Goal: Task Accomplishment & Management: Manage account settings

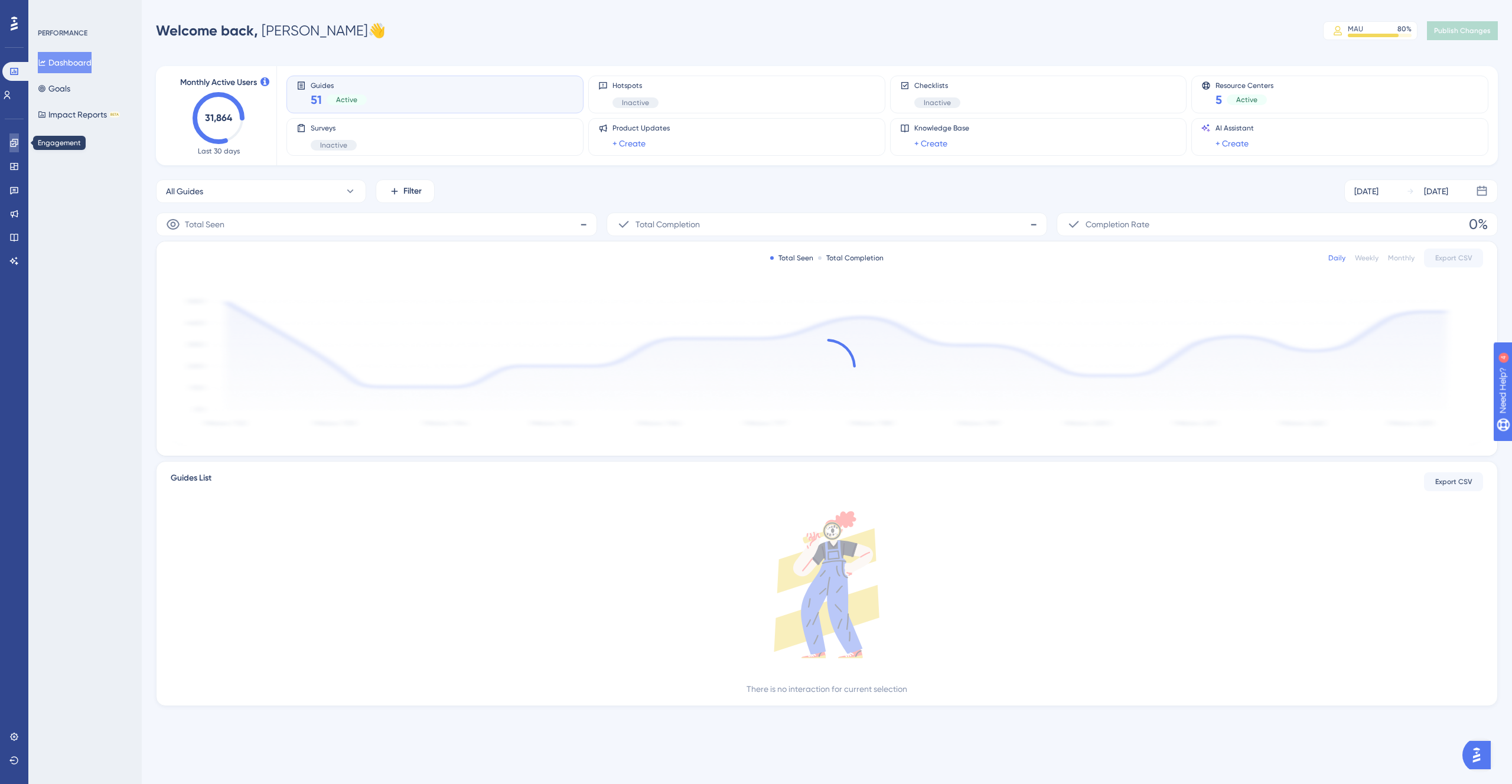
click at [16, 140] on icon at bounding box center [13, 142] width 9 height 9
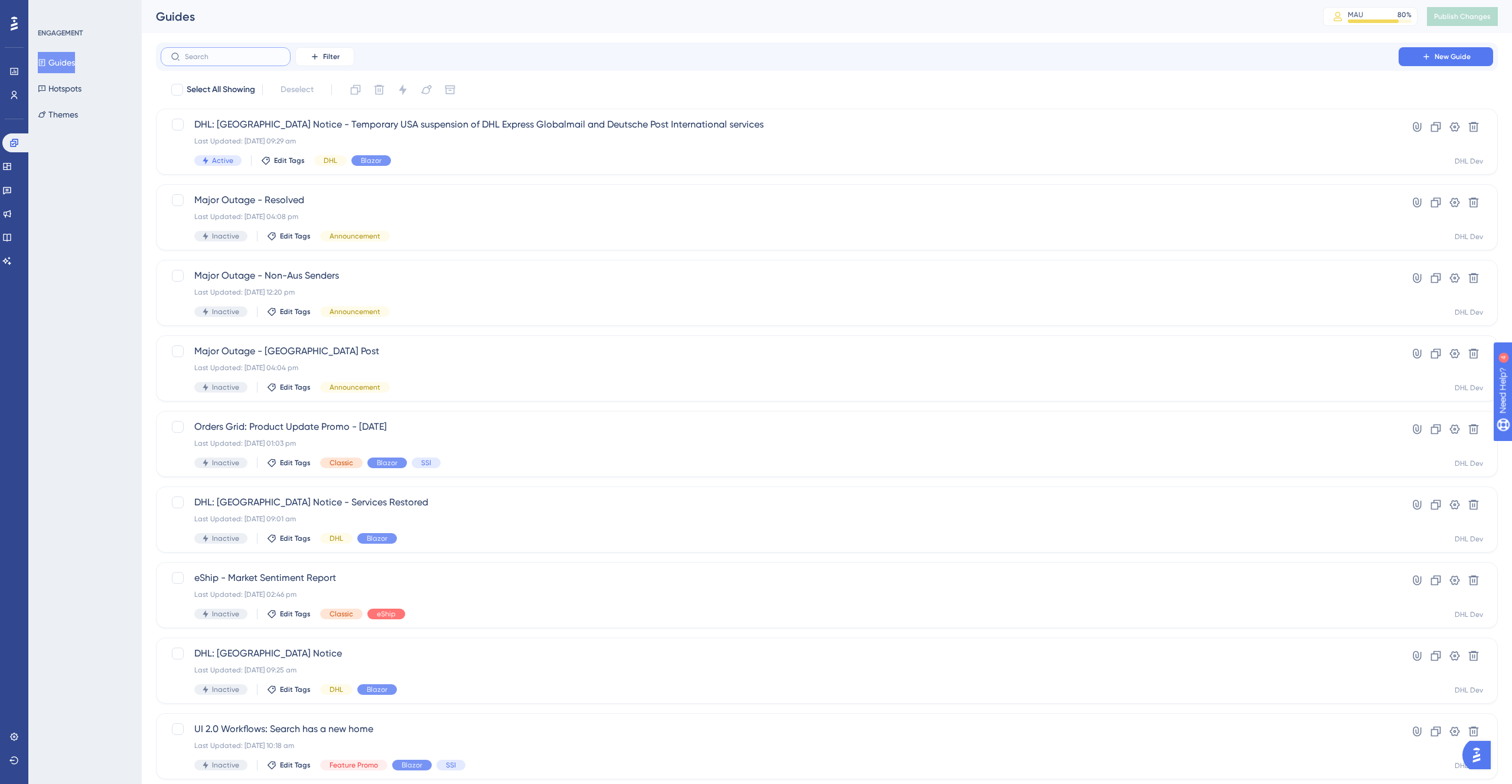
click at [199, 56] on input "text" at bounding box center [232, 57] width 96 height 8
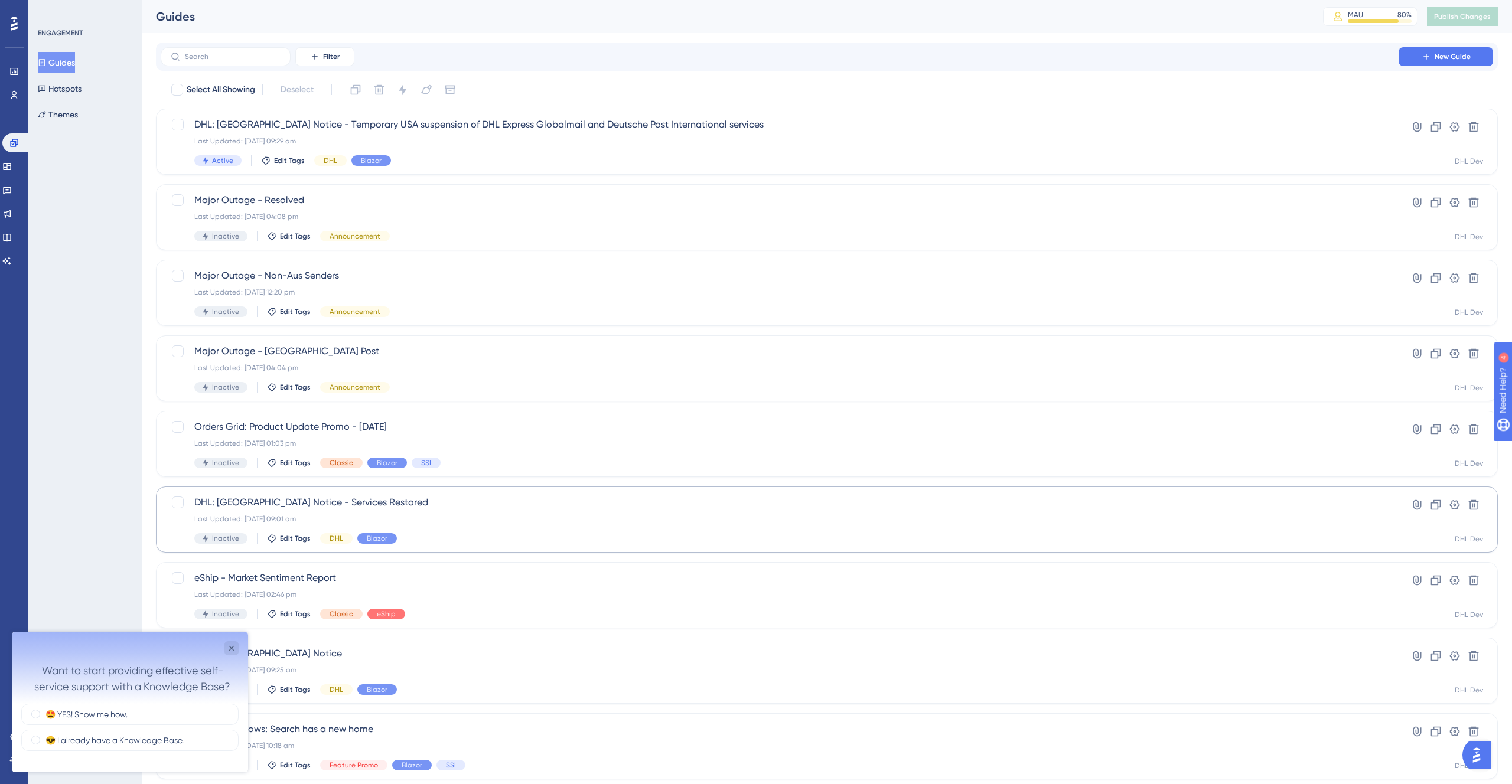
scroll to position [132, 0]
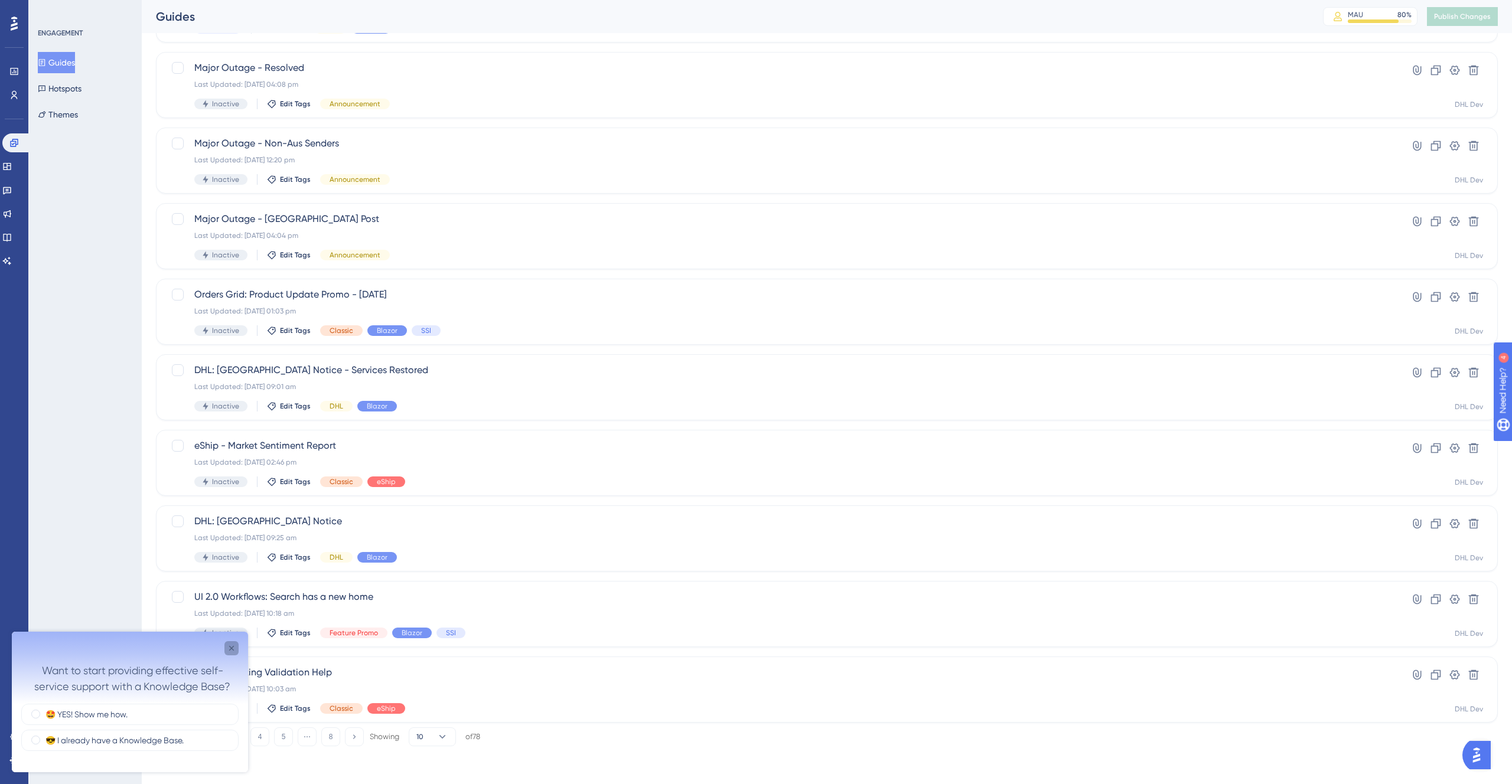
click at [228, 648] on icon "Close survey" at bounding box center [231, 648] width 9 height 9
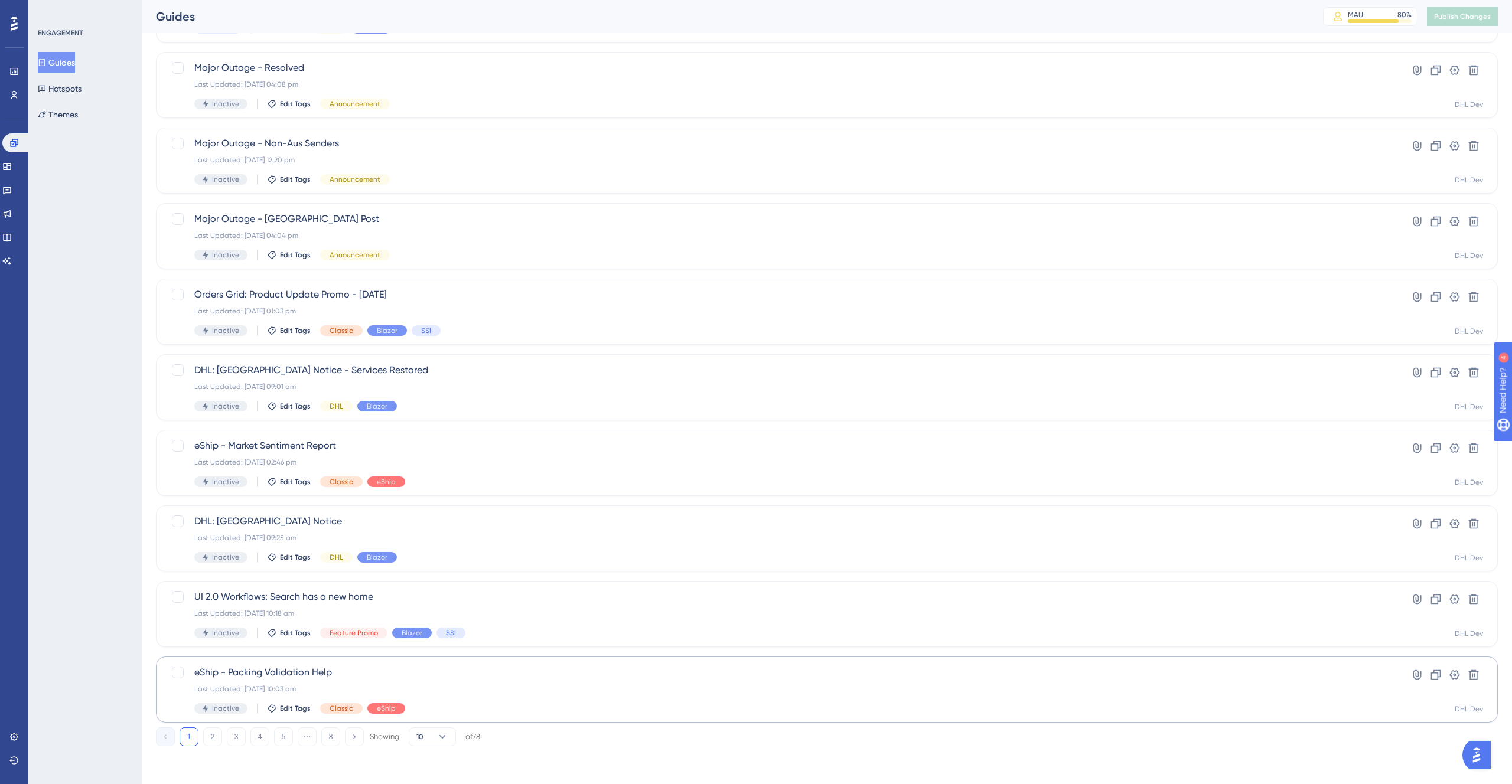
scroll to position [0, 0]
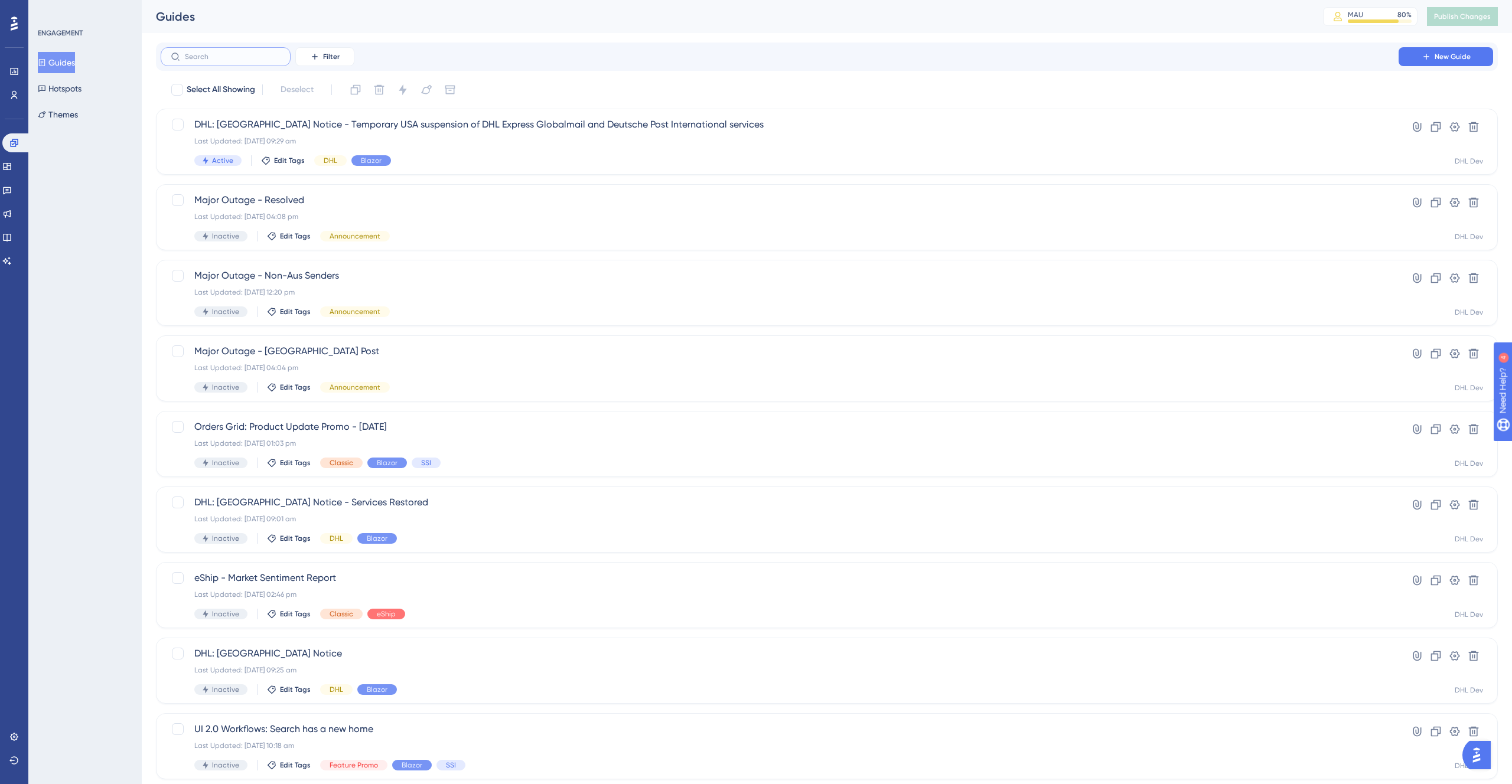
click at [213, 59] on input "text" at bounding box center [232, 57] width 96 height 8
type input "ssi"
click at [319, 63] on button "Filter" at bounding box center [324, 56] width 59 height 19
click at [319, 86] on span "Tags" at bounding box center [322, 90] width 18 height 14
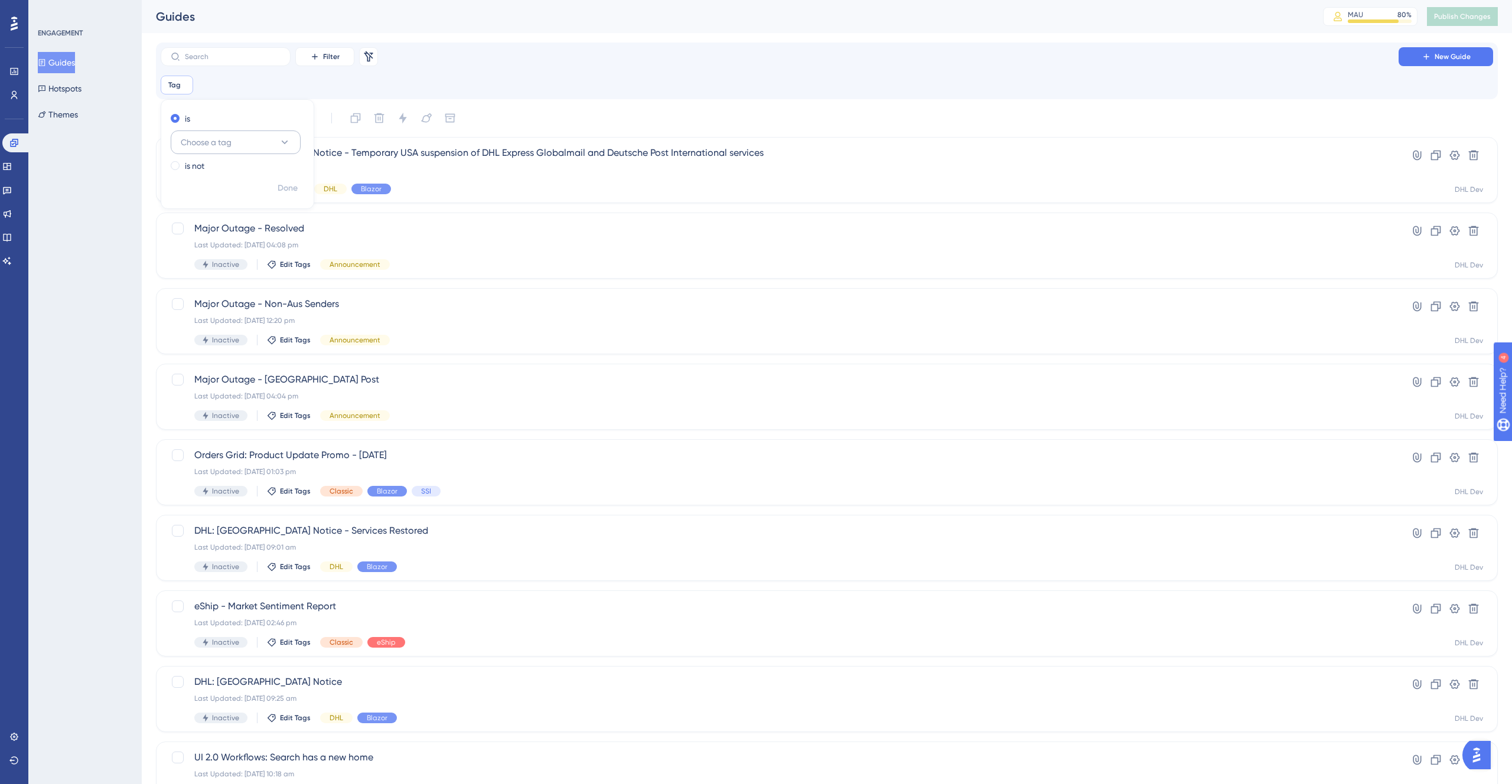
click at [208, 142] on span "Choose a tag" at bounding box center [205, 142] width 50 height 14
click at [195, 423] on span "SSI" at bounding box center [194, 427] width 12 height 14
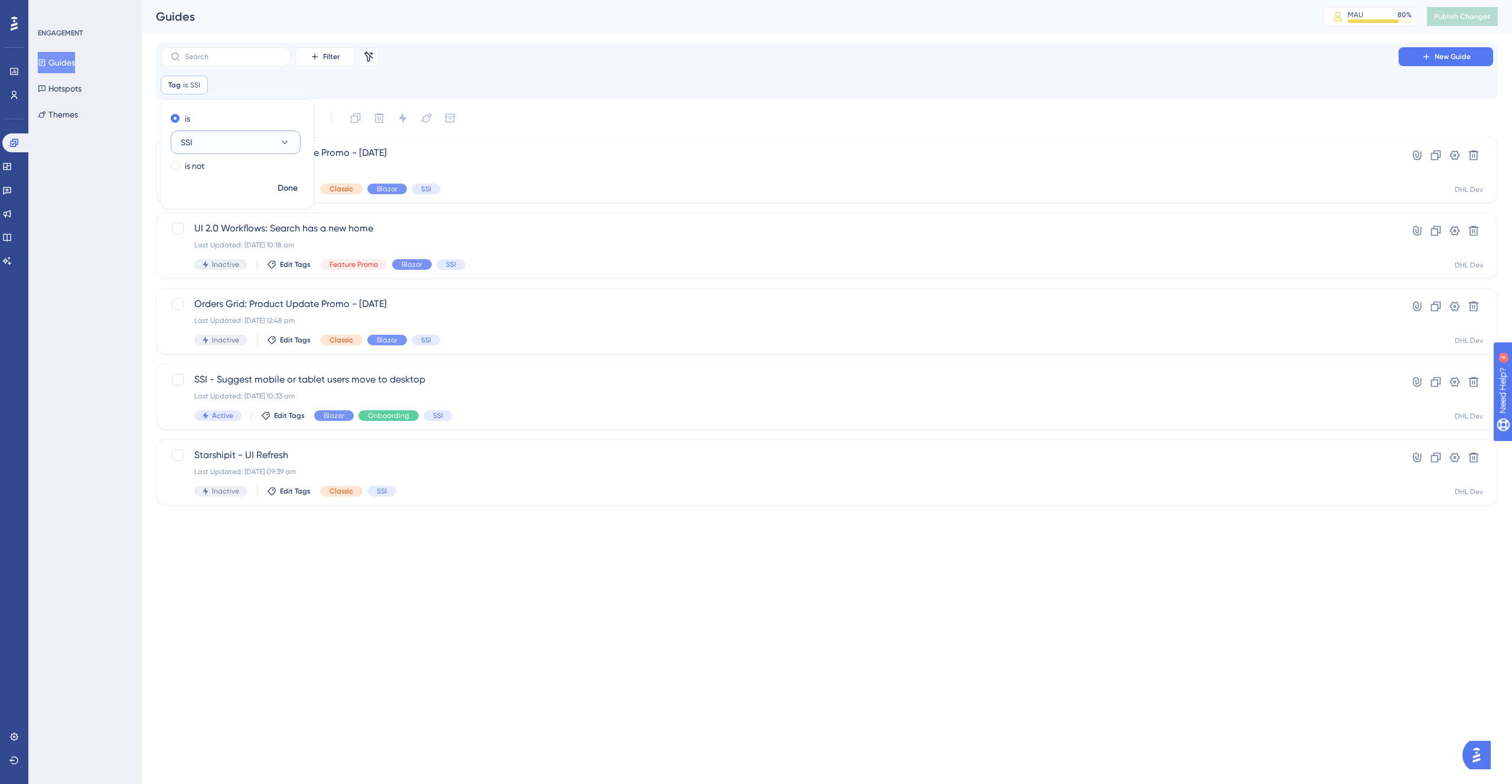
click at [201, 143] on button "SSI" at bounding box center [235, 142] width 130 height 24
type input "onb"
click at [203, 205] on div "Onboarding Onboarding" at bounding box center [236, 214] width 96 height 24
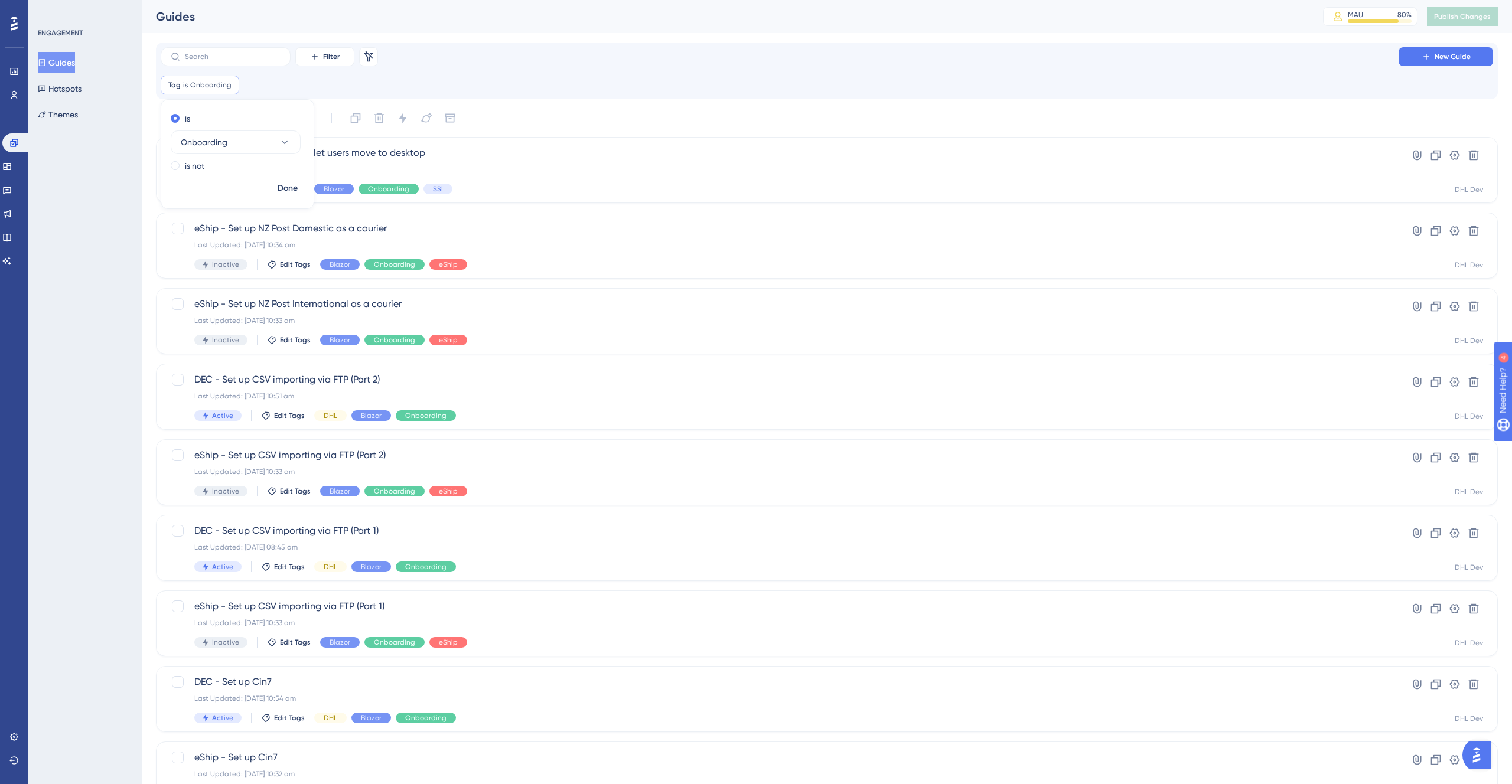
click at [102, 222] on div "ENGAGEMENT Guides Hotspots Themes" at bounding box center [84, 392] width 113 height 784
click at [9, 165] on icon at bounding box center [7, 166] width 9 height 9
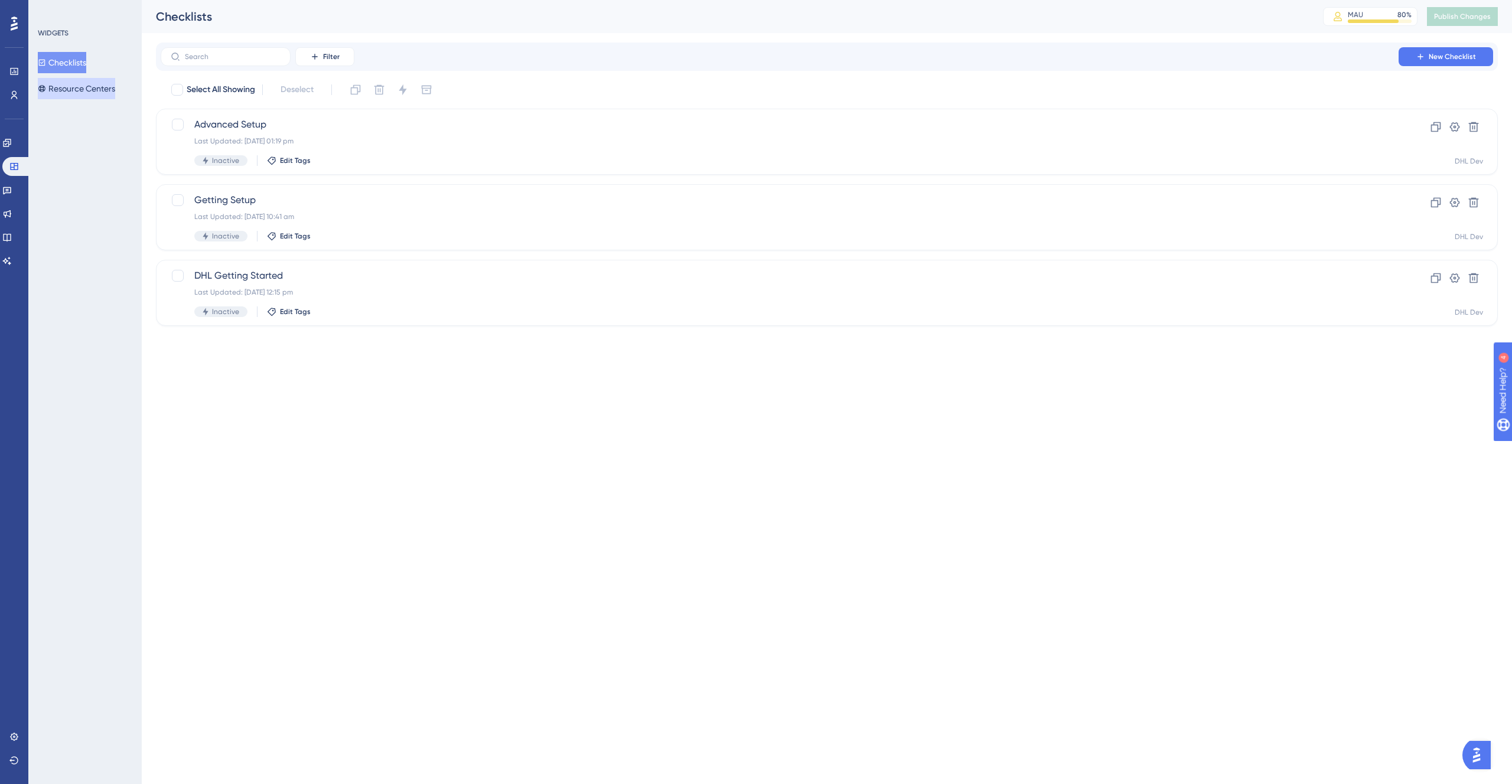
click at [79, 81] on button "Resource Centers" at bounding box center [77, 88] width 78 height 22
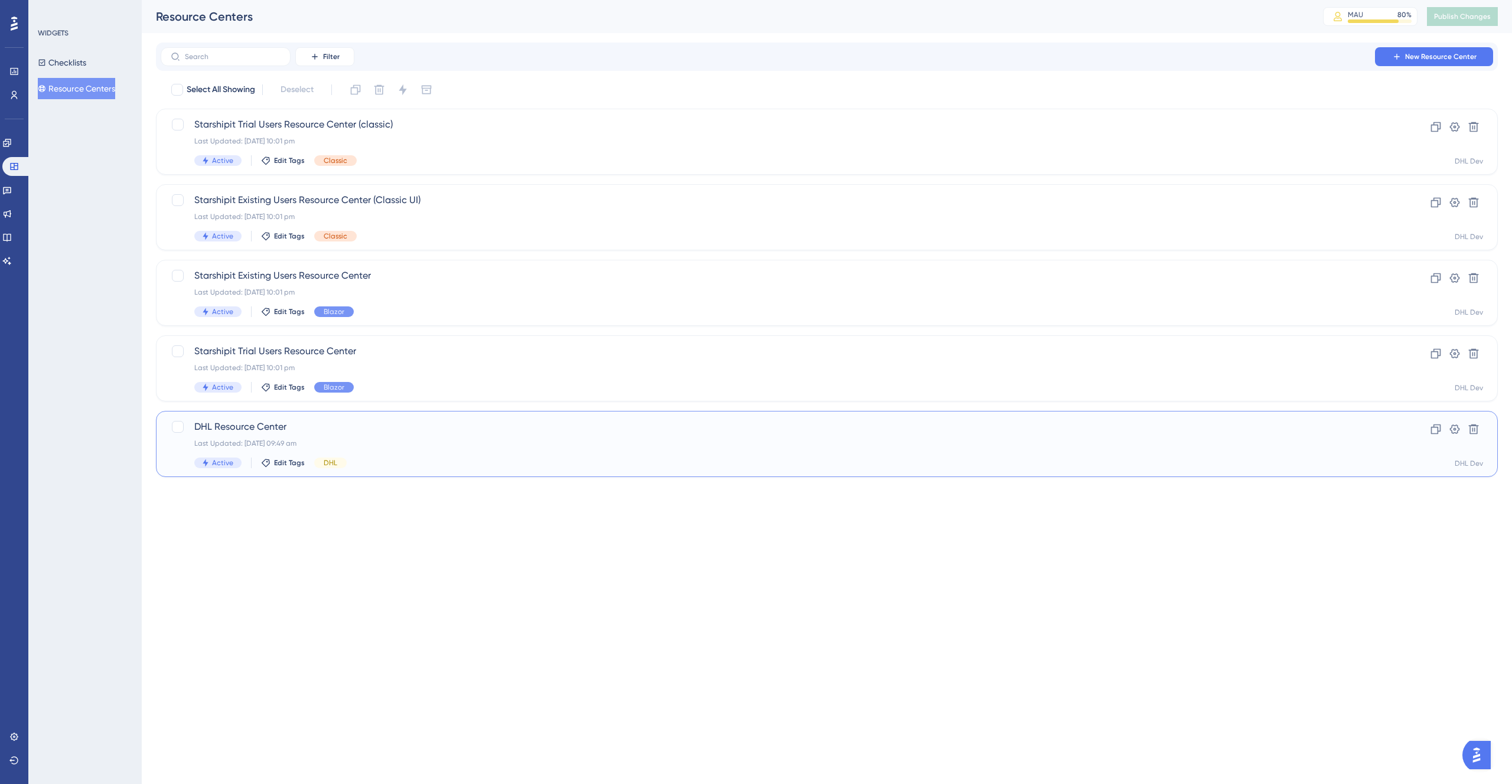
click at [444, 441] on div "Last Updated: [DATE] 09:49 am" at bounding box center [779, 443] width 1170 height 9
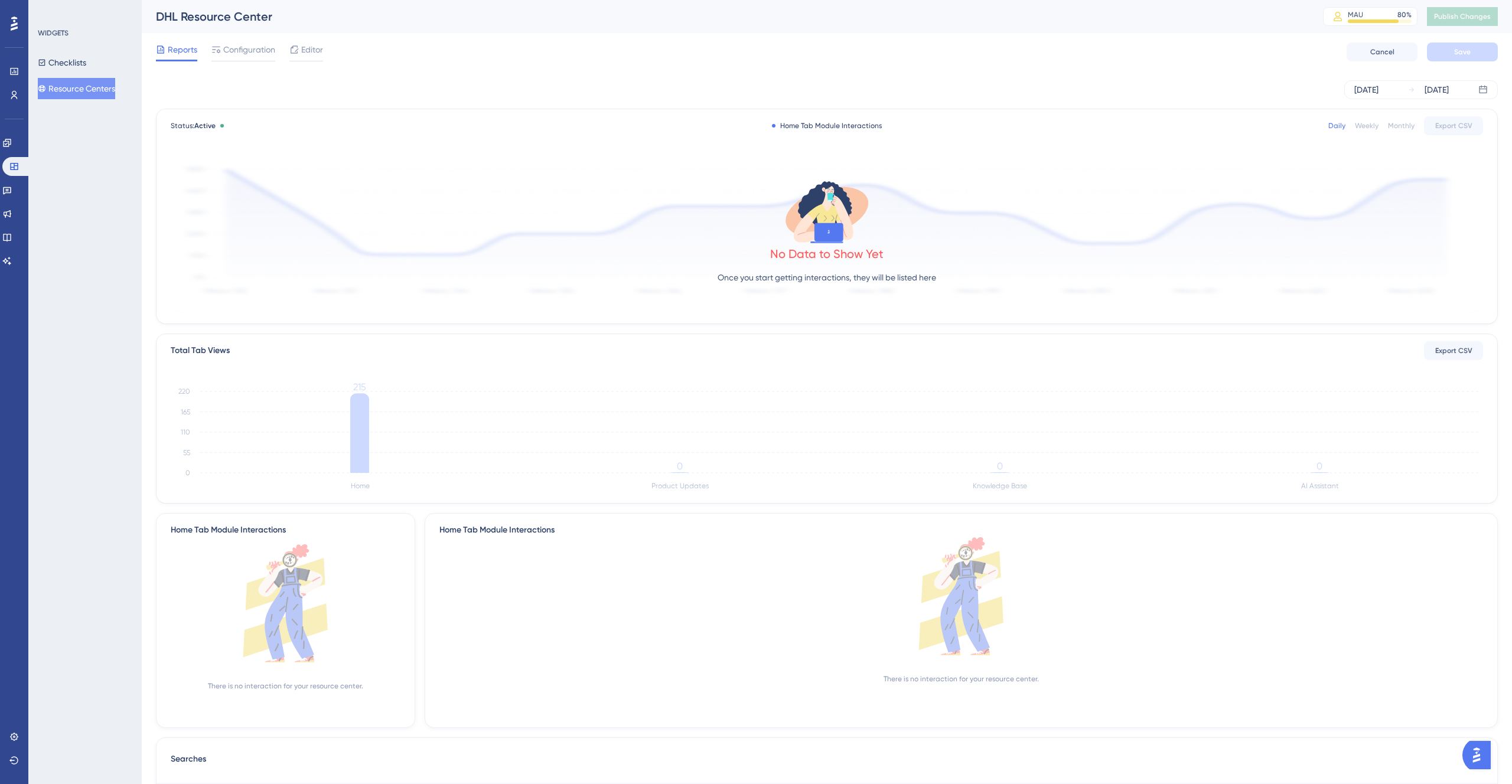
click at [318, 50] on span "Editor" at bounding box center [312, 49] width 22 height 14
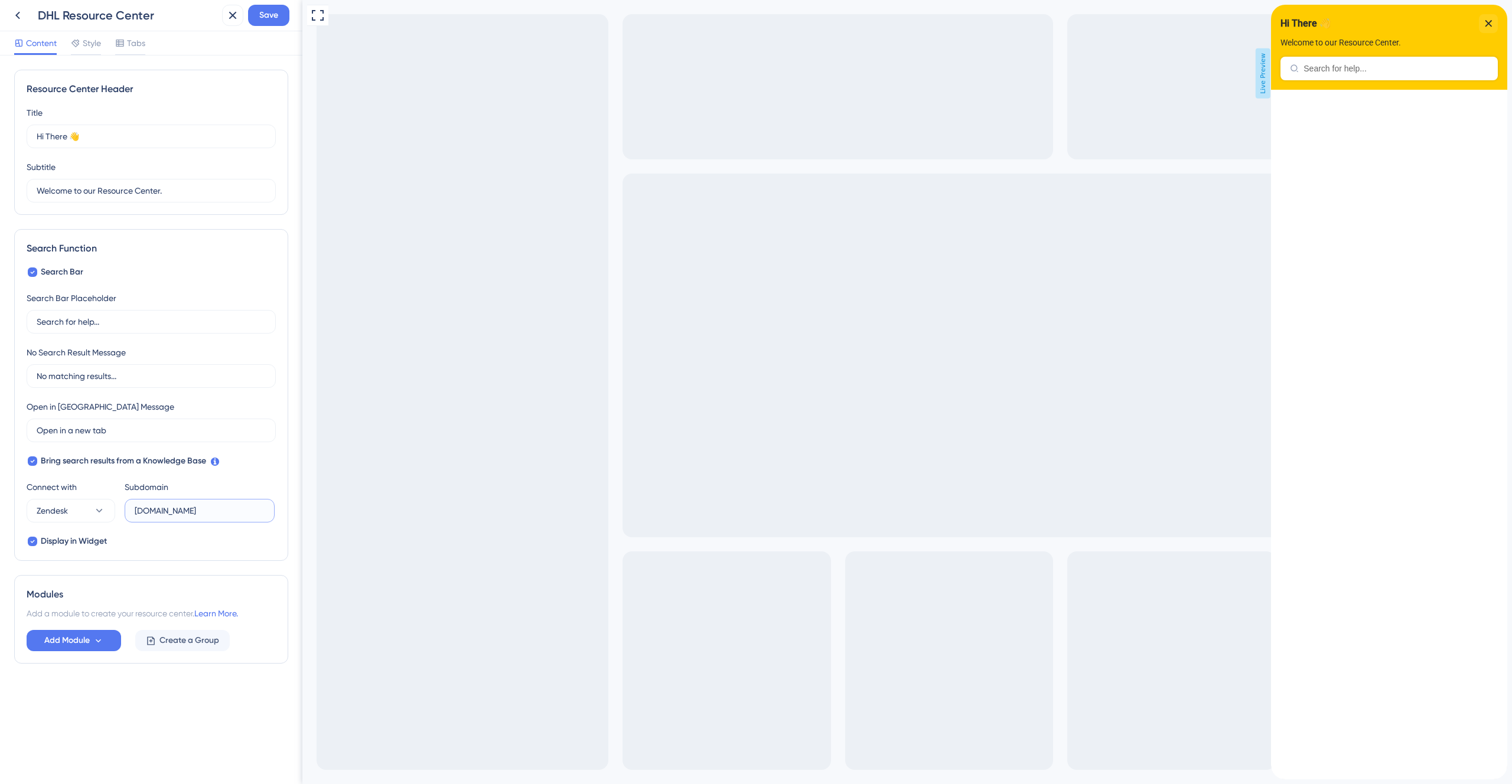
click at [189, 508] on input "[DOMAIN_NAME]" at bounding box center [199, 511] width 130 height 13
click at [139, 42] on span "Tabs" at bounding box center [136, 43] width 18 height 14
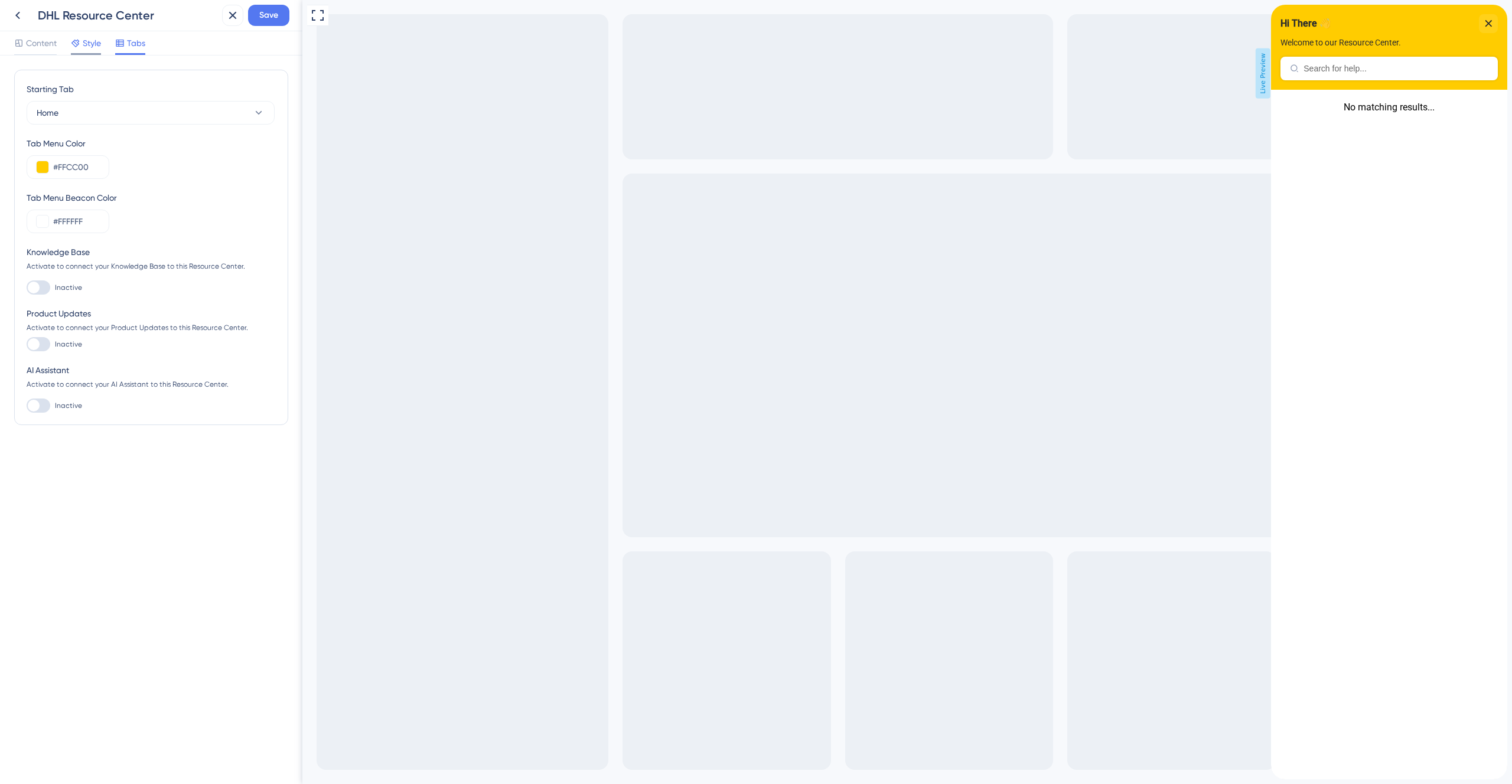
click at [89, 45] on span "Style" at bounding box center [92, 43] width 18 height 14
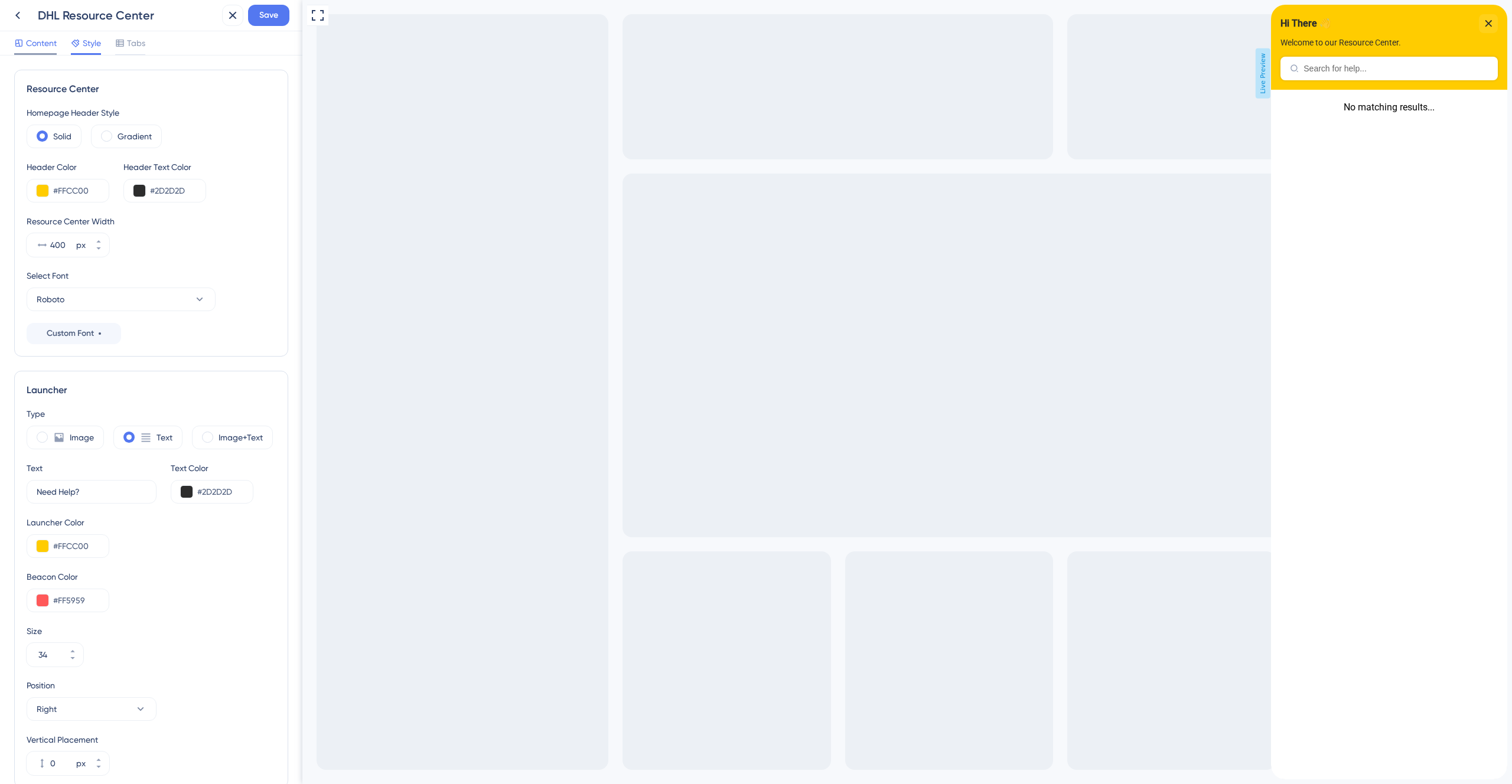
click at [36, 46] on span "Content" at bounding box center [41, 43] width 31 height 14
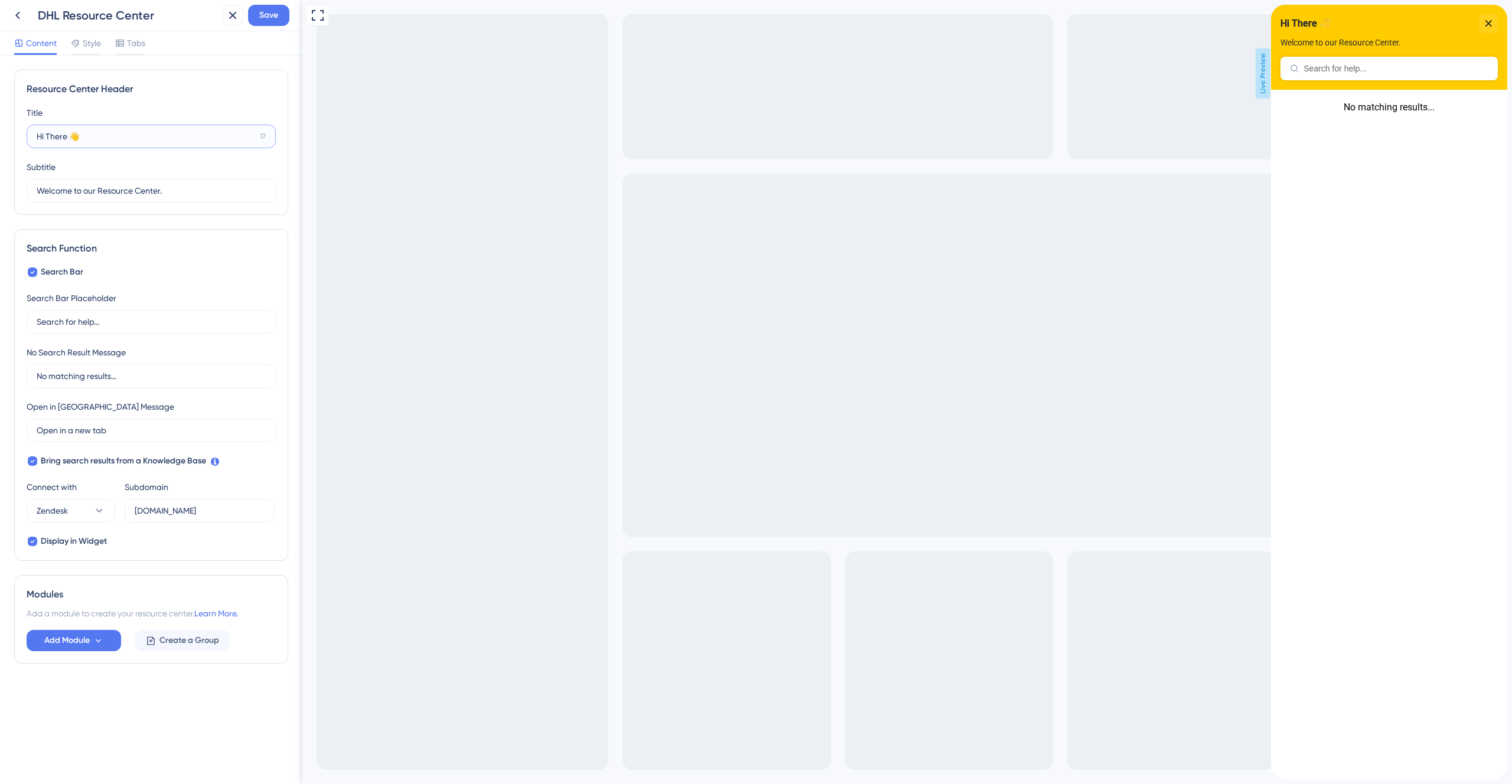
click at [49, 136] on input "Hi There 👋" at bounding box center [146, 136] width 218 height 13
type input "Hi there 👋"
click at [156, 504] on input "[DOMAIN_NAME]" at bounding box center [199, 511] width 130 height 13
click at [100, 639] on icon at bounding box center [98, 641] width 5 height 3
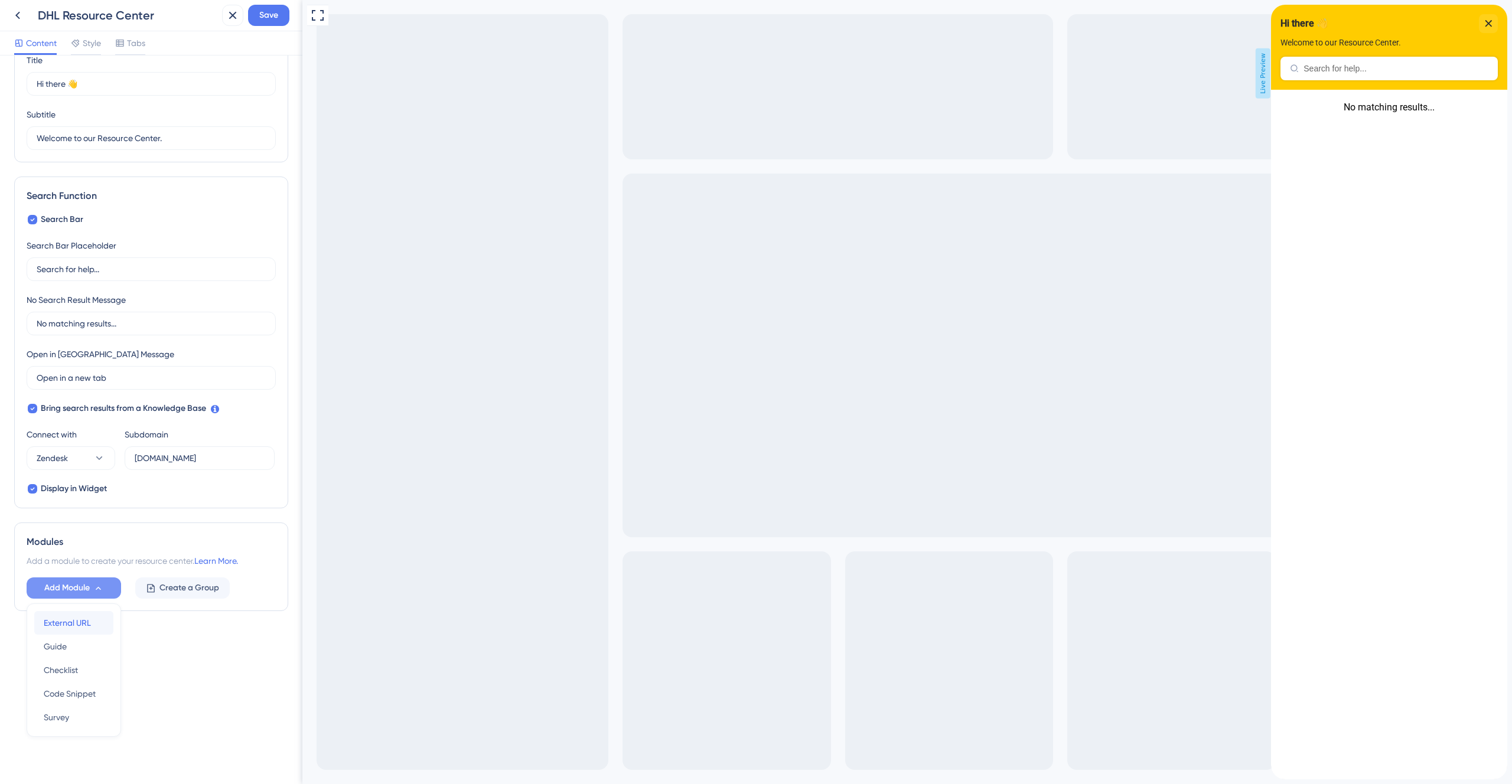
click at [86, 616] on span "External URL" at bounding box center [67, 623] width 47 height 14
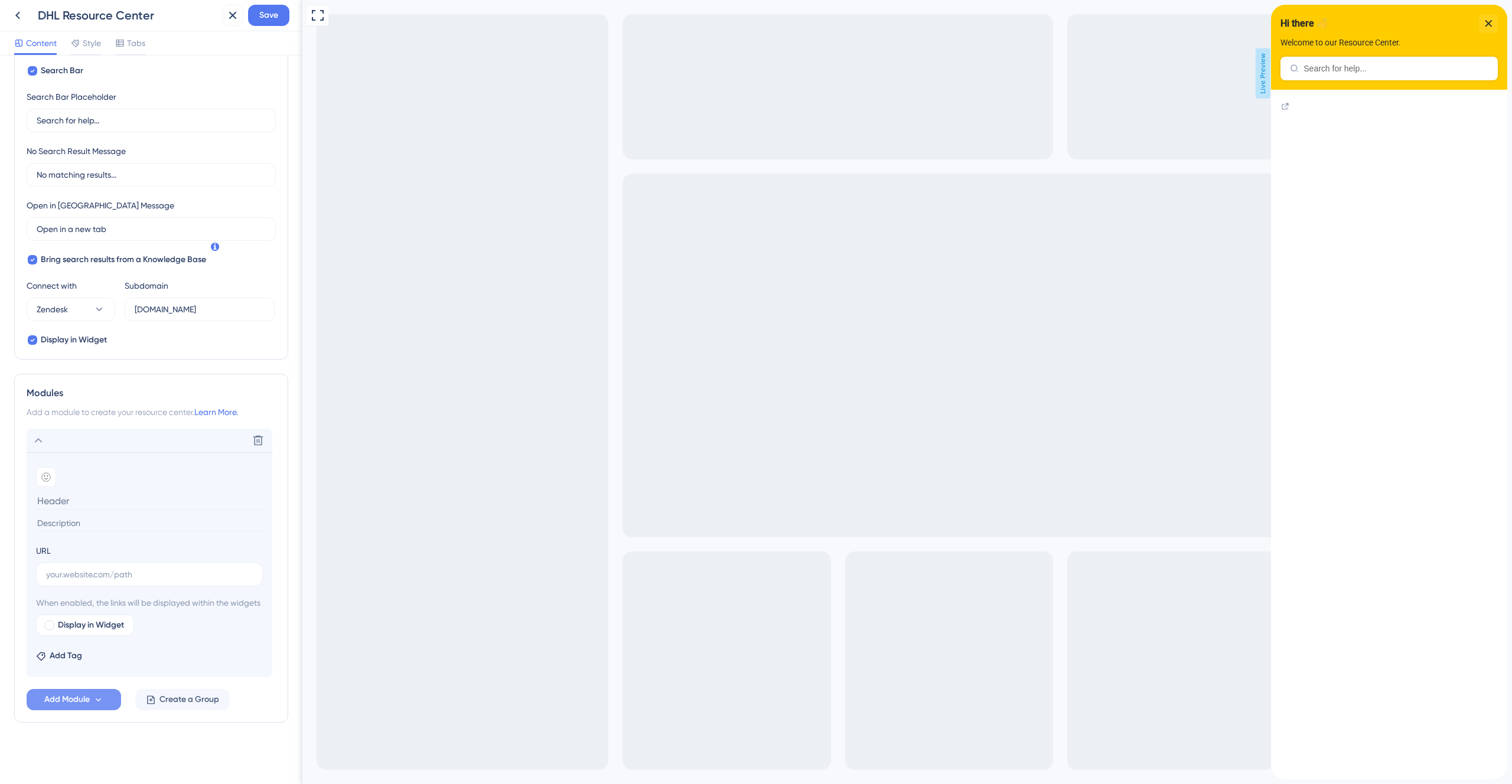
scroll to position [216, 0]
click at [79, 568] on input "text" at bounding box center [150, 575] width 207 height 13
paste input "[DOMAIN_NAME]"
type input "[DOMAIN_NAME]"
click at [67, 492] on input at bounding box center [151, 501] width 229 height 18
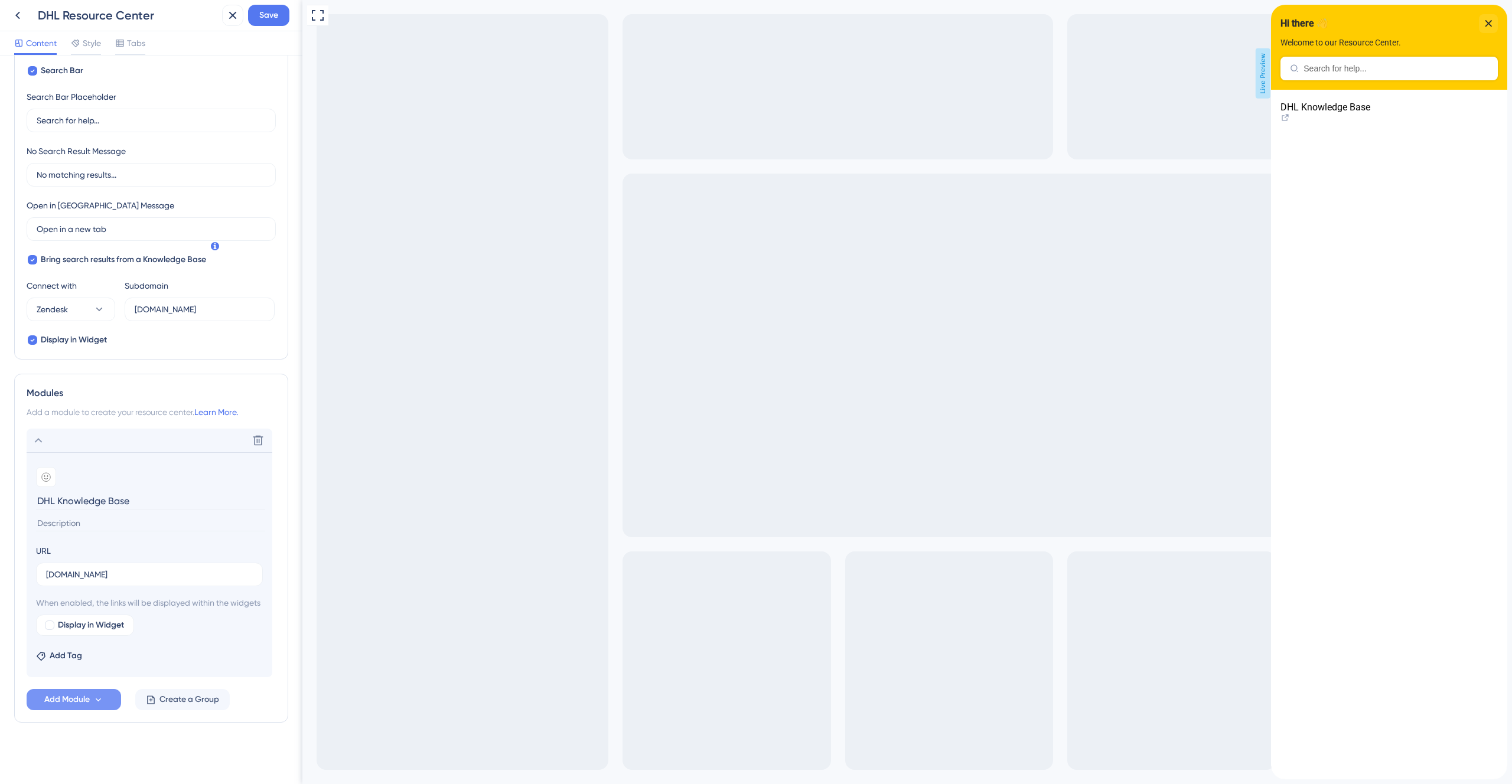
type input "DHL Knowledge Base"
click at [124, 568] on input "[DOMAIN_NAME]" at bounding box center [150, 575] width 207 height 13
paste input "[URL][DOMAIN_NAME]"
type input "[URL][DOMAIN_NAME]"
click at [46, 626] on div at bounding box center [49, 624] width 9 height 9
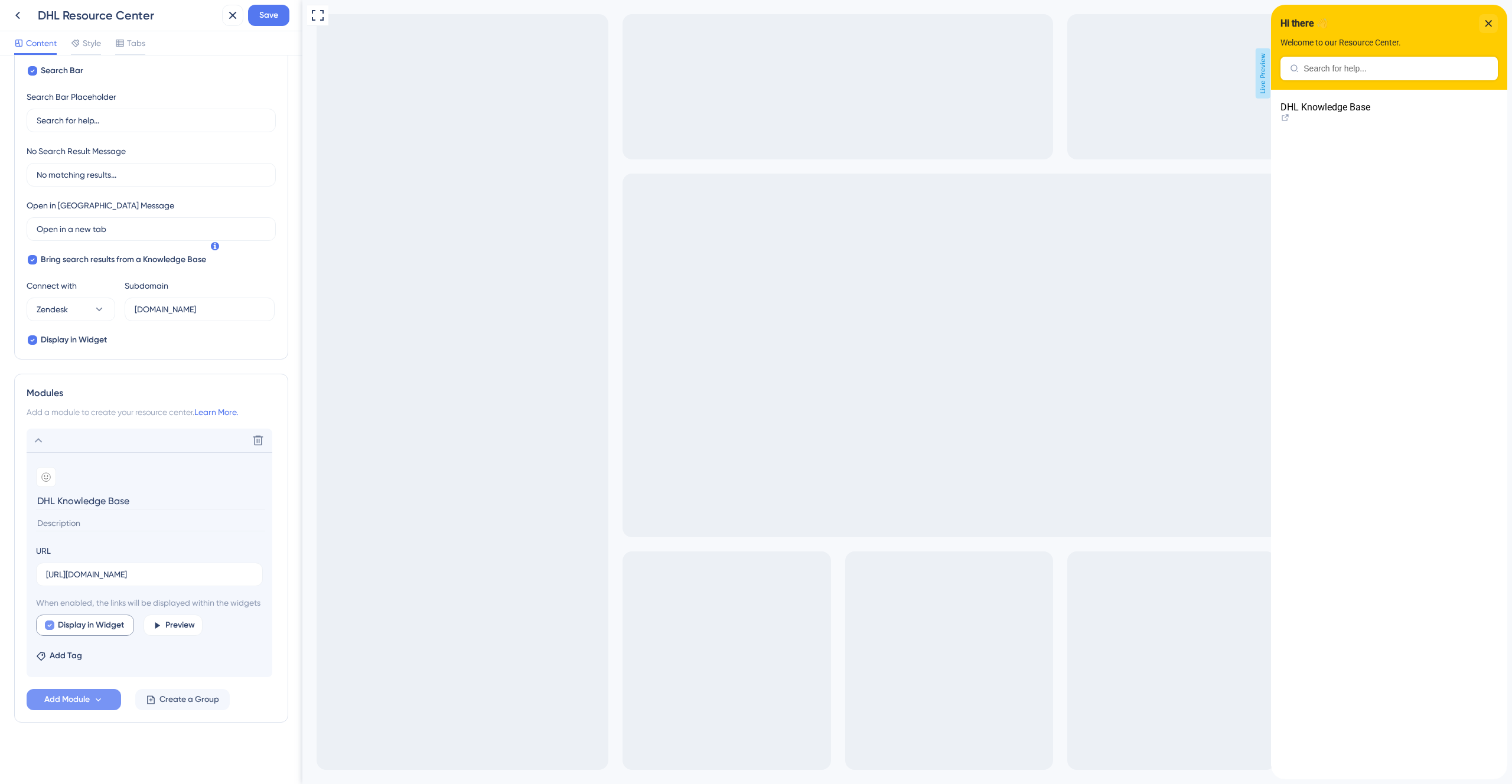
click at [47, 626] on icon at bounding box center [50, 624] width 5 height 9
checkbox input "false"
click at [259, 435] on icon at bounding box center [258, 441] width 12 height 12
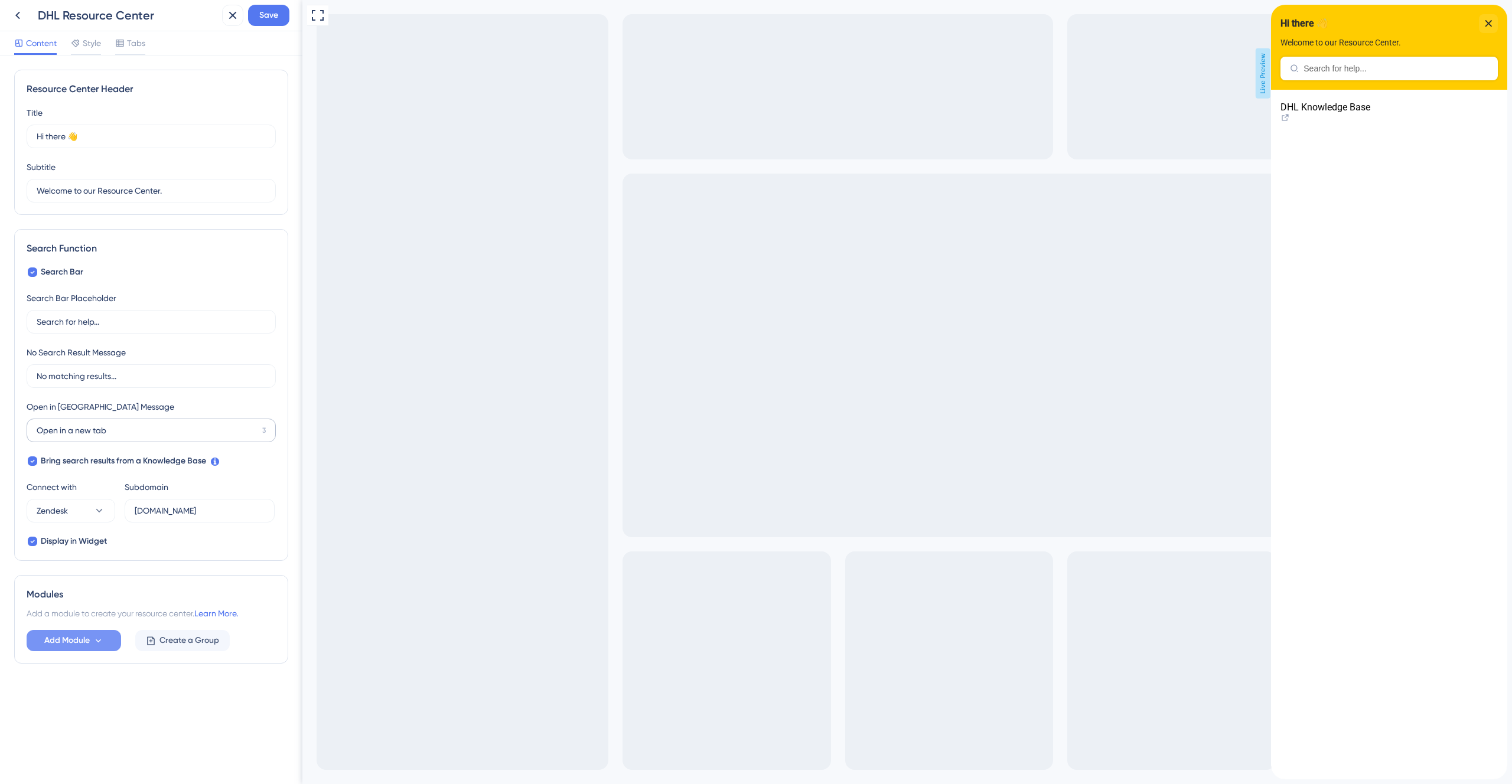
scroll to position [0, 0]
click at [166, 644] on span "Create a Group" at bounding box center [189, 640] width 60 height 14
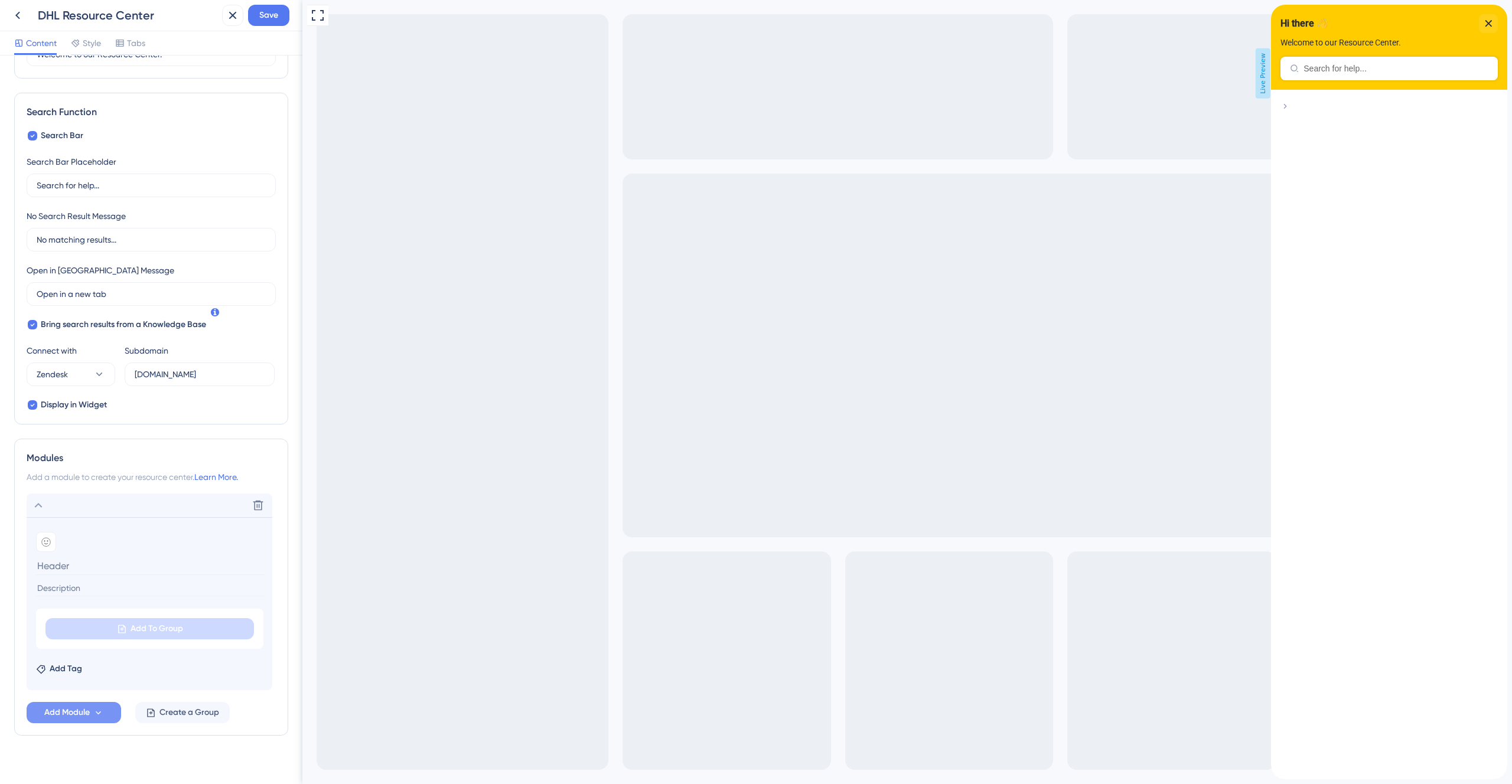
scroll to position [150, 0]
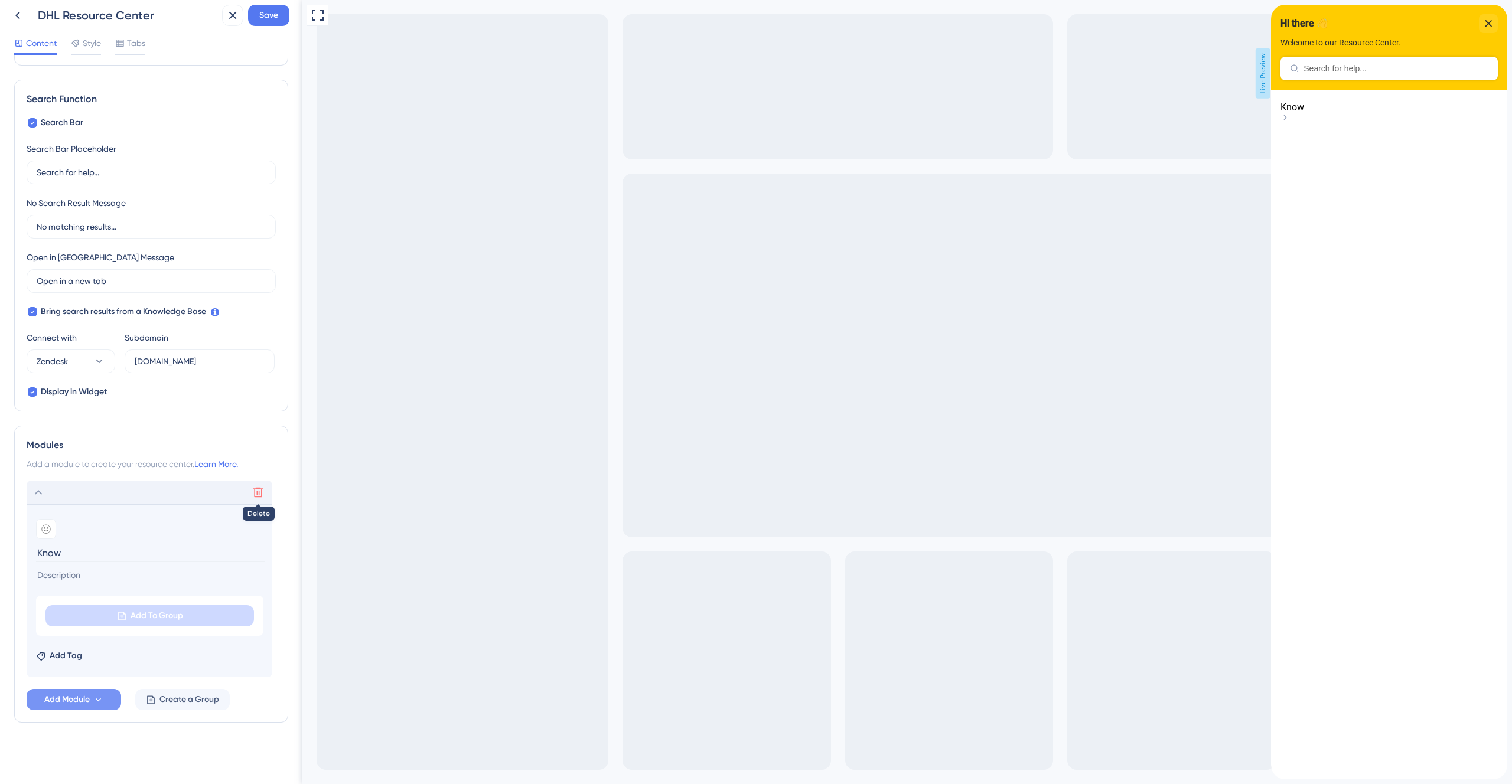
type input "Know"
click at [258, 486] on icon at bounding box center [258, 492] width 12 height 12
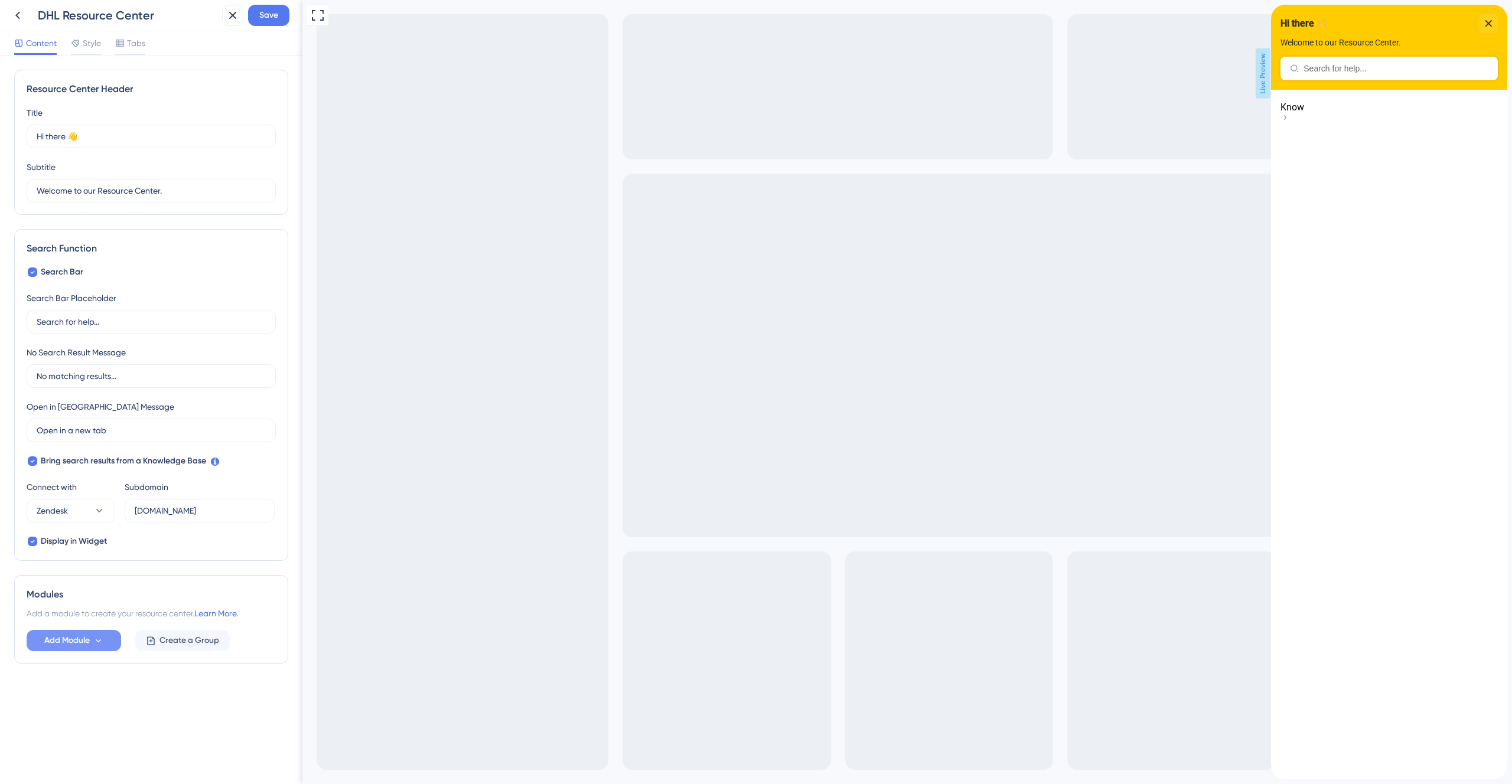
scroll to position [0, 0]
click at [83, 635] on span "Add Module" at bounding box center [67, 640] width 45 height 14
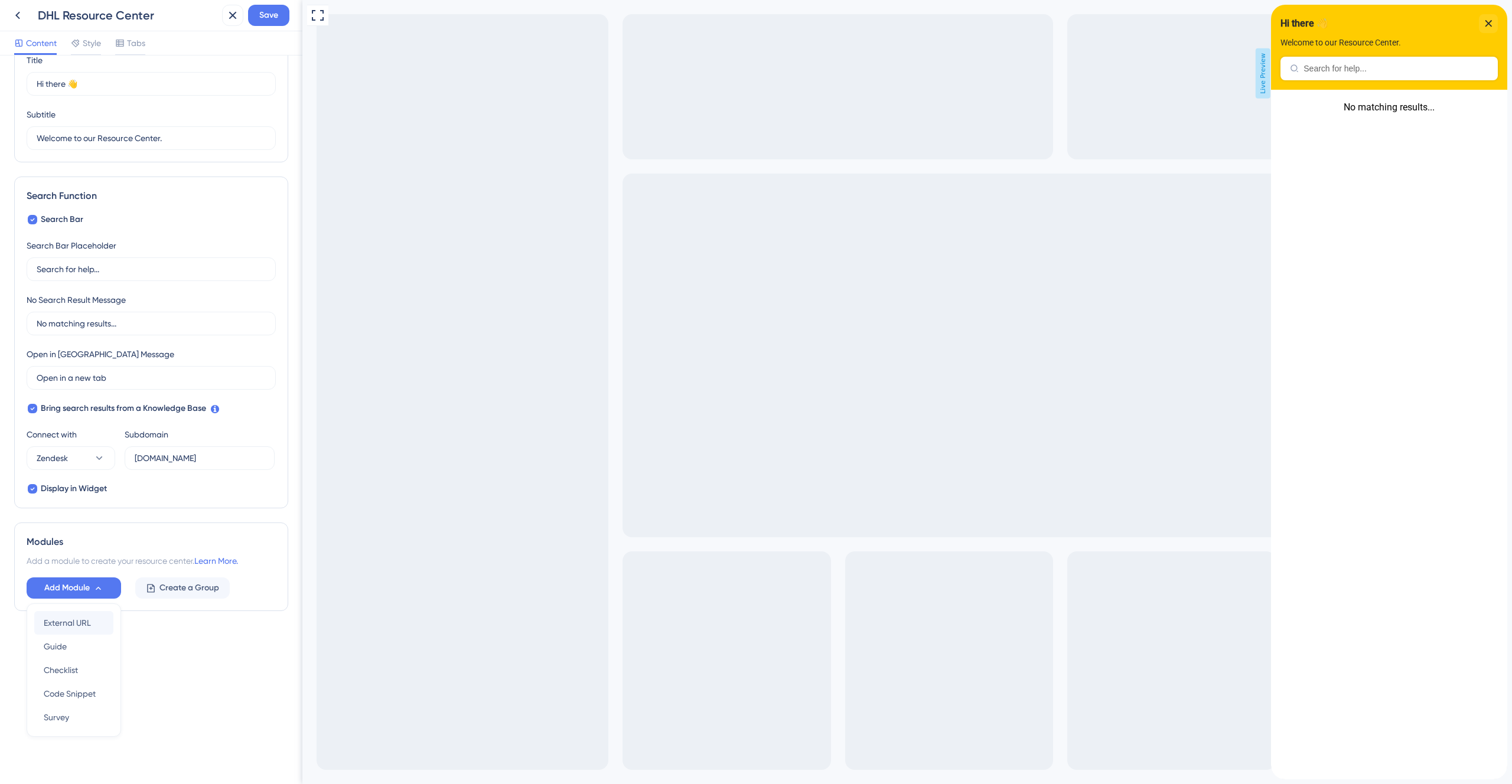
click at [65, 619] on span "External URL" at bounding box center [67, 623] width 47 height 14
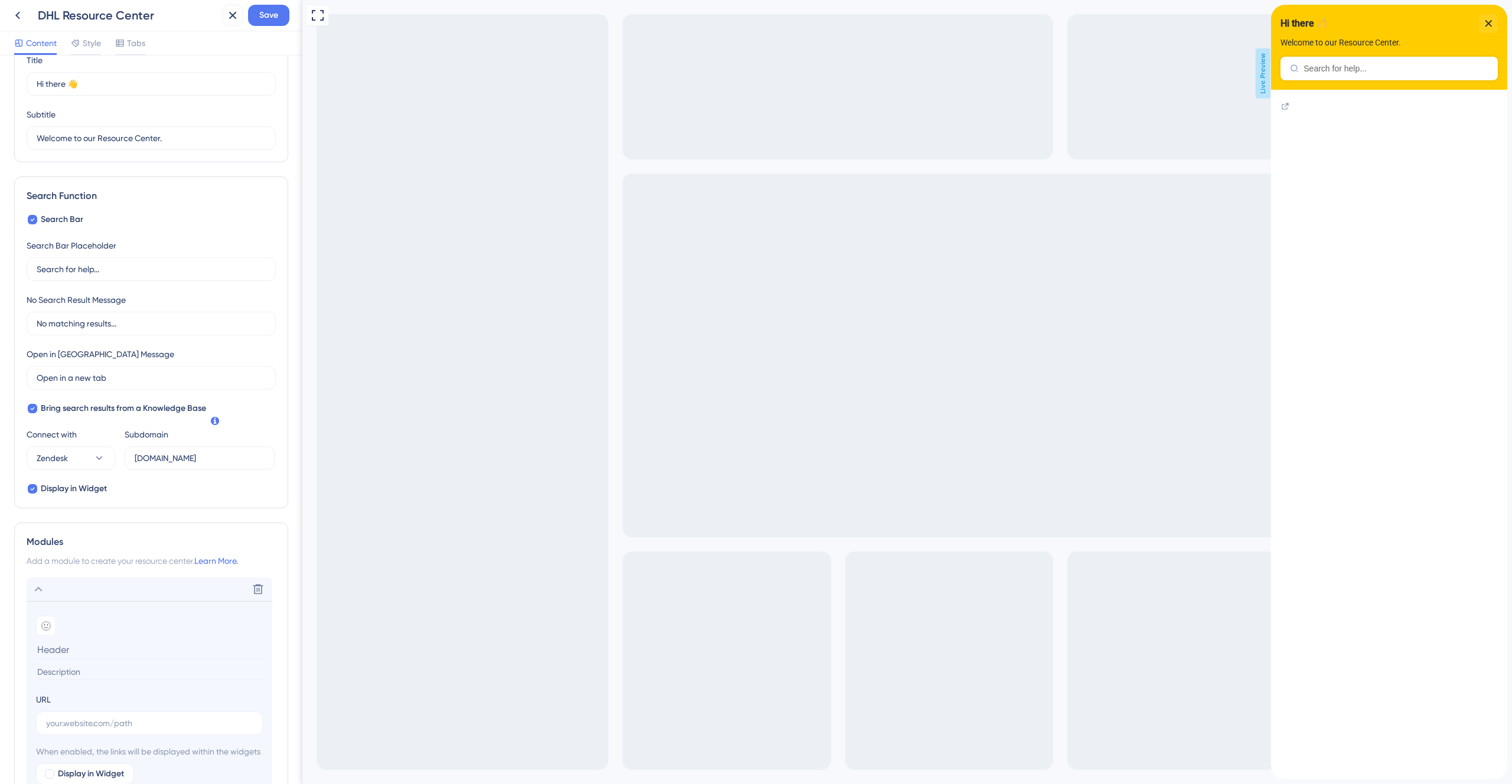
scroll to position [24, 0]
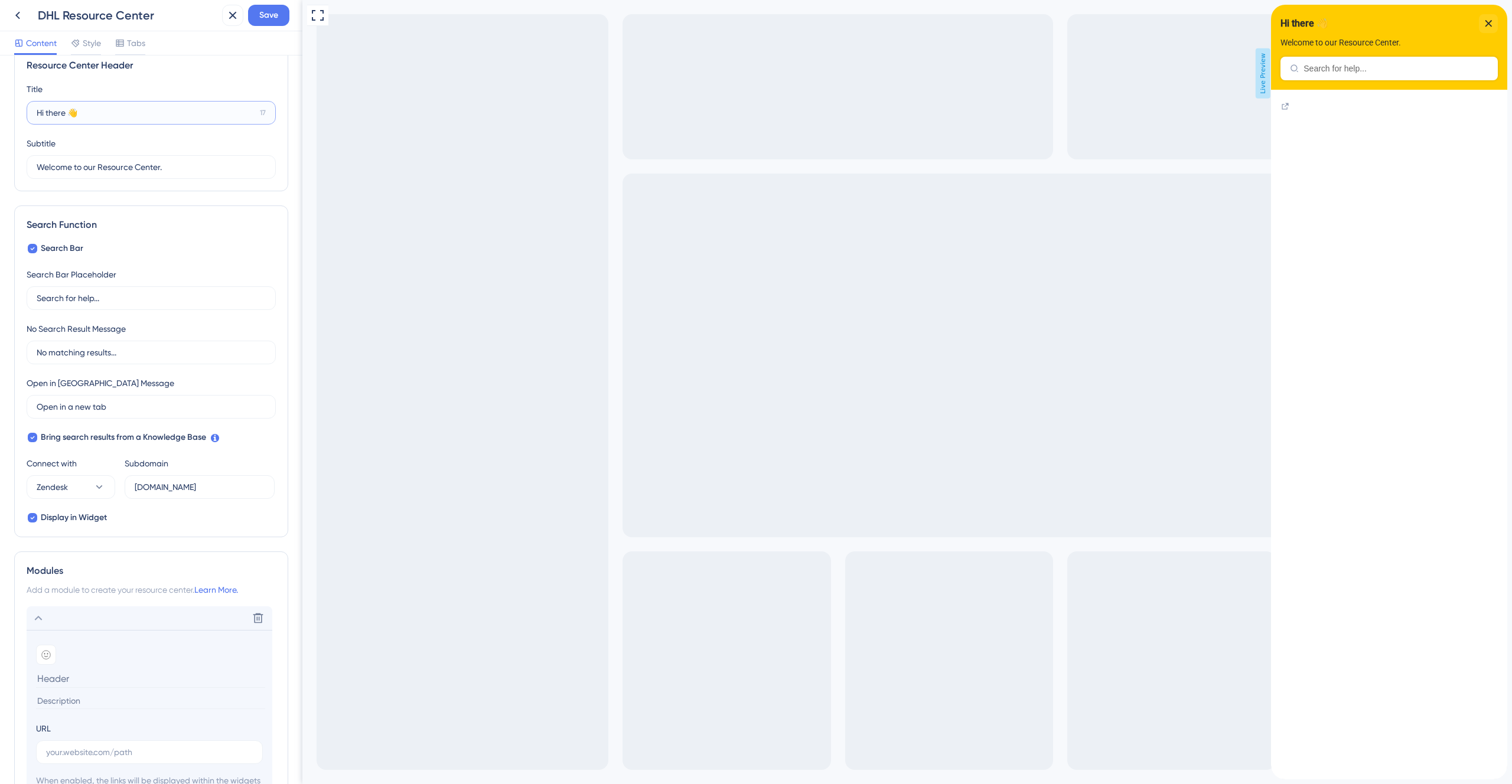
click at [103, 115] on input "Hi there 👋" at bounding box center [146, 113] width 218 height 13
paste input "Need help?"
type input "Need help?"
click at [88, 163] on input "Welcome to our Resource Center." at bounding box center [146, 167] width 220 height 13
paste input "Find answers, get support, or learn"
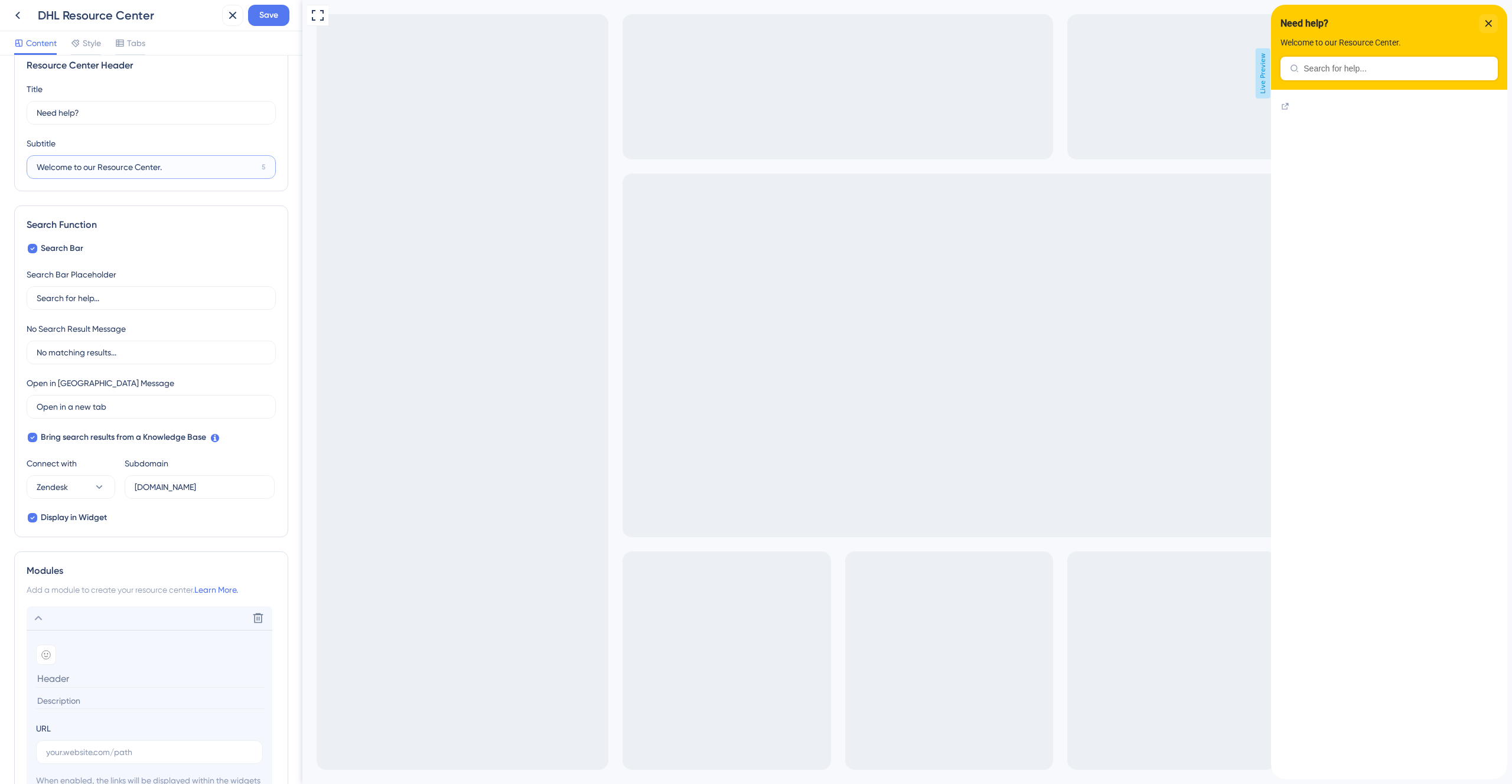
type input "Find answers, get support, or learn"
type input "a"
click at [180, 169] on input "Welcome to our Resource Center." at bounding box center [146, 167] width 220 height 13
type input "Welcome to our Resource Center"
drag, startPoint x: 69, startPoint y: 117, endPoint x: 32, endPoint y: 116, distance: 37.0
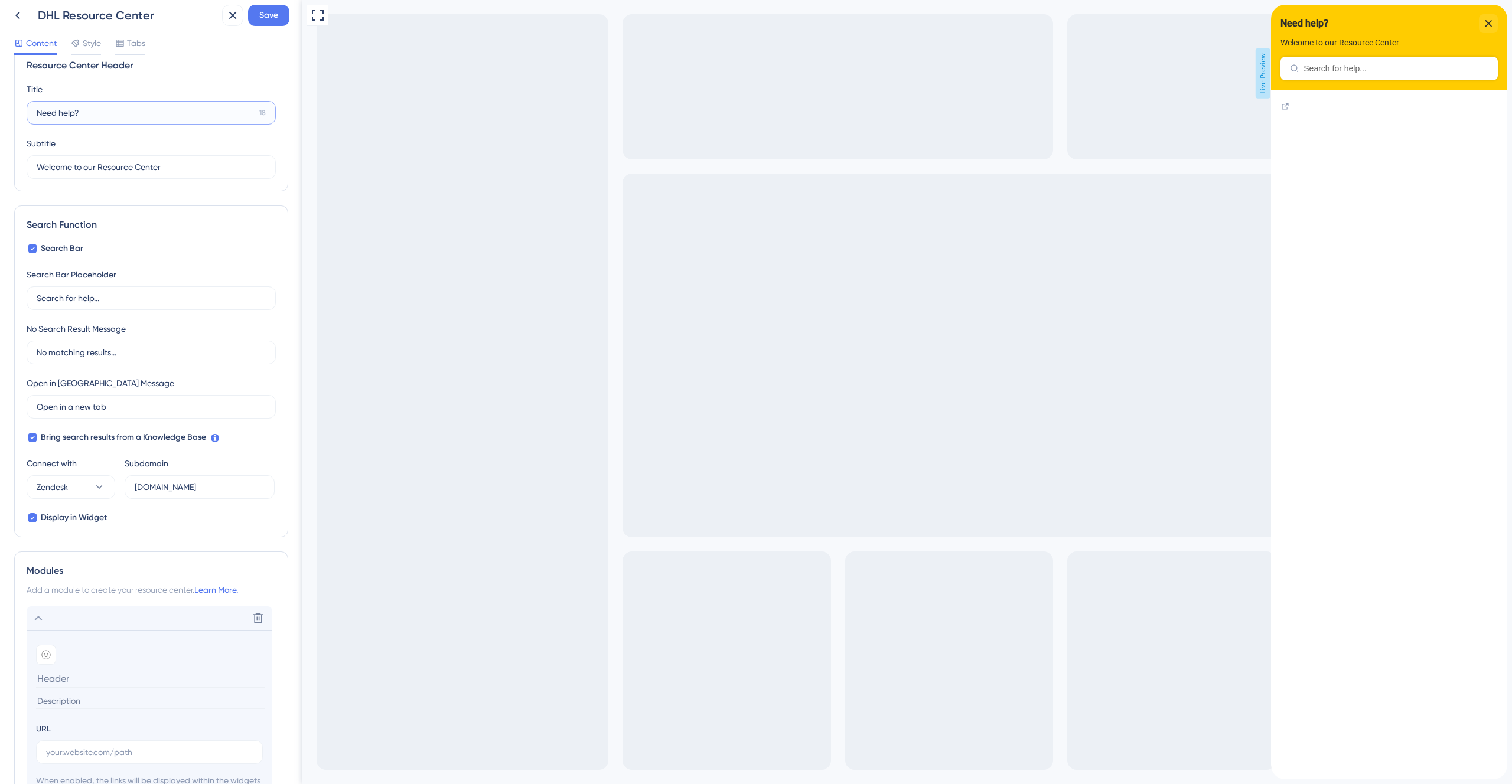
click at [32, 116] on label "Need help? 18" at bounding box center [151, 112] width 249 height 24
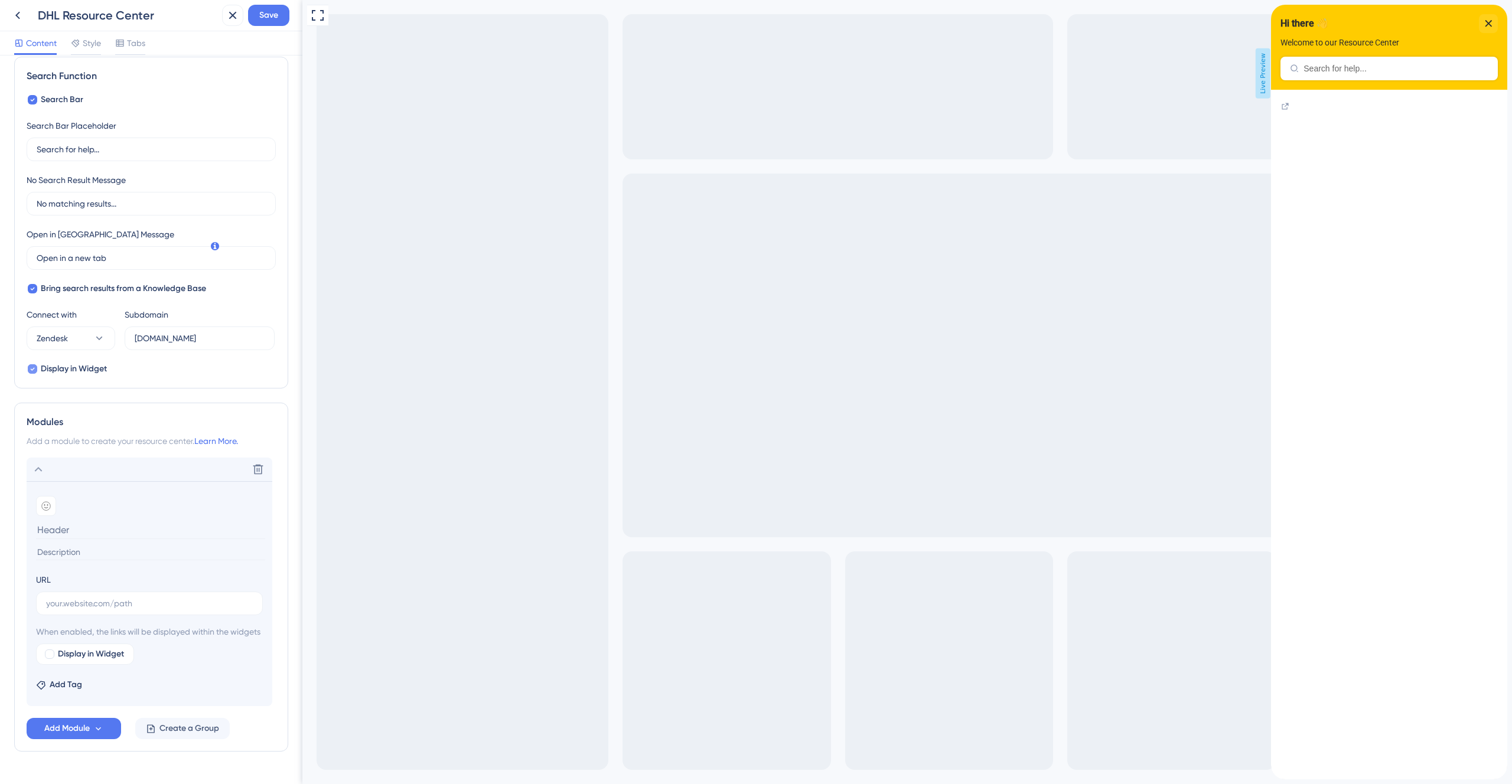
scroll to position [216, 0]
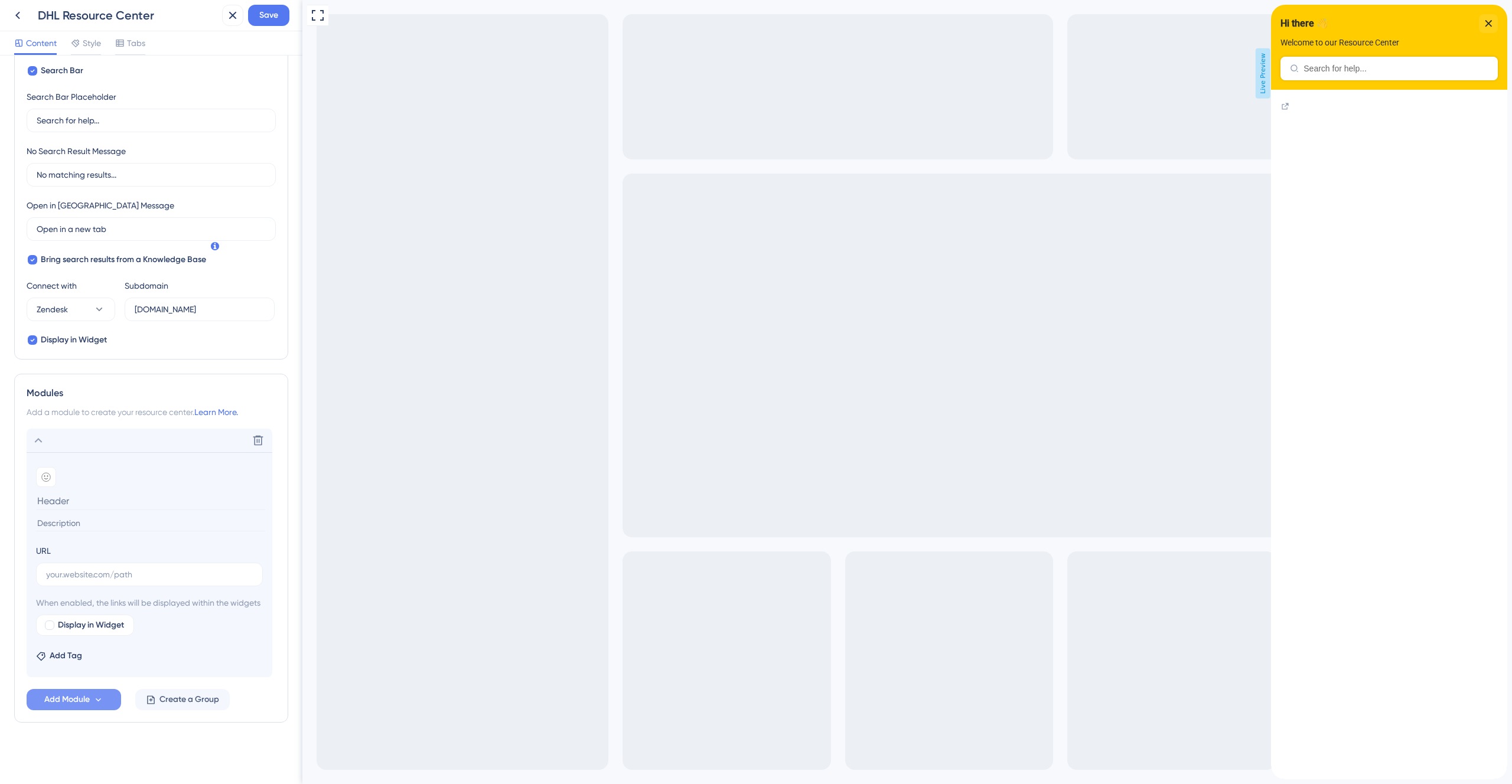
type input "Hi there 👋"
click at [94, 705] on button "Add Module" at bounding box center [74, 700] width 94 height 22
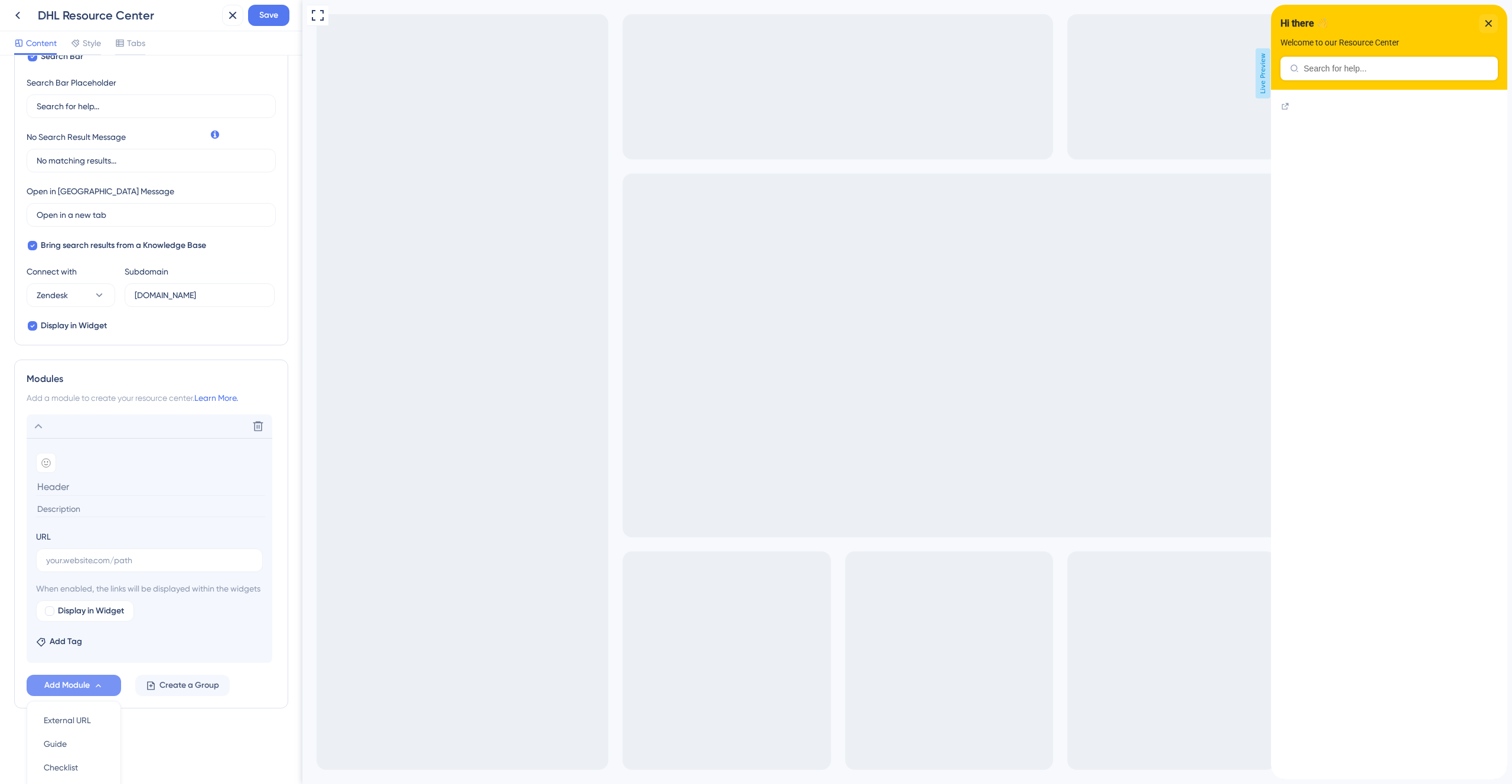
scroll to position [327, 0]
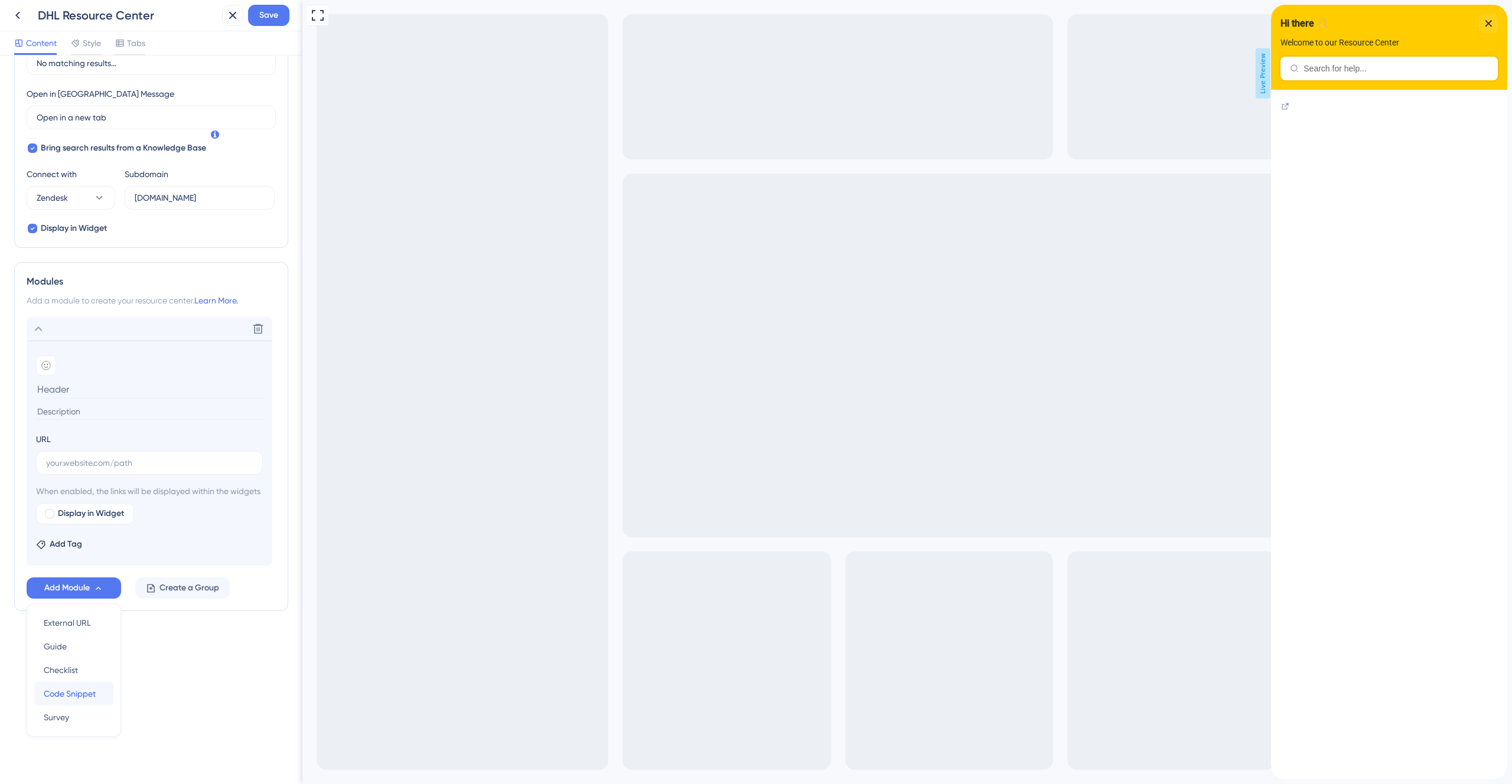
click at [84, 696] on span "Code Snippet" at bounding box center [69, 693] width 52 height 14
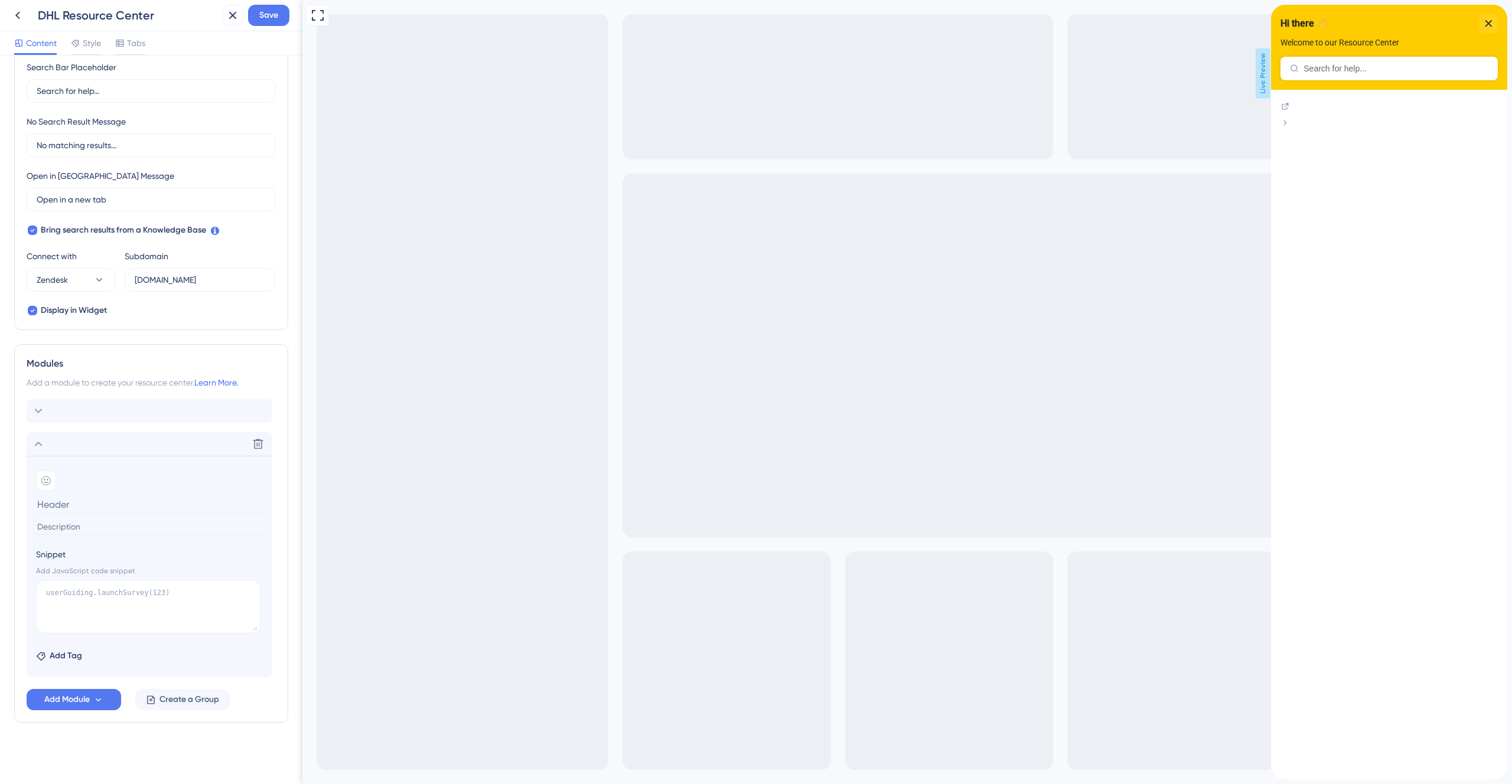
scroll to position [231, 0]
click at [259, 447] on icon at bounding box center [258, 444] width 12 height 12
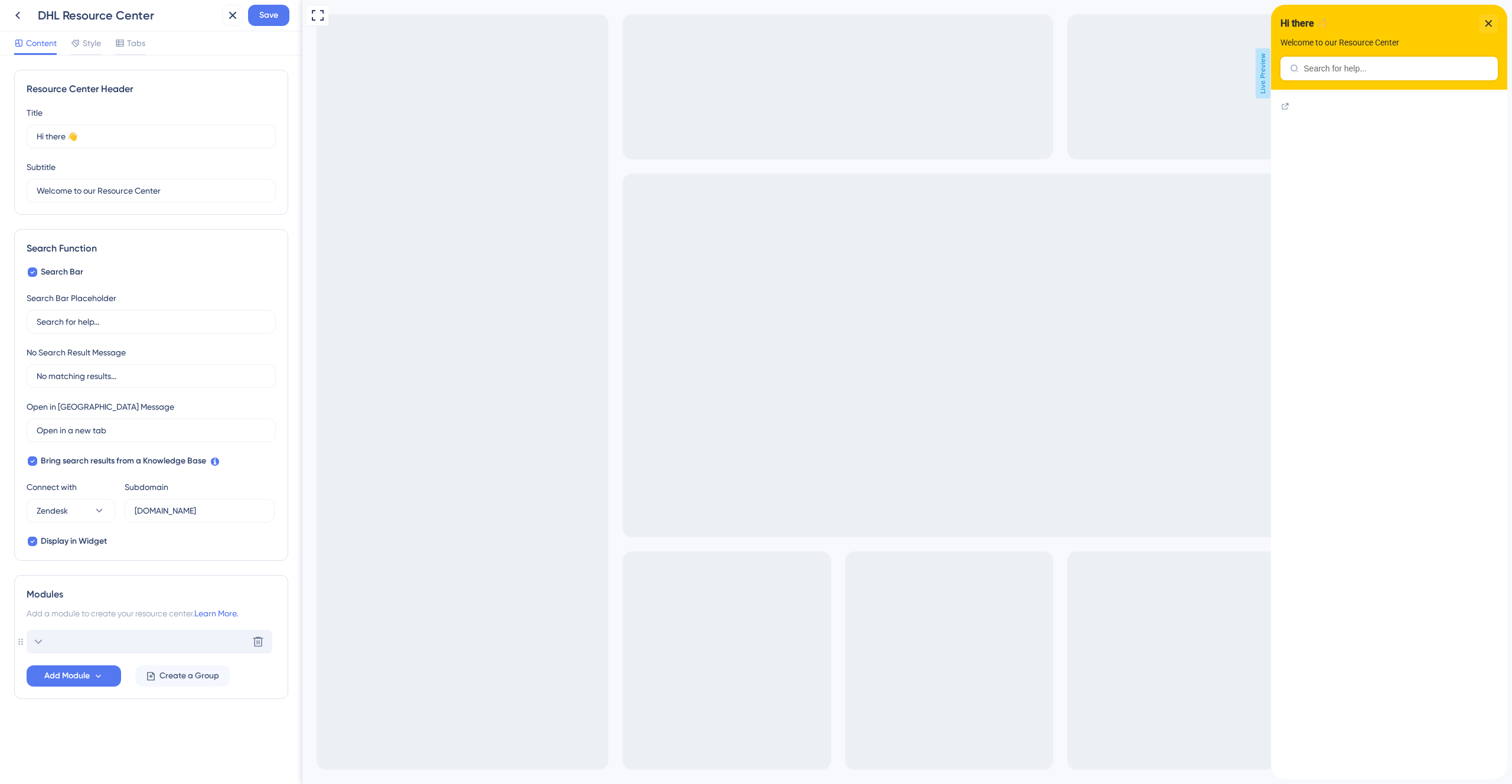
click at [38, 641] on icon at bounding box center [38, 642] width 14 height 14
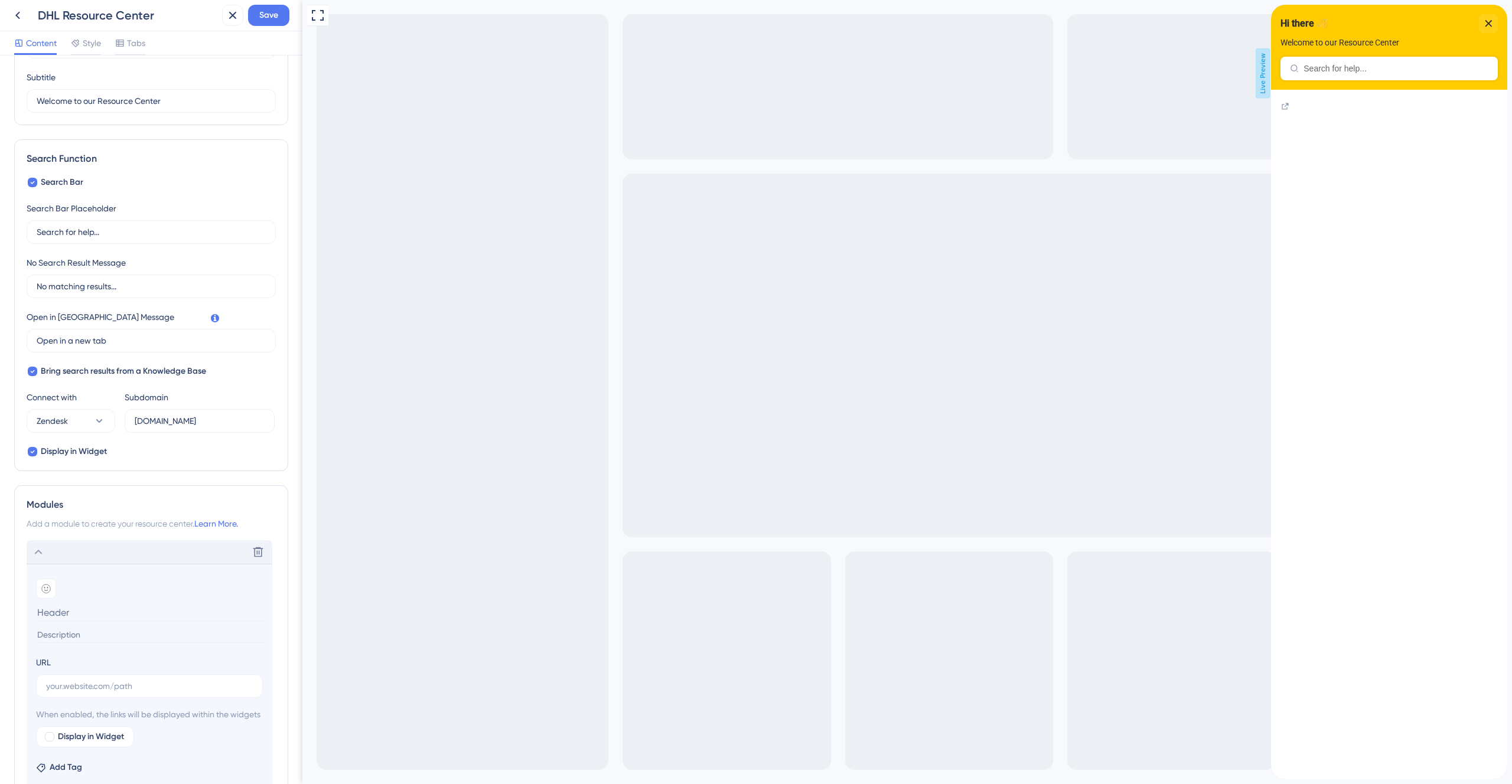
scroll to position [144, 0]
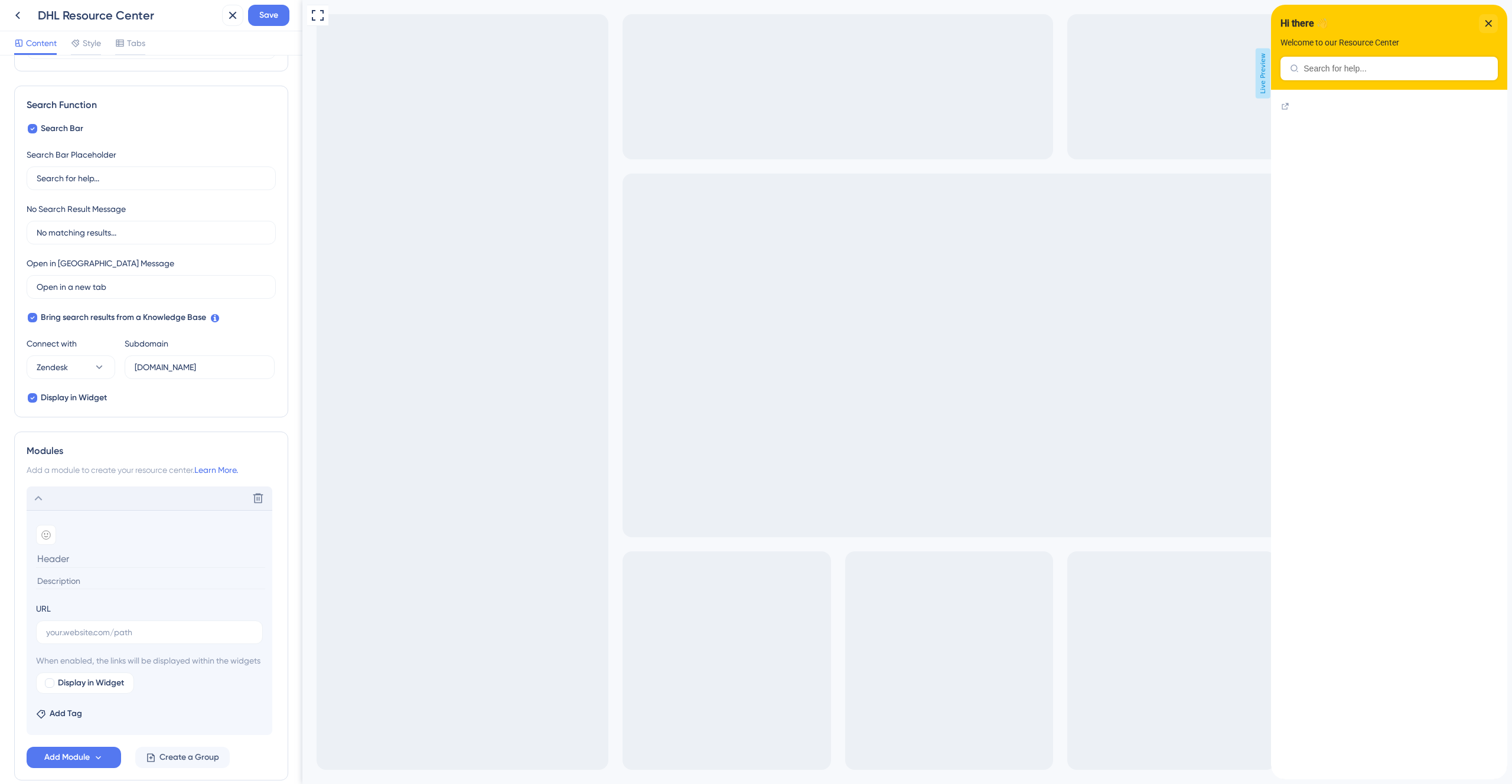
click at [65, 562] on input at bounding box center [151, 559] width 229 height 18
paste input "Browse help articles"
type input "Browse help articles"
click at [78, 580] on input at bounding box center [151, 581] width 229 height 16
paste input "Find step-by-step guides, FAQs, and troubleshooting tips to help you get the mo…"
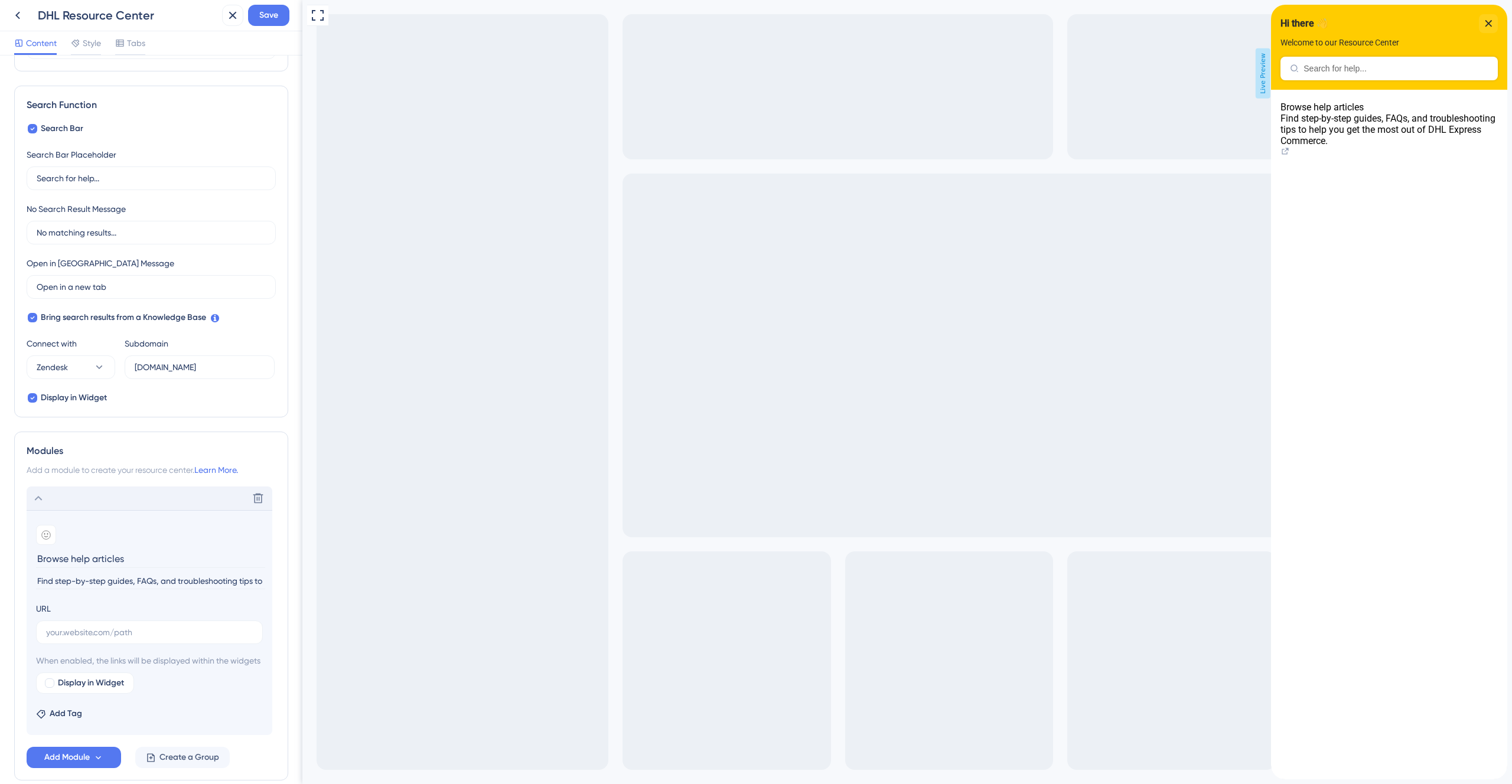
scroll to position [0, 203]
type input "Find step-by-step guides, FAQs, and troubleshooting tips to help you get the mo…"
click at [182, 367] on input "[DOMAIN_NAME]" at bounding box center [199, 367] width 130 height 13
click at [111, 631] on input "text" at bounding box center [150, 633] width 207 height 13
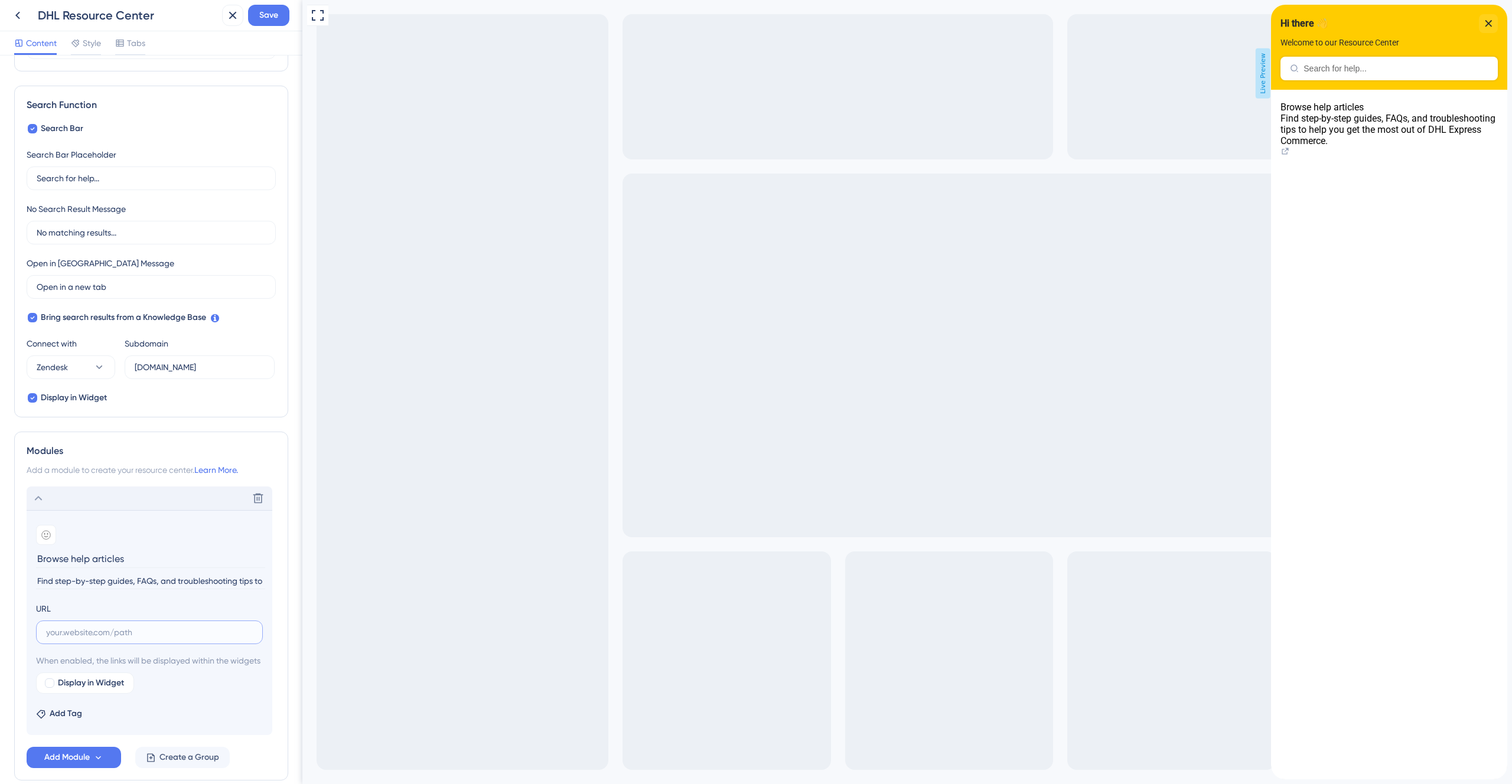
paste input "[URL][DOMAIN_NAME]"
type input "[URL][DOMAIN_NAME]"
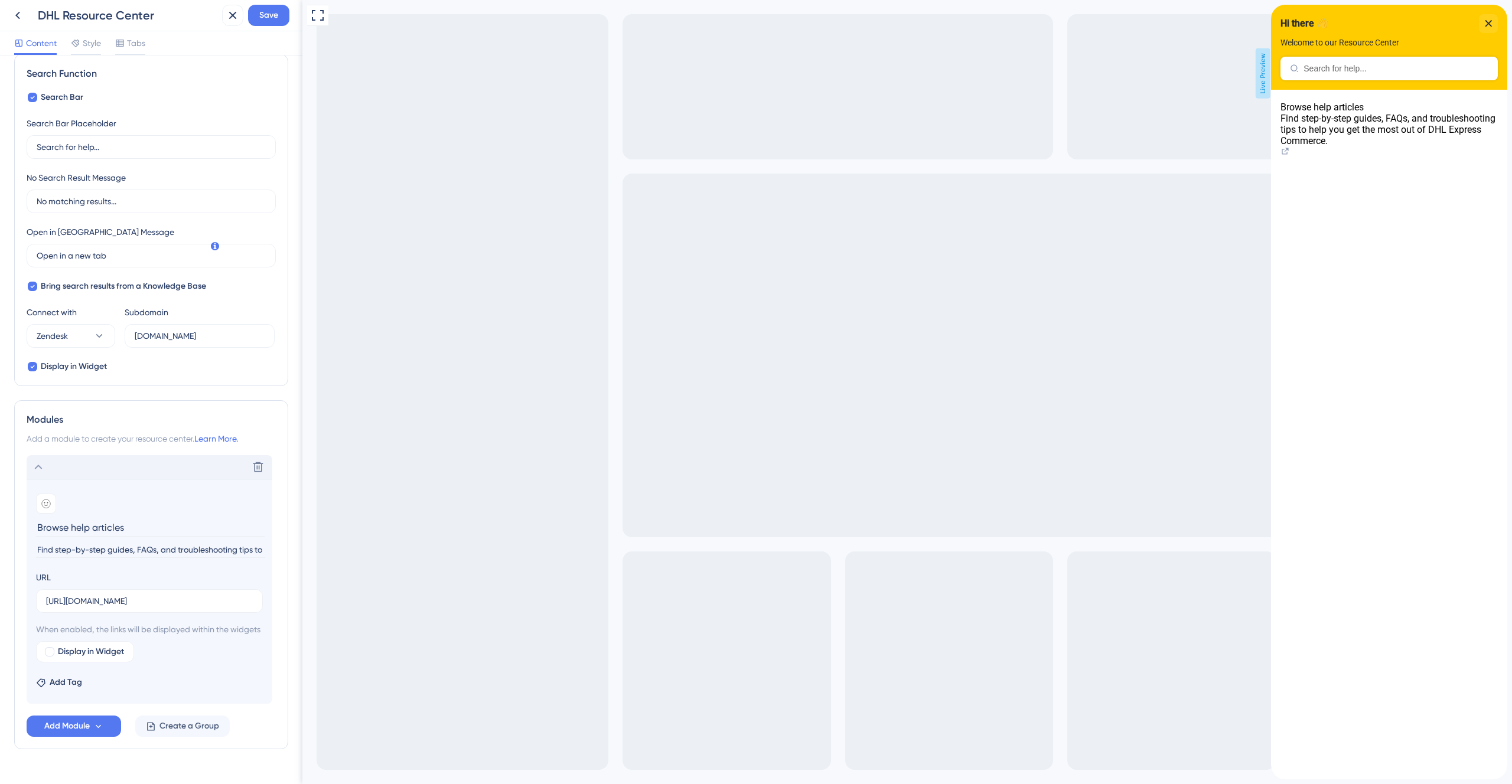
scroll to position [216, 0]
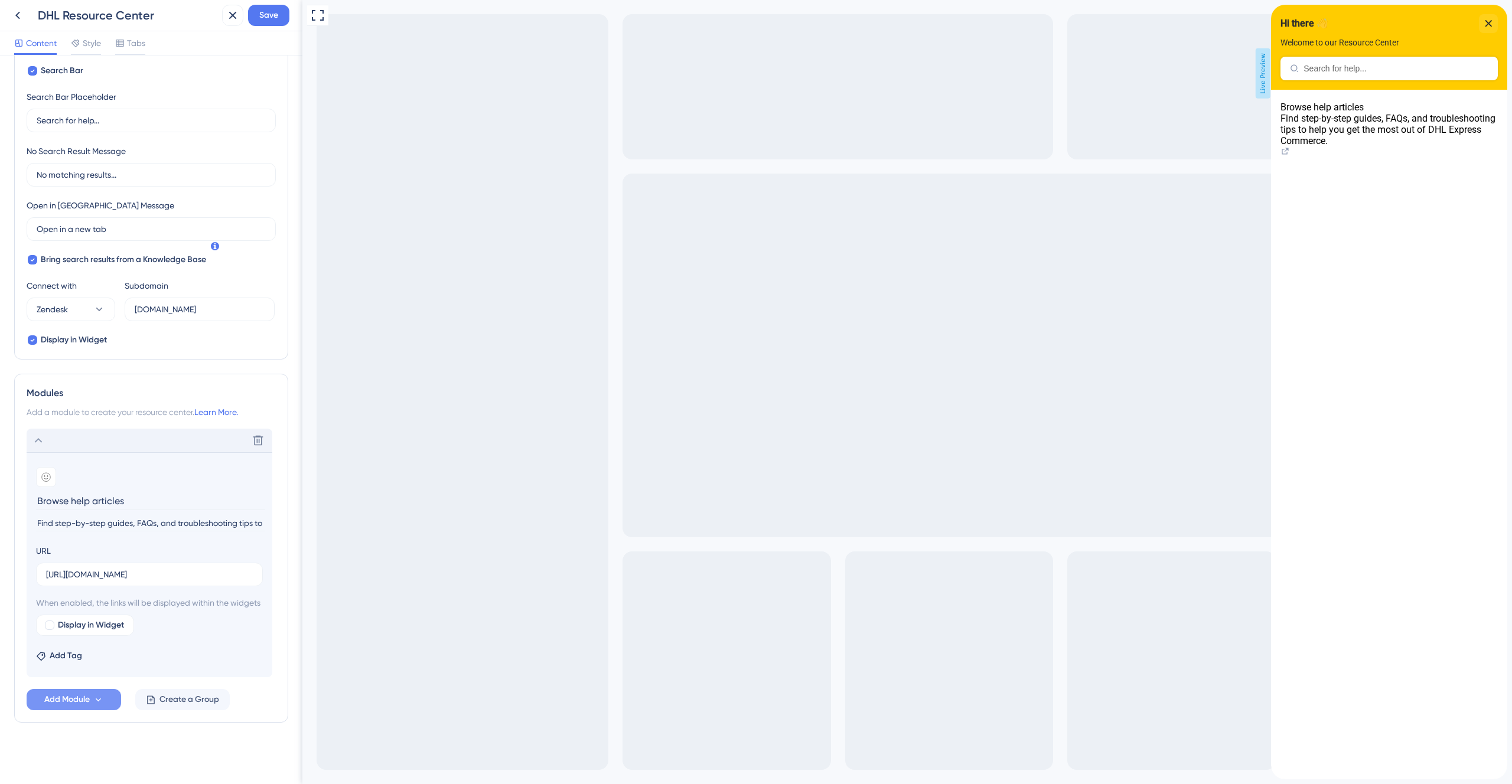
click at [105, 699] on button "Add Module" at bounding box center [74, 700] width 94 height 22
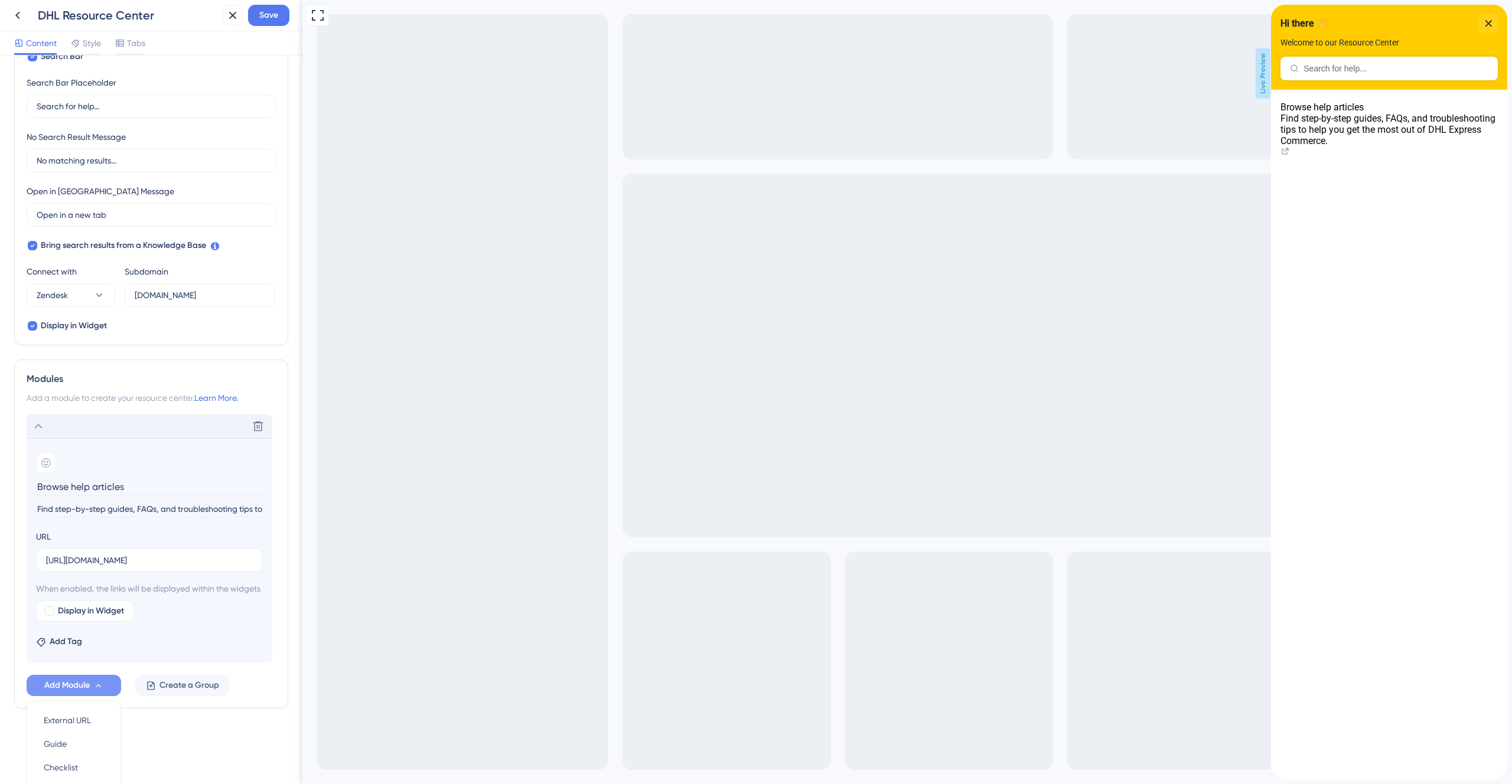
scroll to position [327, 0]
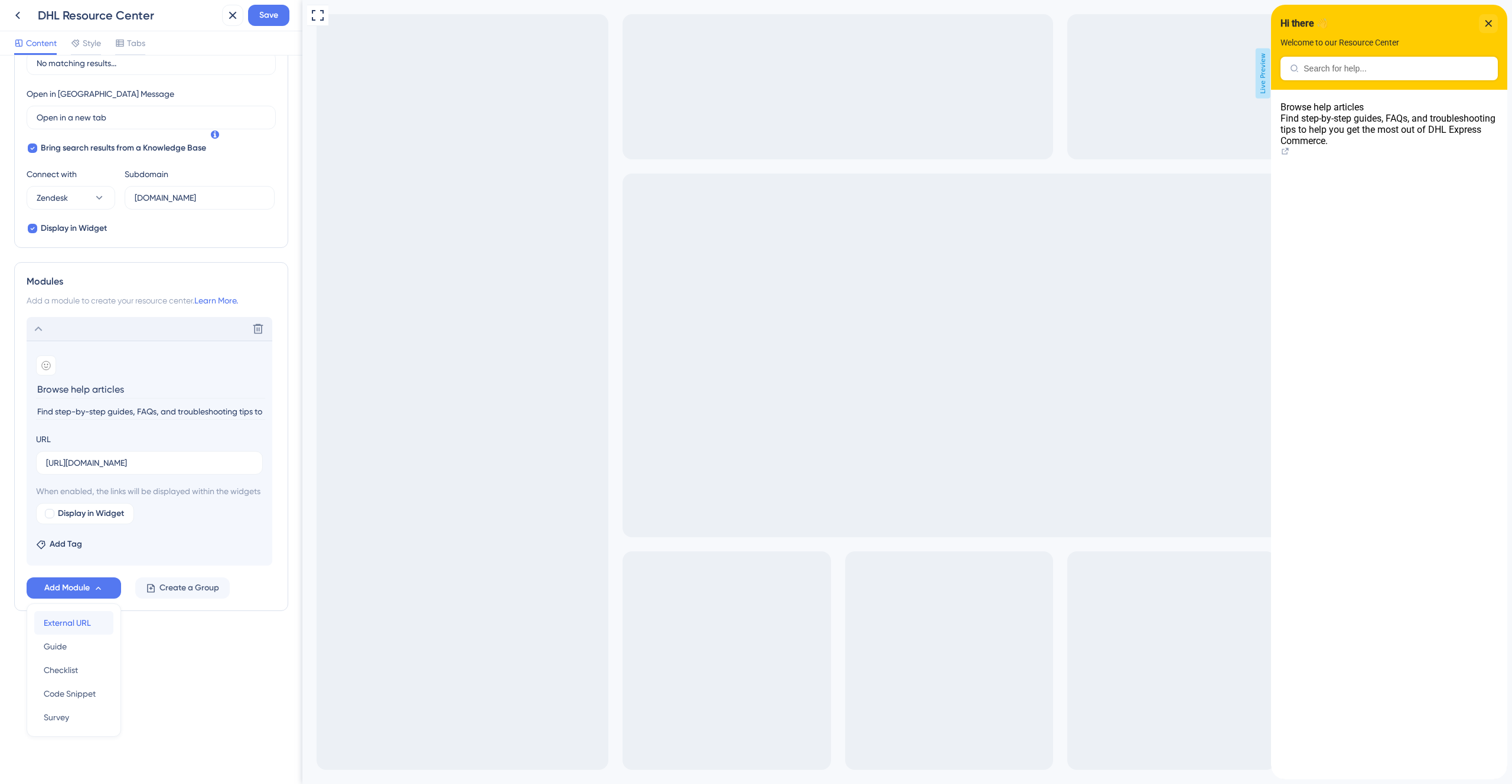
click at [81, 624] on span "External URL" at bounding box center [67, 623] width 47 height 14
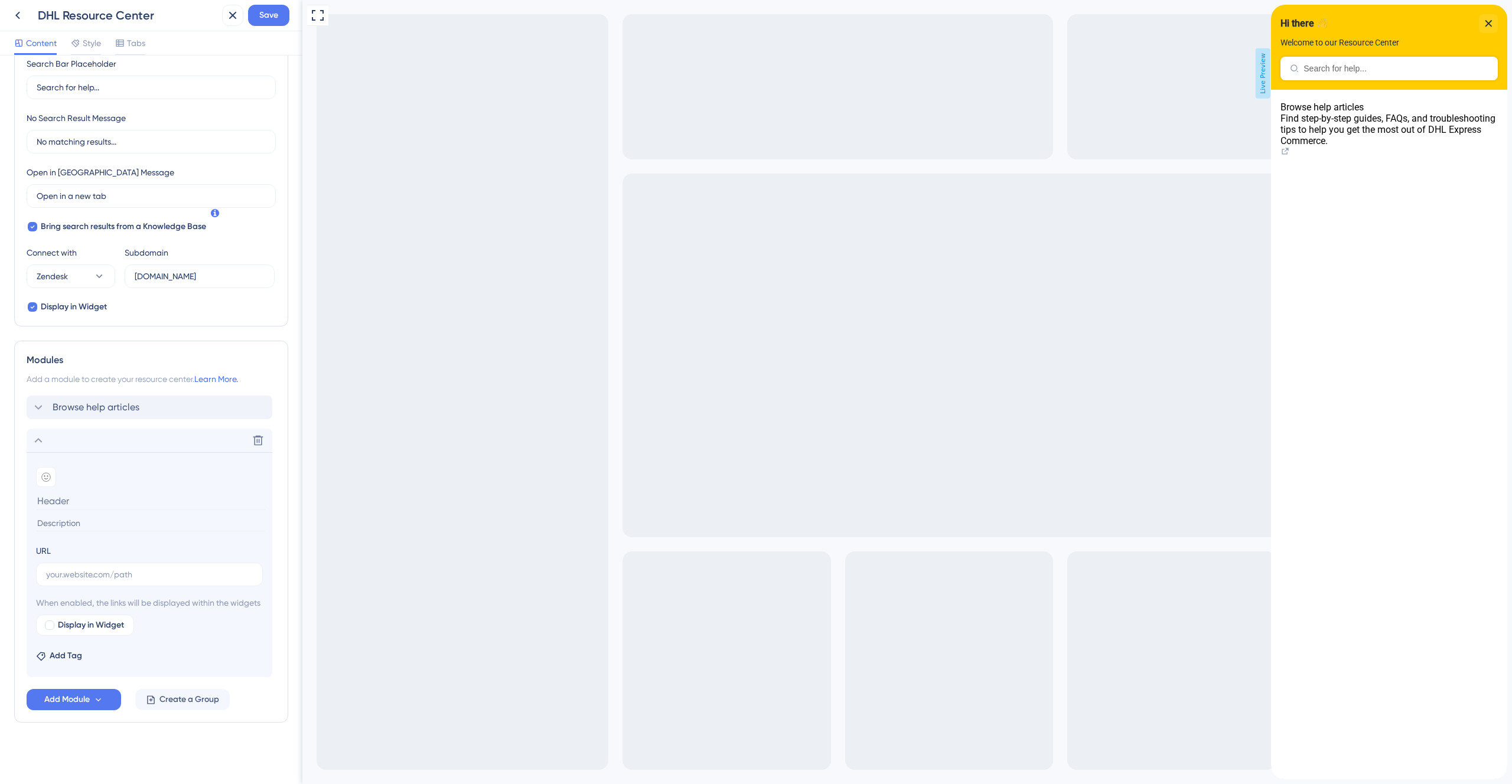
scroll to position [249, 0]
click at [68, 492] on input at bounding box center [151, 501] width 229 height 18
paste input "Submit a ticket"
type input "Submit a ticket"
click at [75, 515] on input at bounding box center [151, 523] width 229 height 16
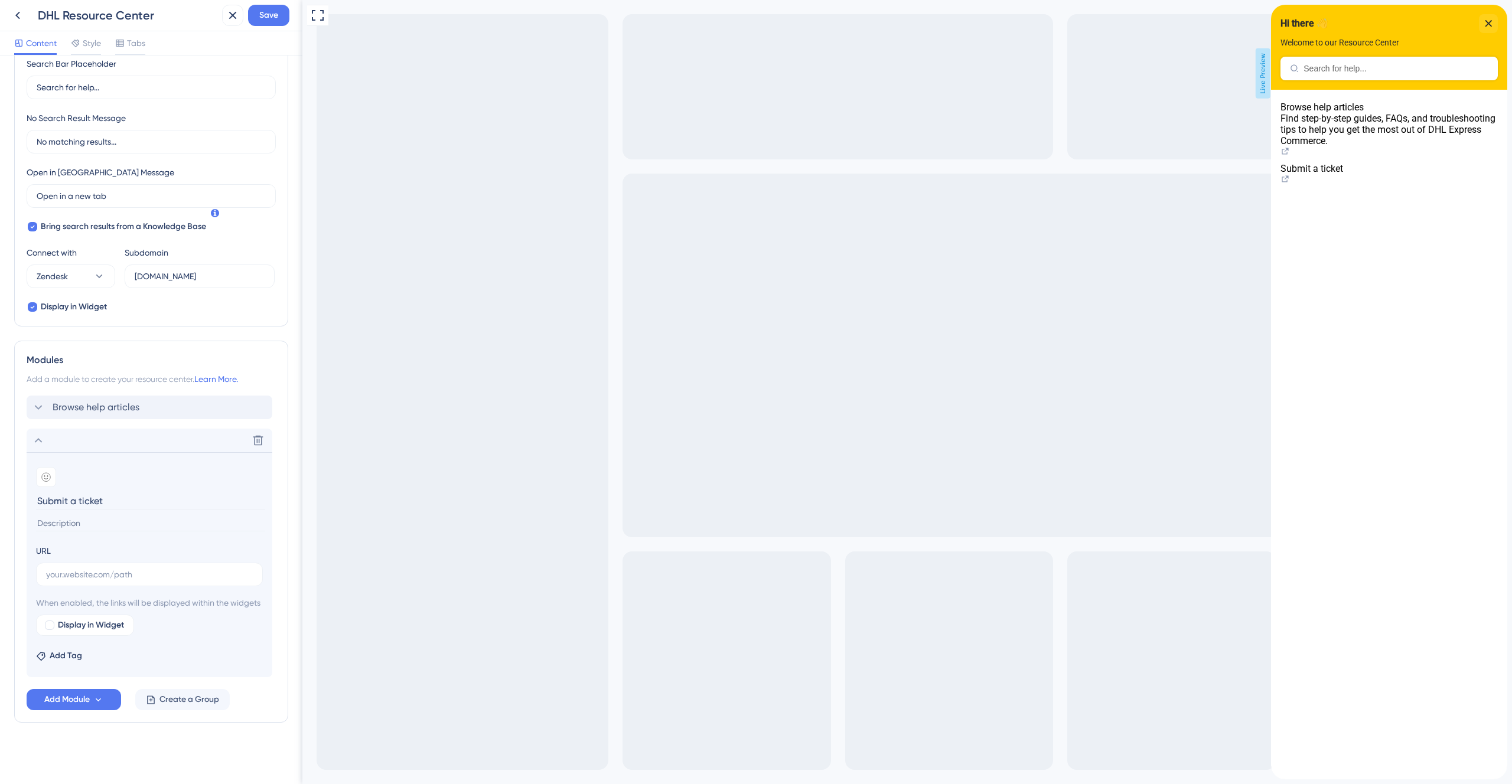
paste input "Submit an in-app ticket and a member of our friendly support team will get back…"
type input "Submit an in-app ticket and a member of our friendly support team will get back…"
click at [96, 568] on input "text" at bounding box center [150, 575] width 207 height 13
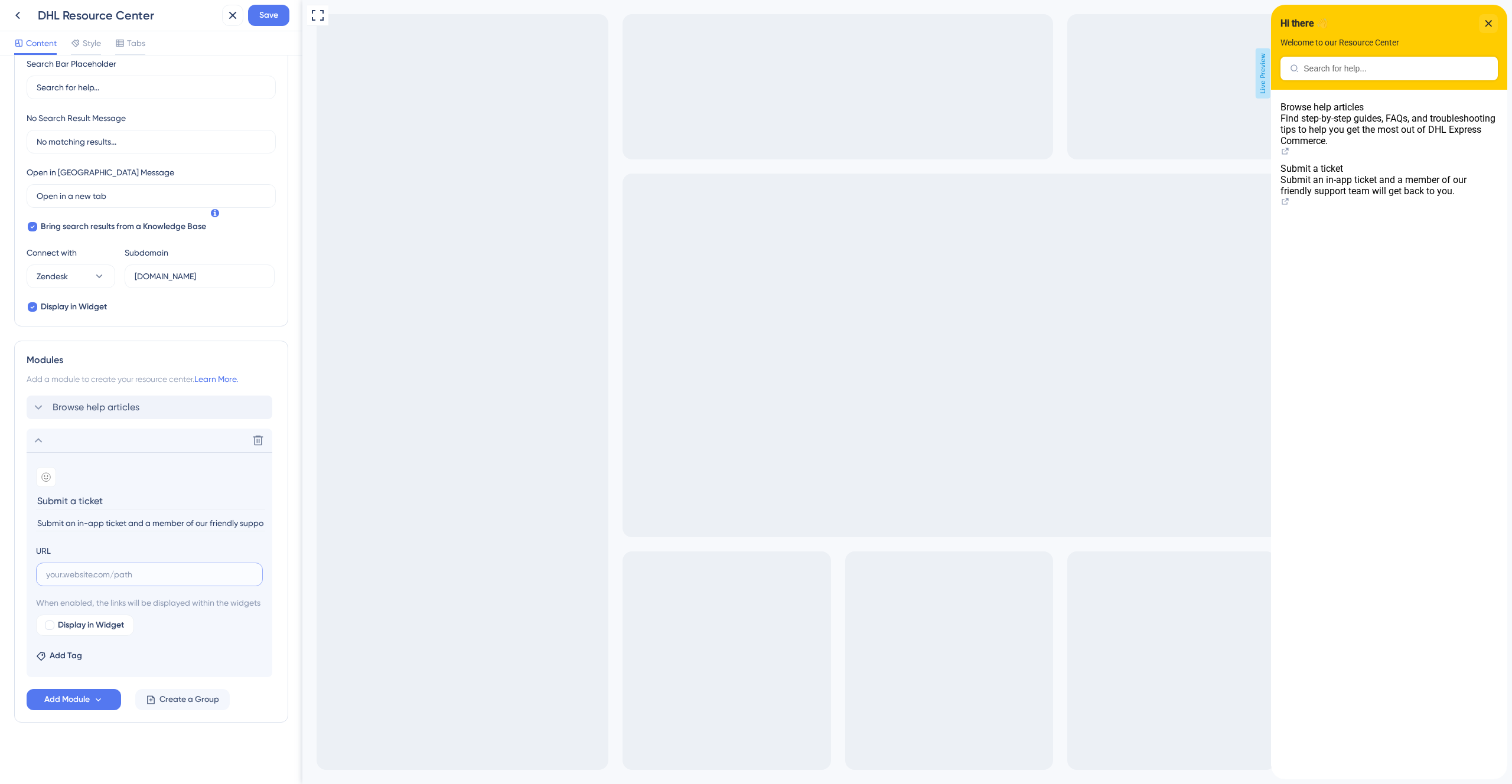
paste input "[URL][DOMAIN_NAME]"
type input "[URL][DOMAIN_NAME]"
click at [38, 433] on icon at bounding box center [38, 440] width 14 height 14
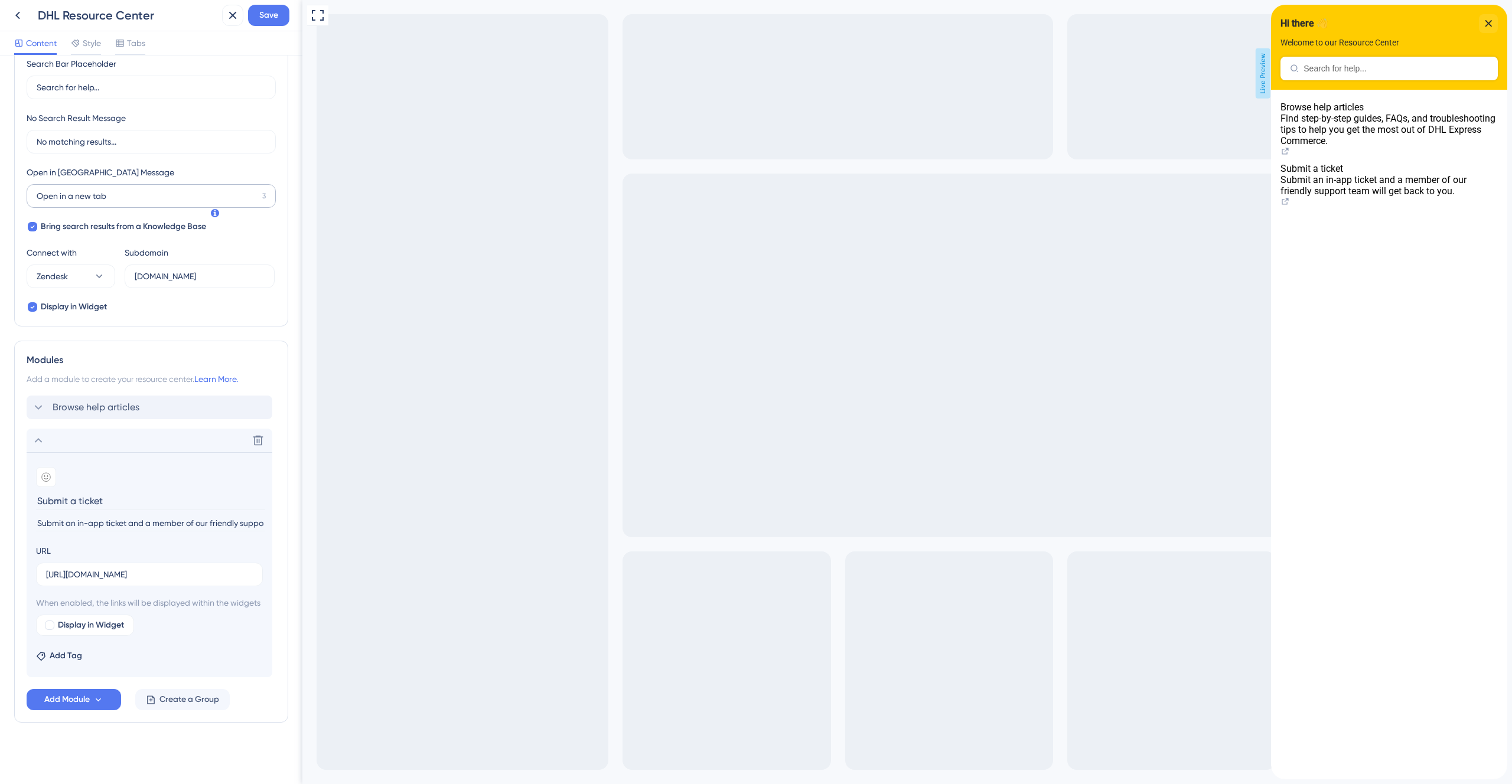
scroll to position [9, 0]
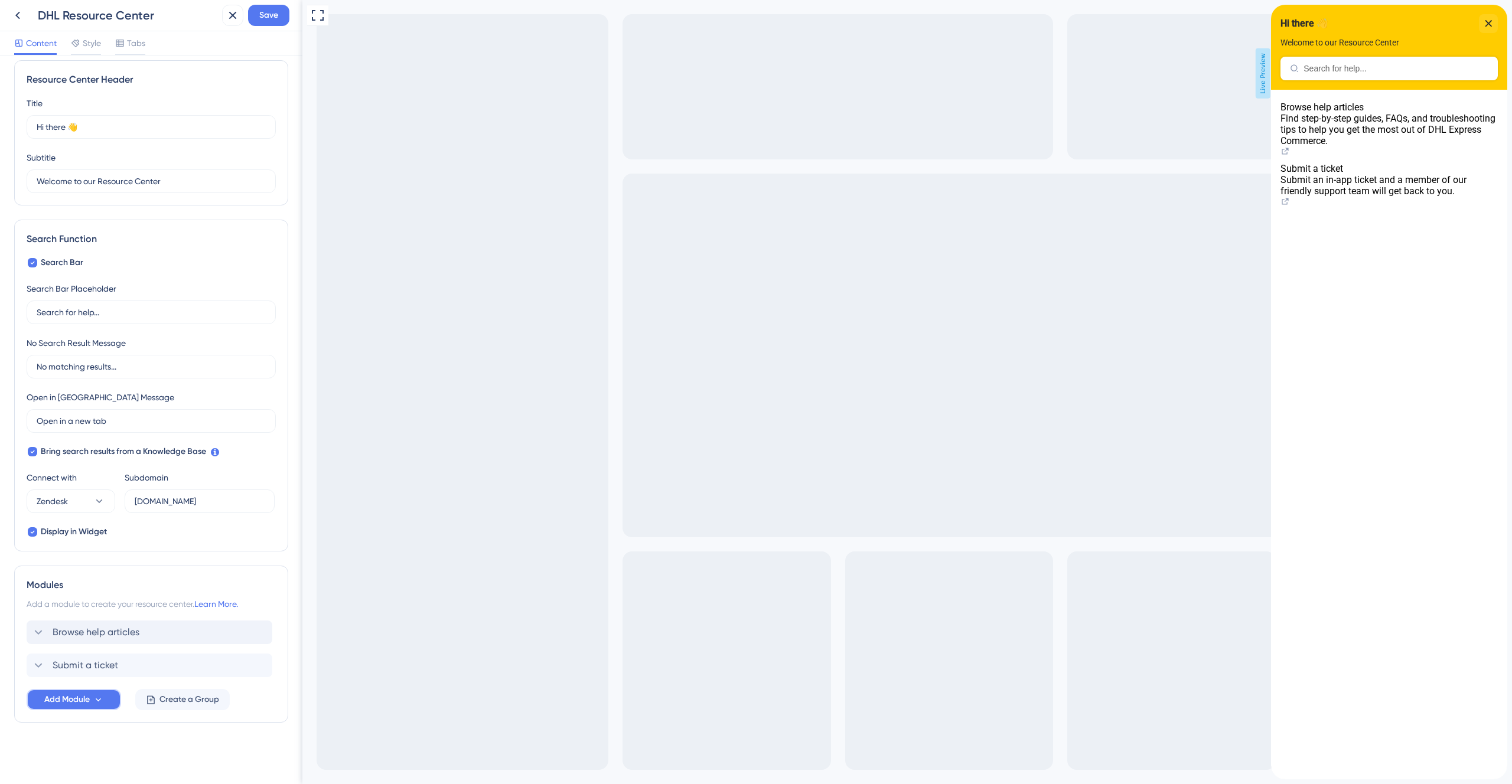
click at [97, 702] on icon at bounding box center [98, 700] width 10 height 10
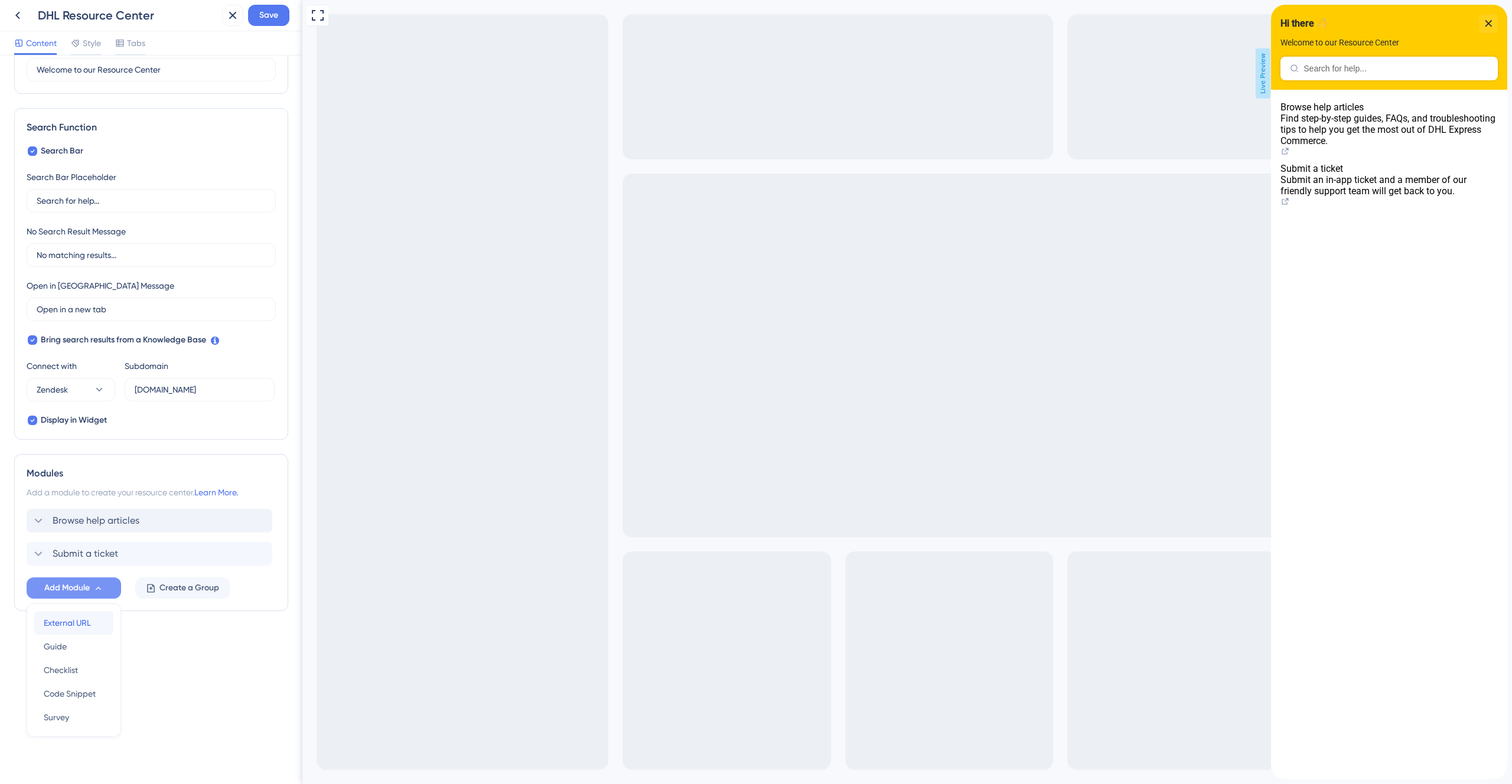
click at [77, 622] on span "External URL" at bounding box center [67, 623] width 47 height 14
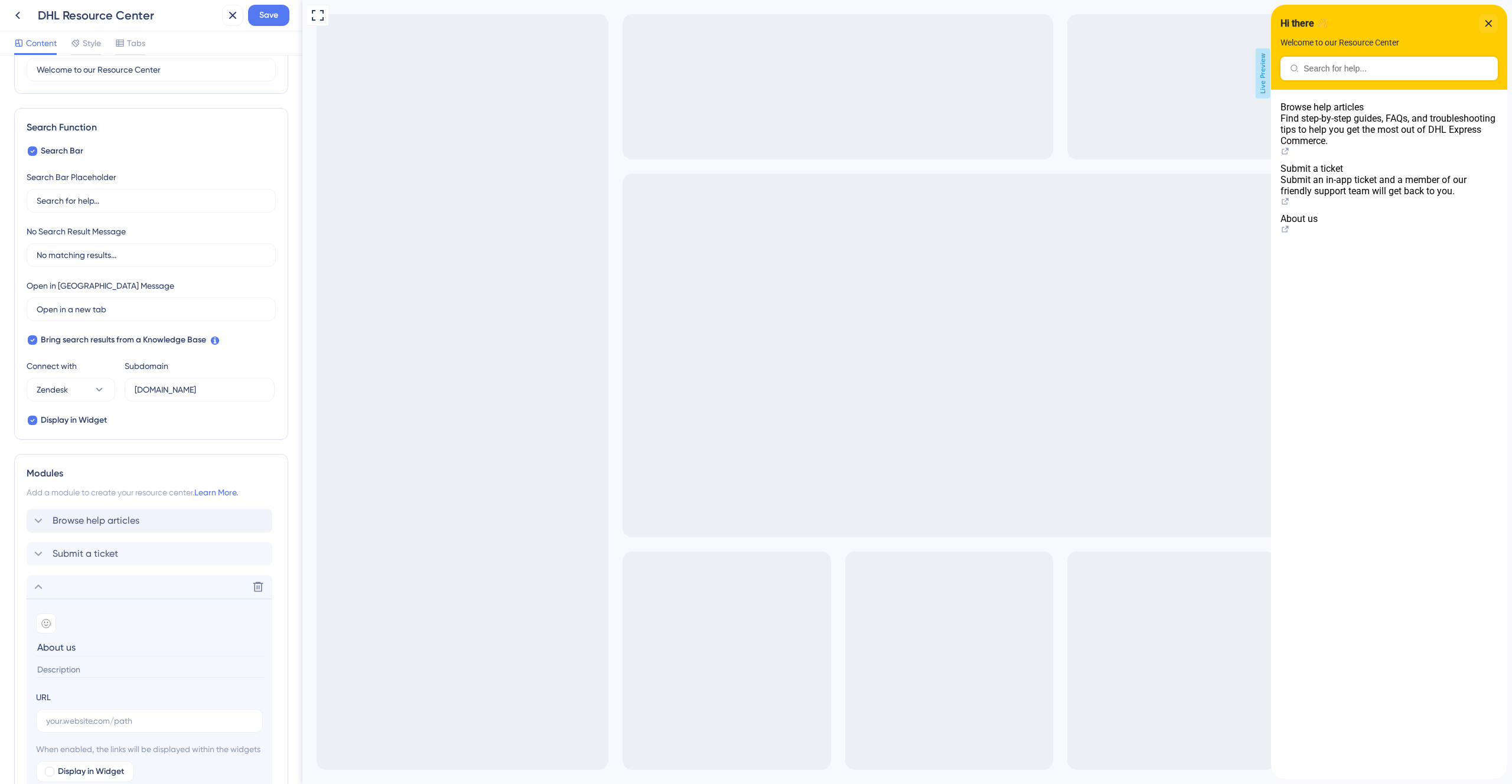
type input "About us"
click at [63, 669] on input at bounding box center [151, 669] width 229 height 16
paste input "Learn more about DHL Express Commerce"
type input "Learn more about DHL Express Commerce"
click at [78, 719] on input "text" at bounding box center [150, 721] width 207 height 13
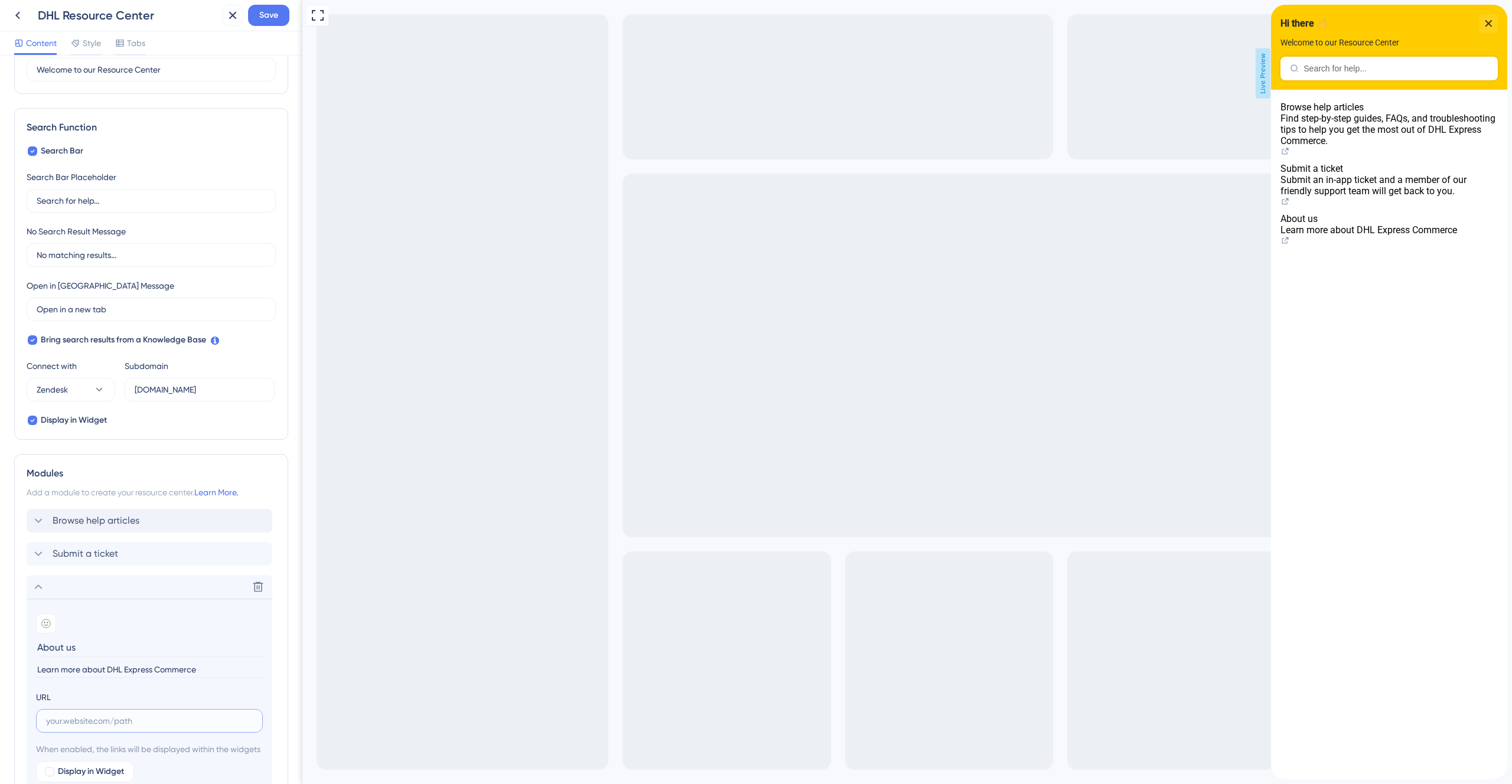
paste input "[URL][DOMAIN_NAME]"
type input "[URL][DOMAIN_NAME]"
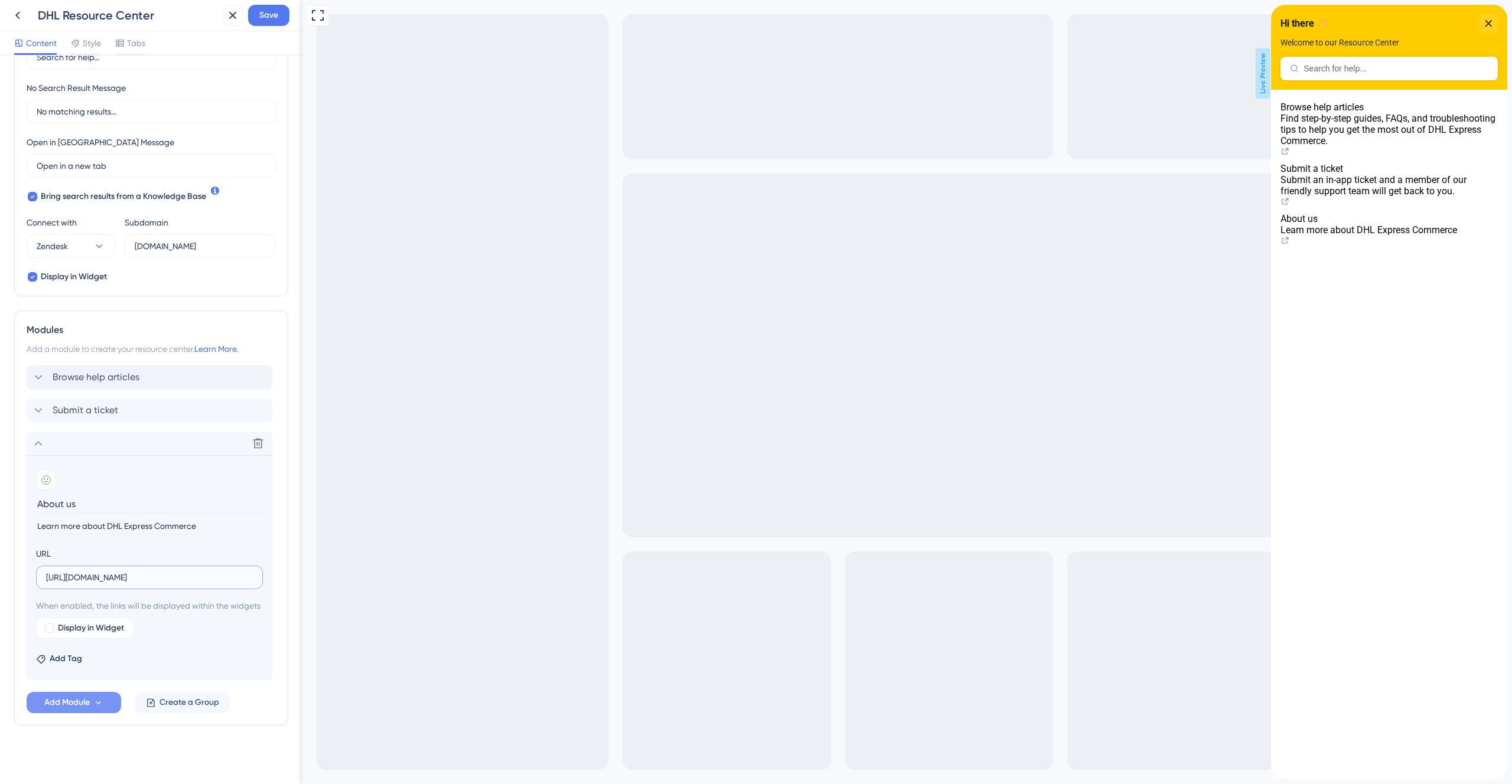
scroll to position [282, 0]
click at [120, 367] on span "Browse help articles" at bounding box center [96, 374] width 87 height 14
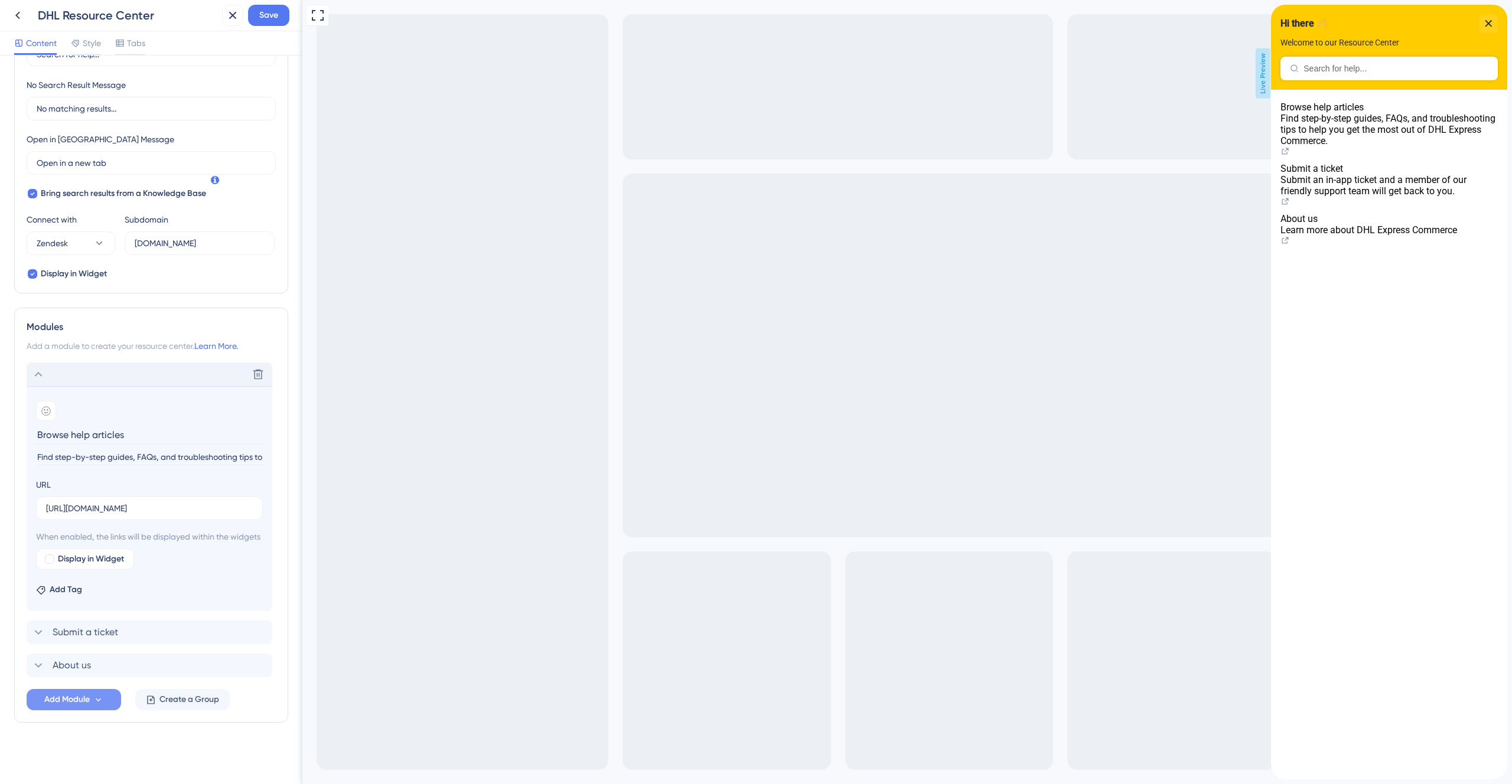
drag, startPoint x: 131, startPoint y: 422, endPoint x: 30, endPoint y: 423, distance: 101.0
click at [30, 423] on section "Add emoji Browse help articles Find step-by-step guides, FAQs, and troubleshoot…" at bounding box center [149, 499] width 246 height 225
click at [12, 16] on icon at bounding box center [17, 15] width 14 height 14
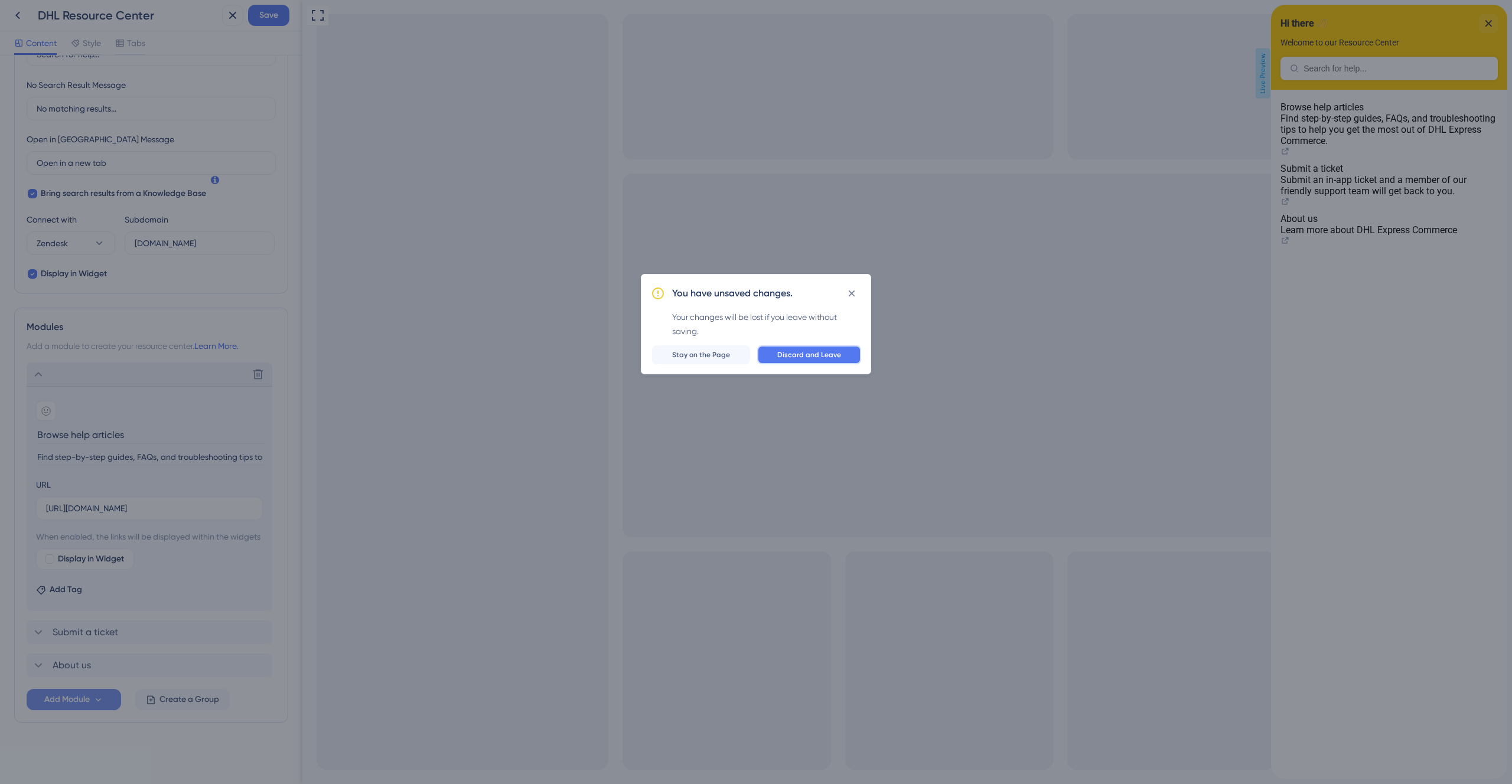
click at [822, 352] on span "Discard and Leave" at bounding box center [809, 354] width 64 height 9
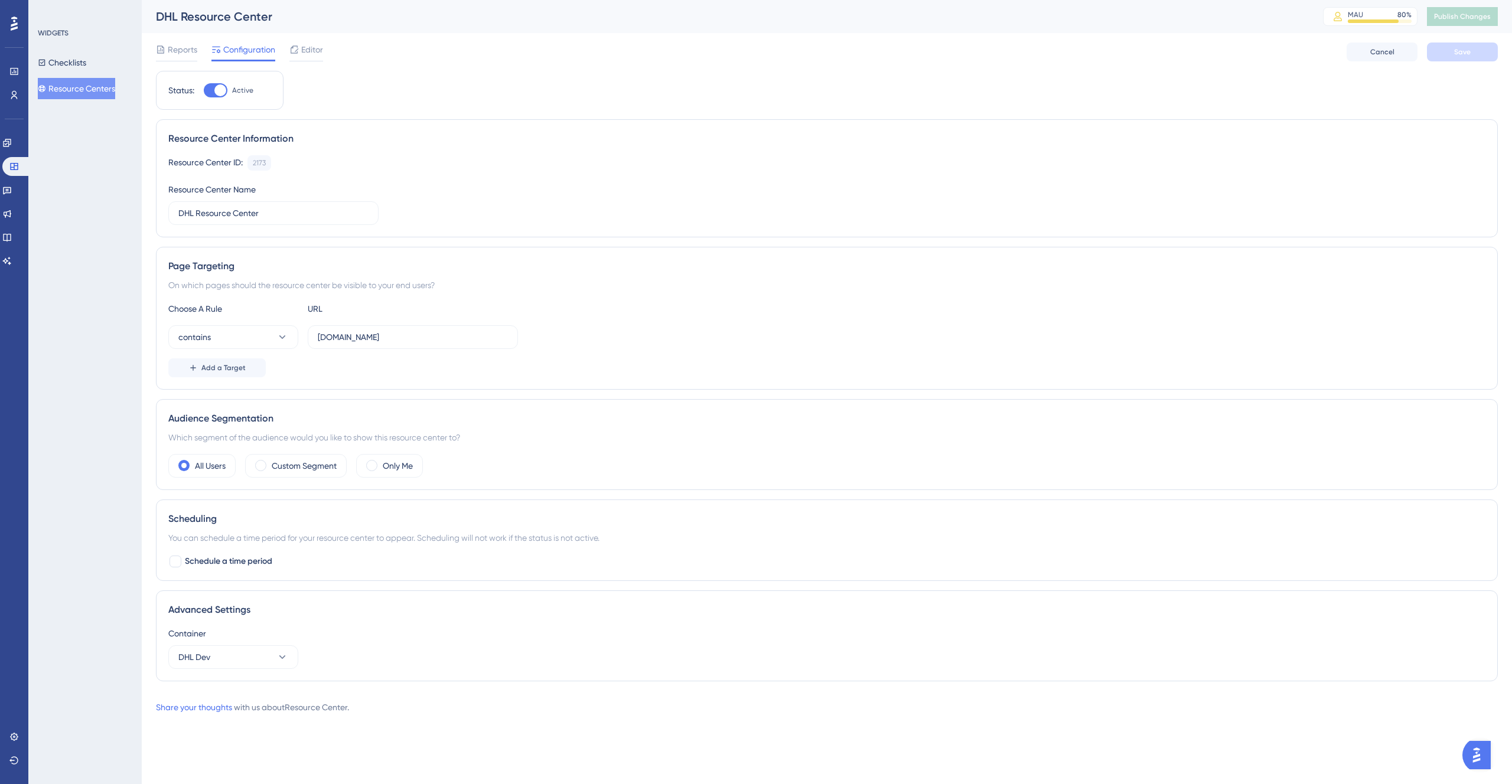
click at [77, 93] on button "Resource Centers" at bounding box center [77, 88] width 78 height 22
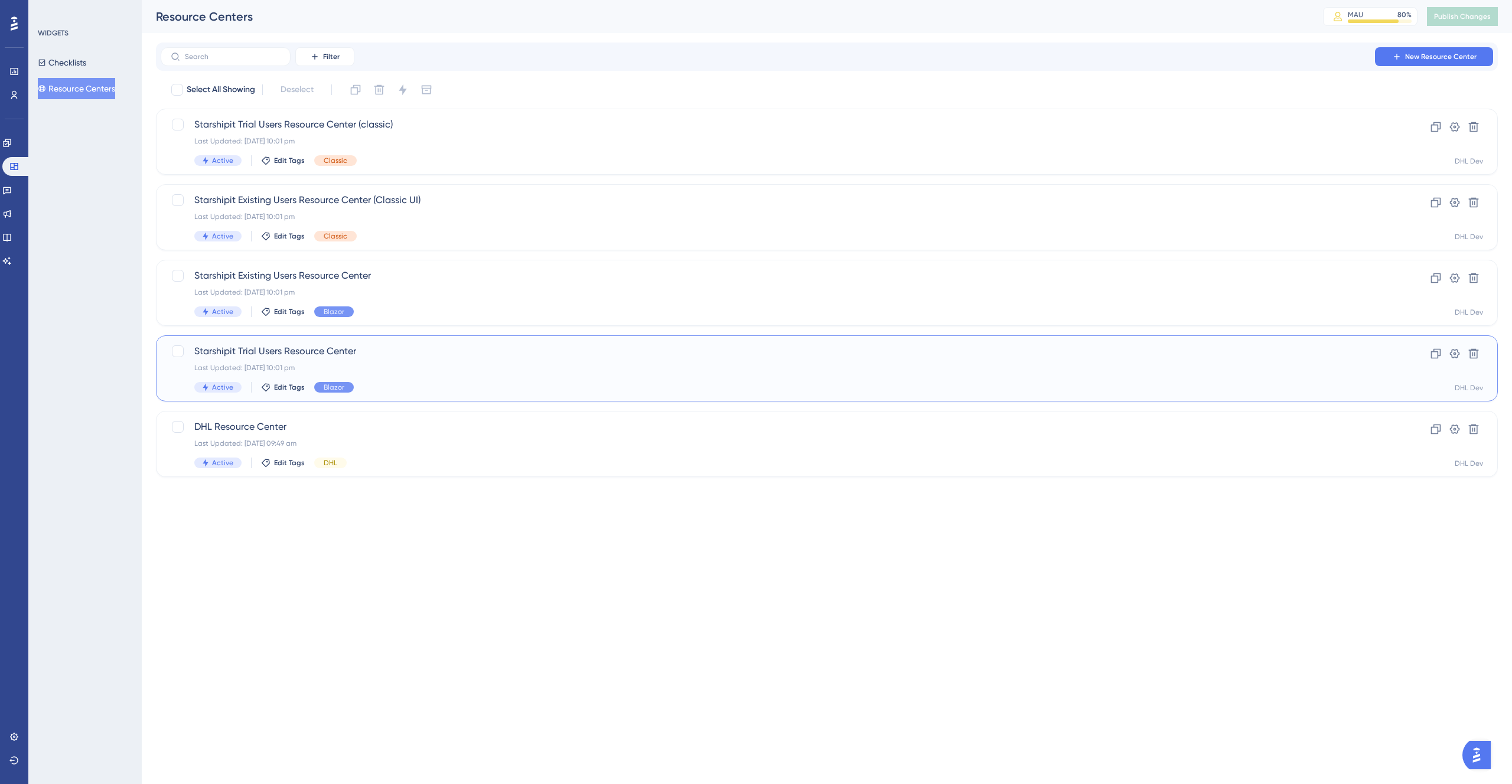
click at [438, 357] on span "Starshipit Trial Users Resource Center" at bounding box center [779, 351] width 1170 height 14
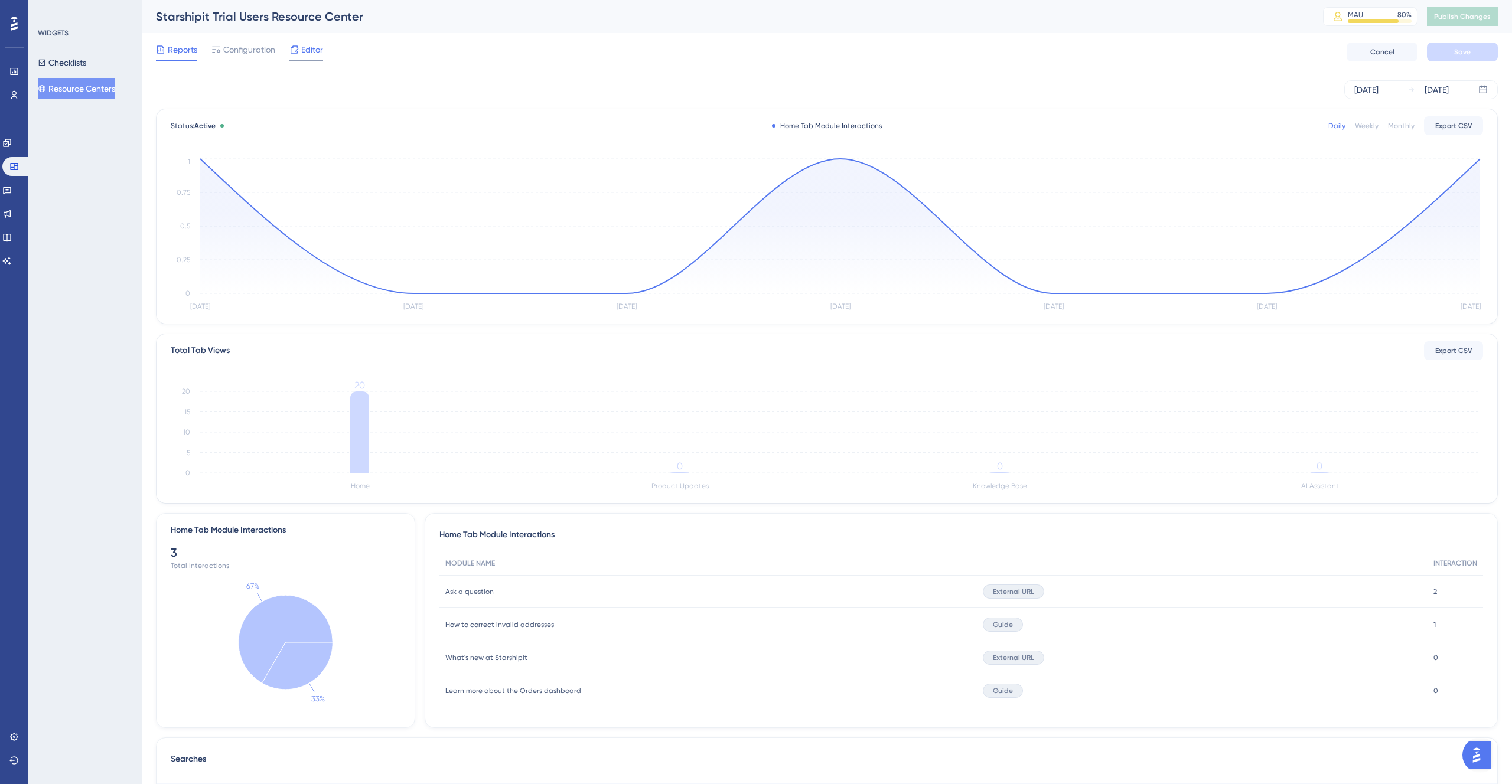
click at [313, 50] on span "Editor" at bounding box center [312, 49] width 22 height 14
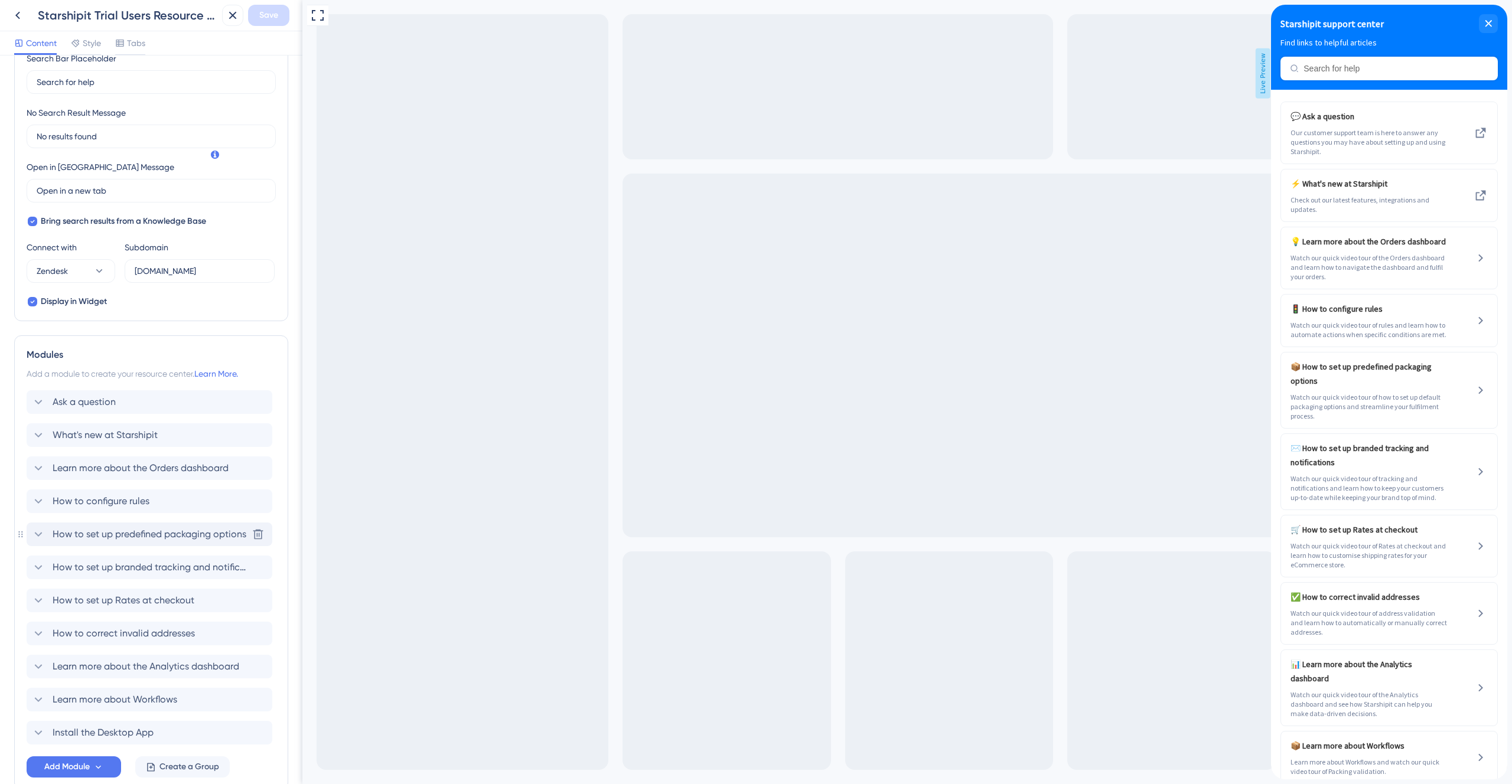
scroll to position [307, 0]
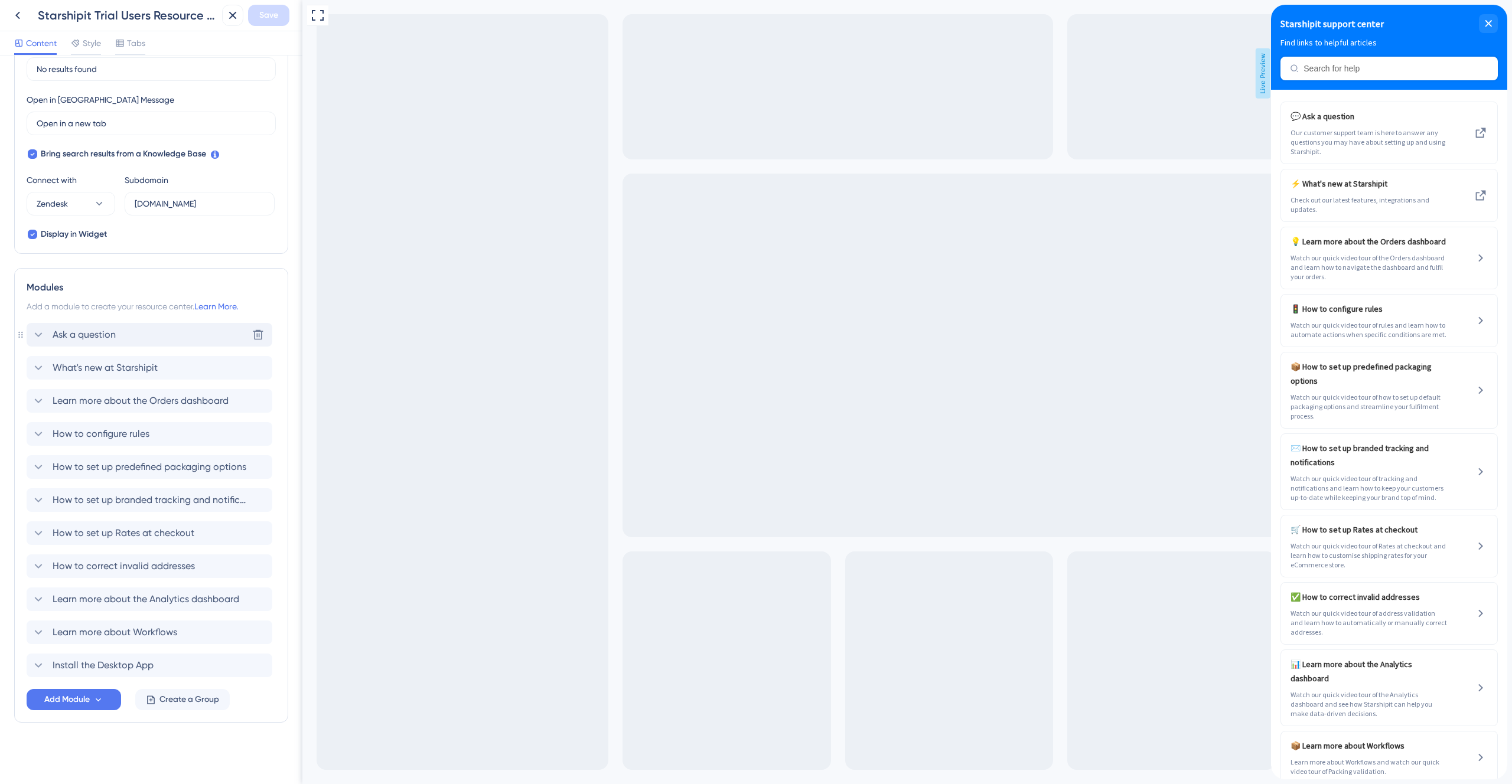
click at [37, 337] on icon at bounding box center [38, 334] width 14 height 14
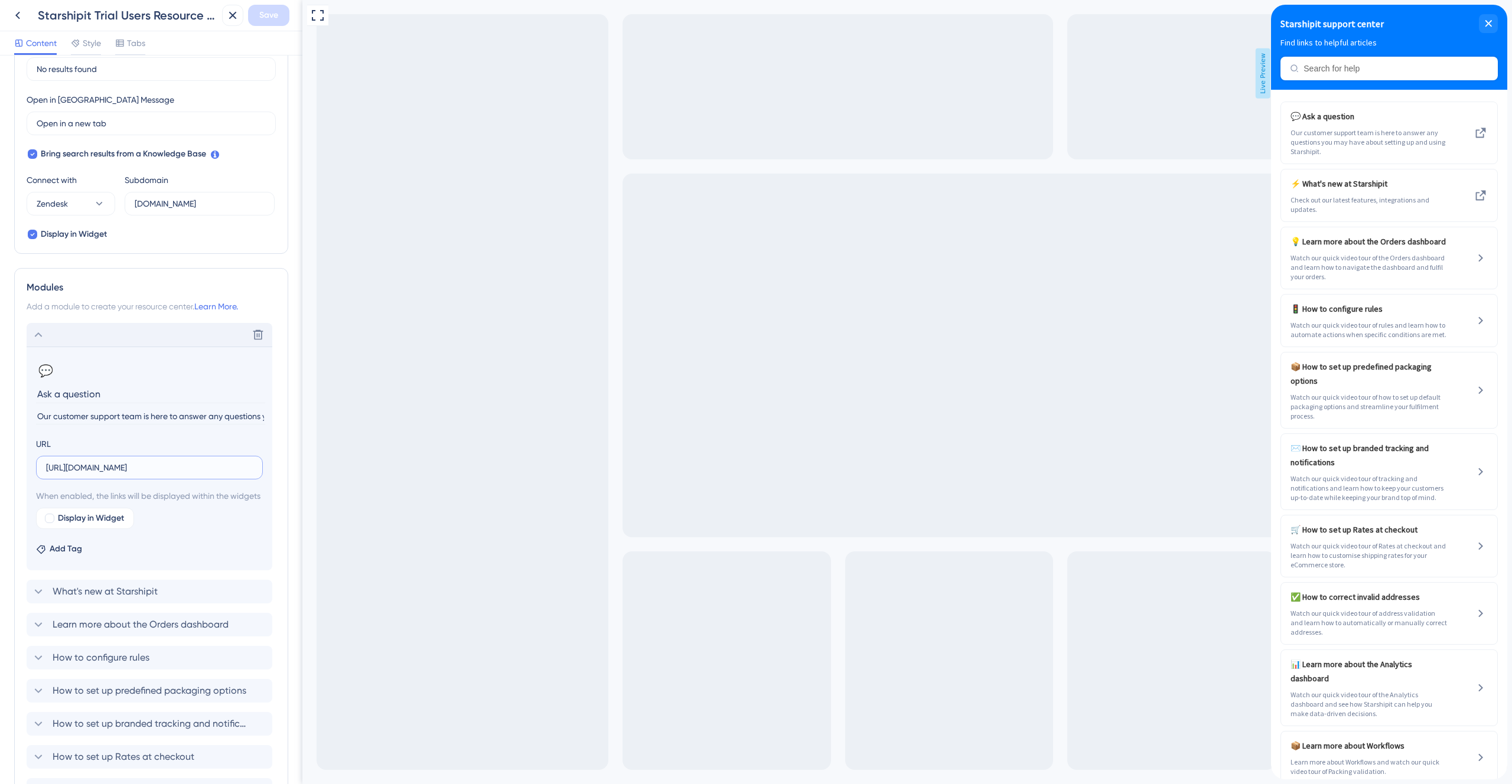
click at [201, 470] on input "[URL][DOMAIN_NAME]" at bounding box center [150, 468] width 207 height 13
click at [150, 599] on span "What's new at Starshipit" at bounding box center [105, 591] width 105 height 14
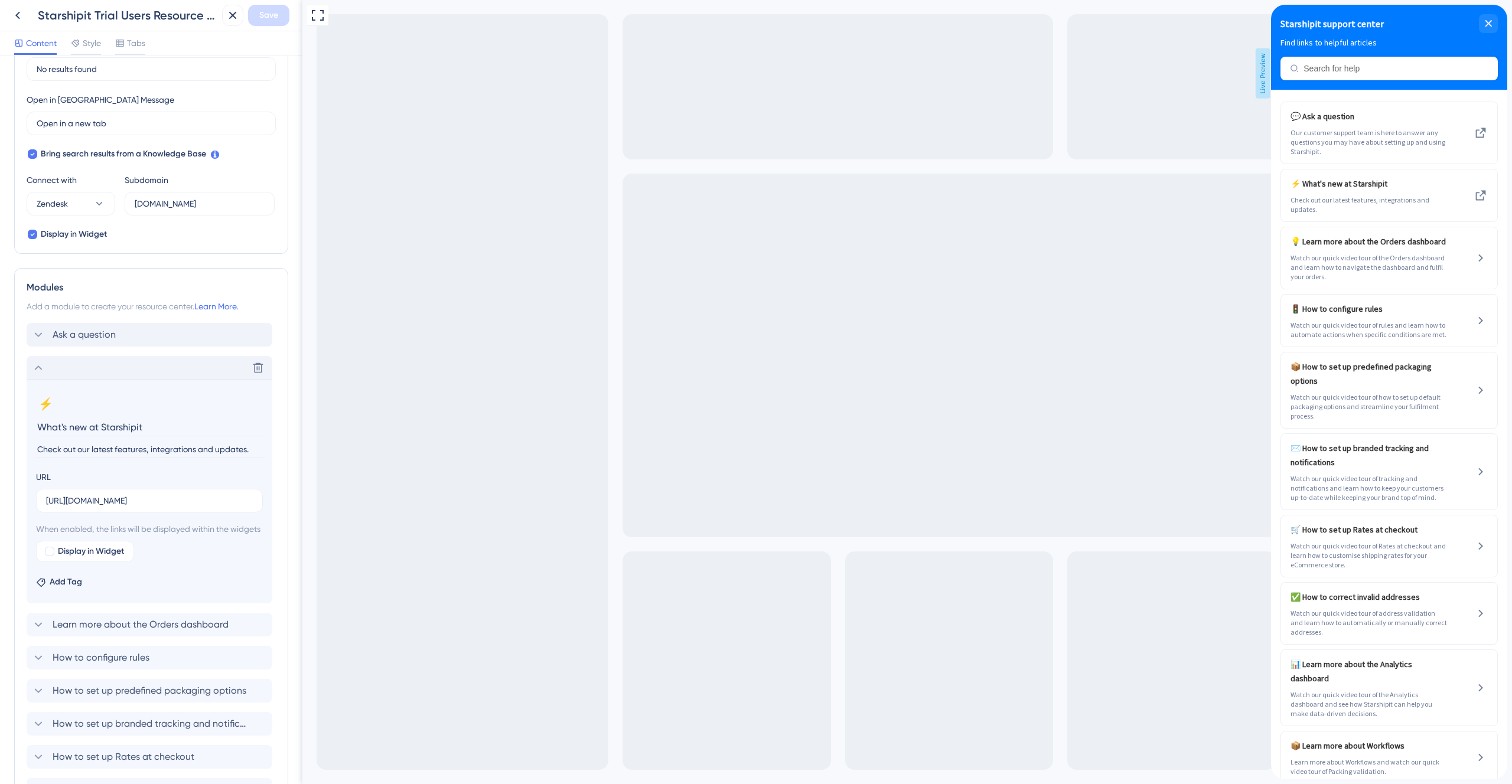
click at [36, 366] on icon at bounding box center [38, 367] width 14 height 14
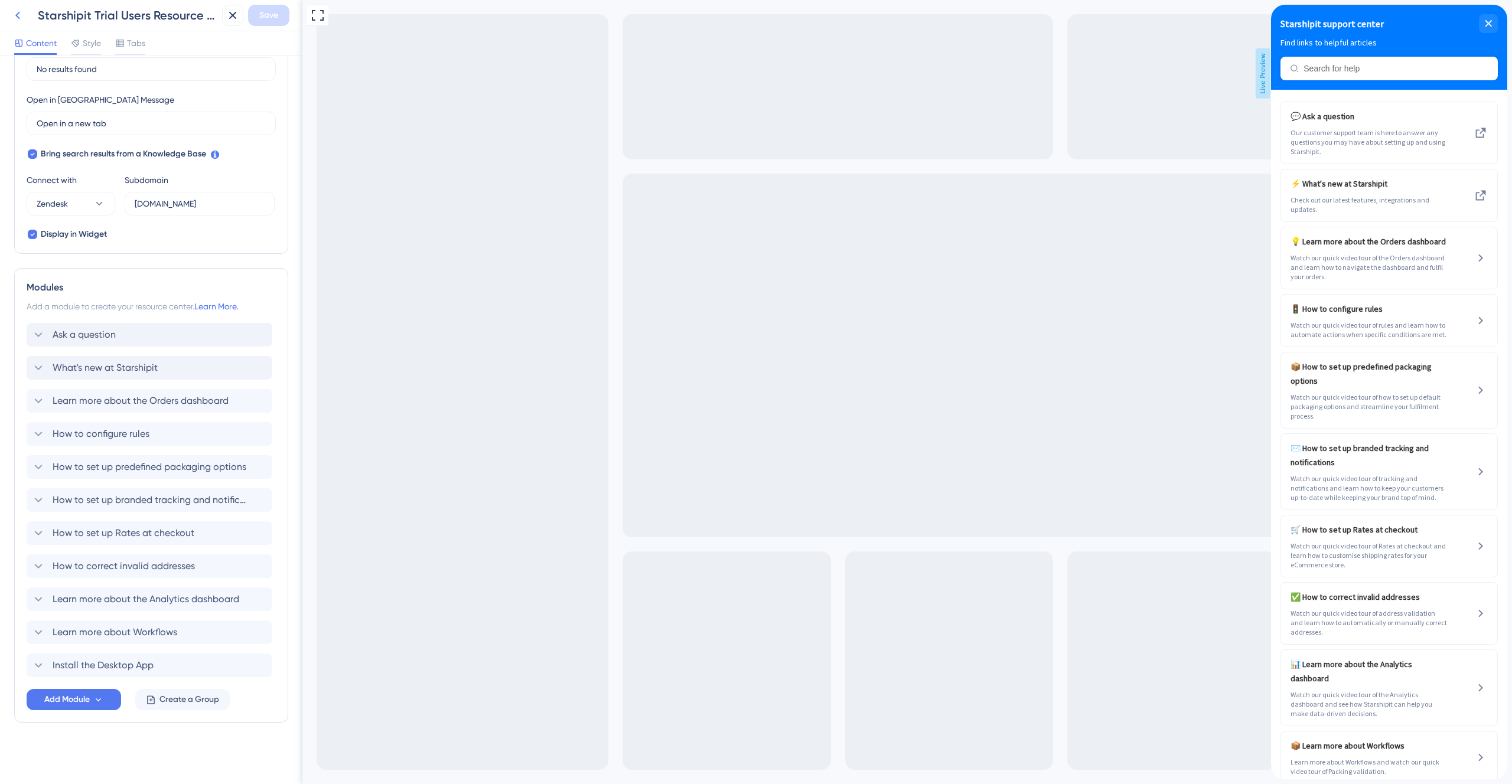
click at [21, 18] on icon at bounding box center [17, 15] width 14 height 14
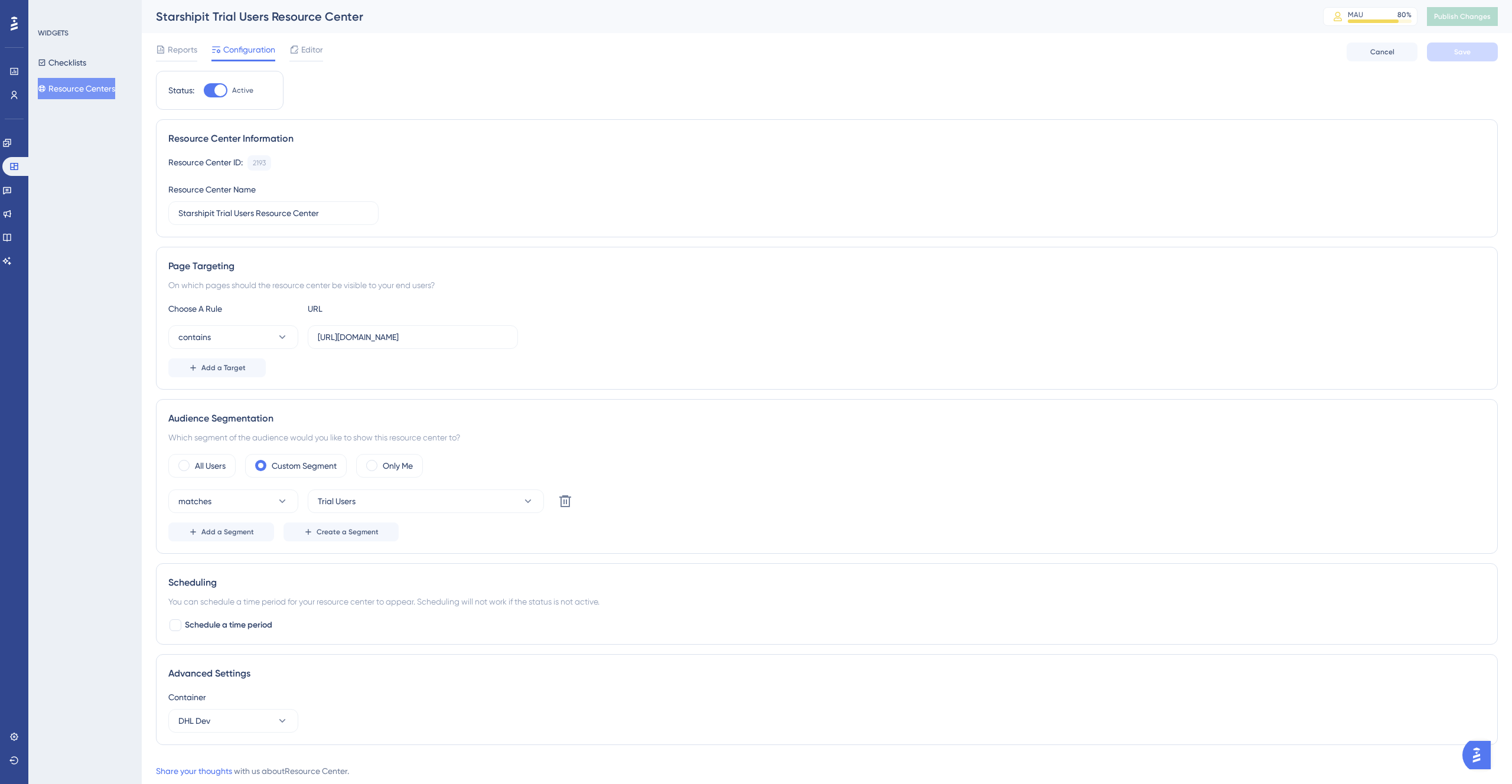
click at [82, 90] on button "Resource Centers" at bounding box center [77, 88] width 78 height 22
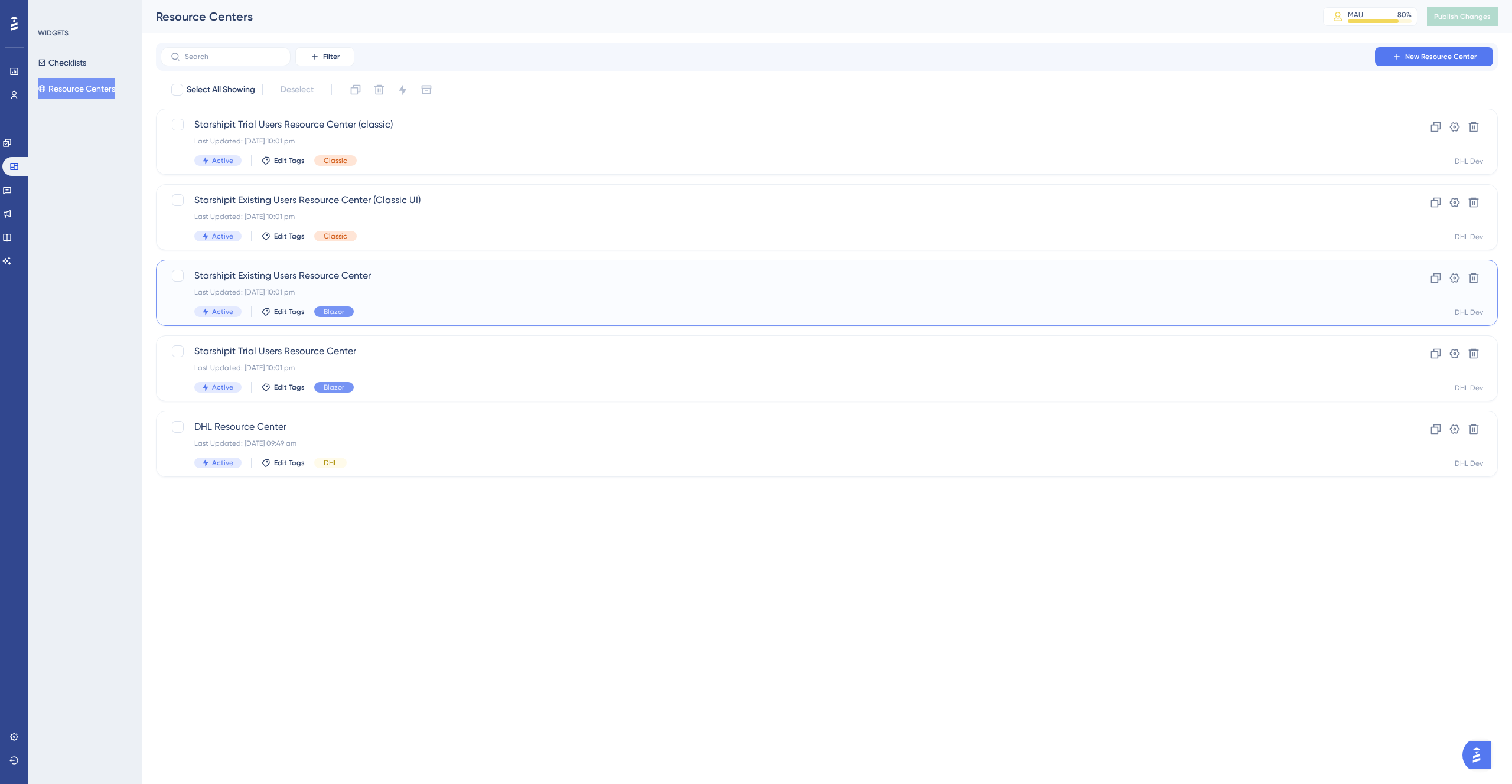
click at [432, 294] on div "Last Updated: [DATE] 10:01 pm" at bounding box center [779, 292] width 1170 height 9
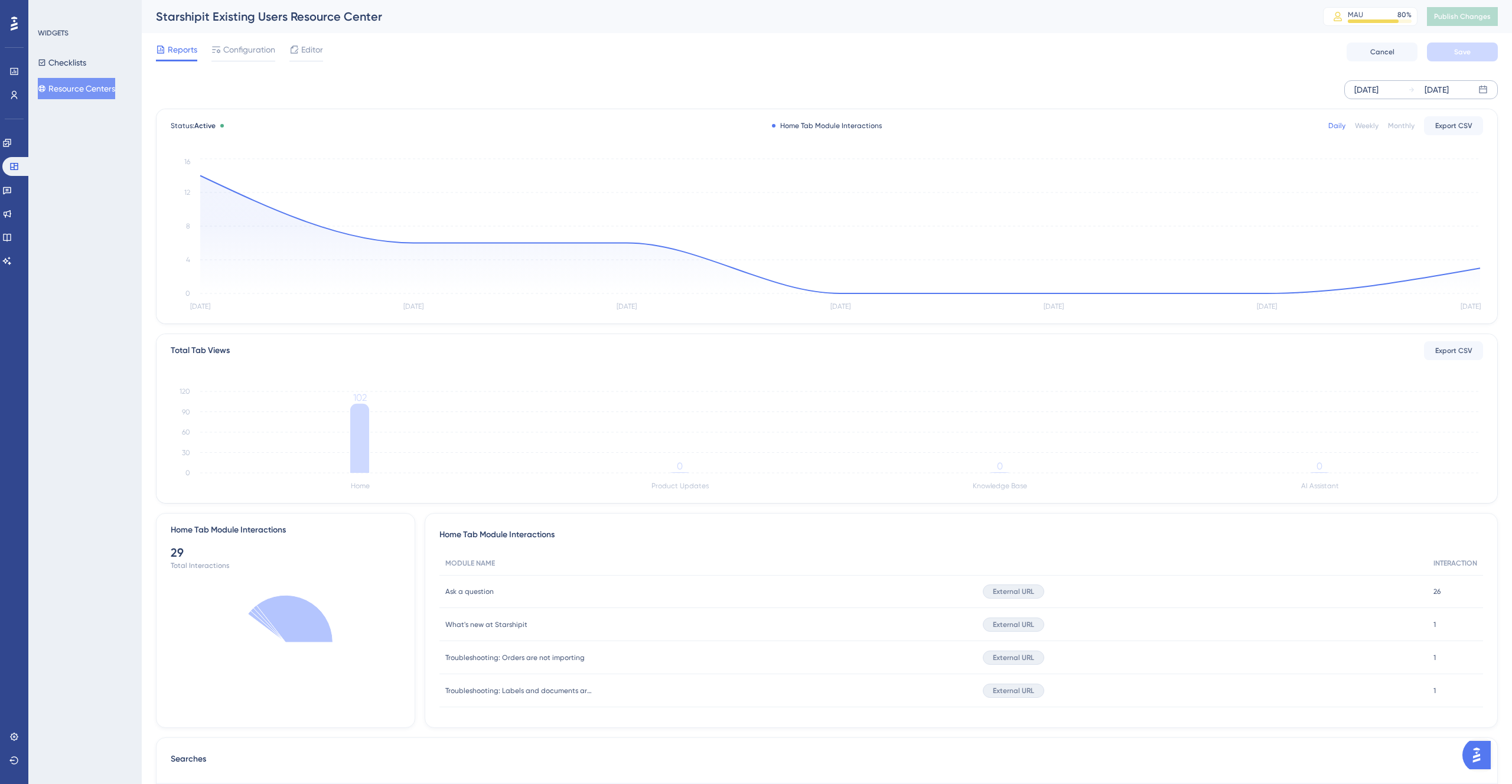
click at [1378, 86] on div "[DATE]" at bounding box center [1366, 89] width 24 height 14
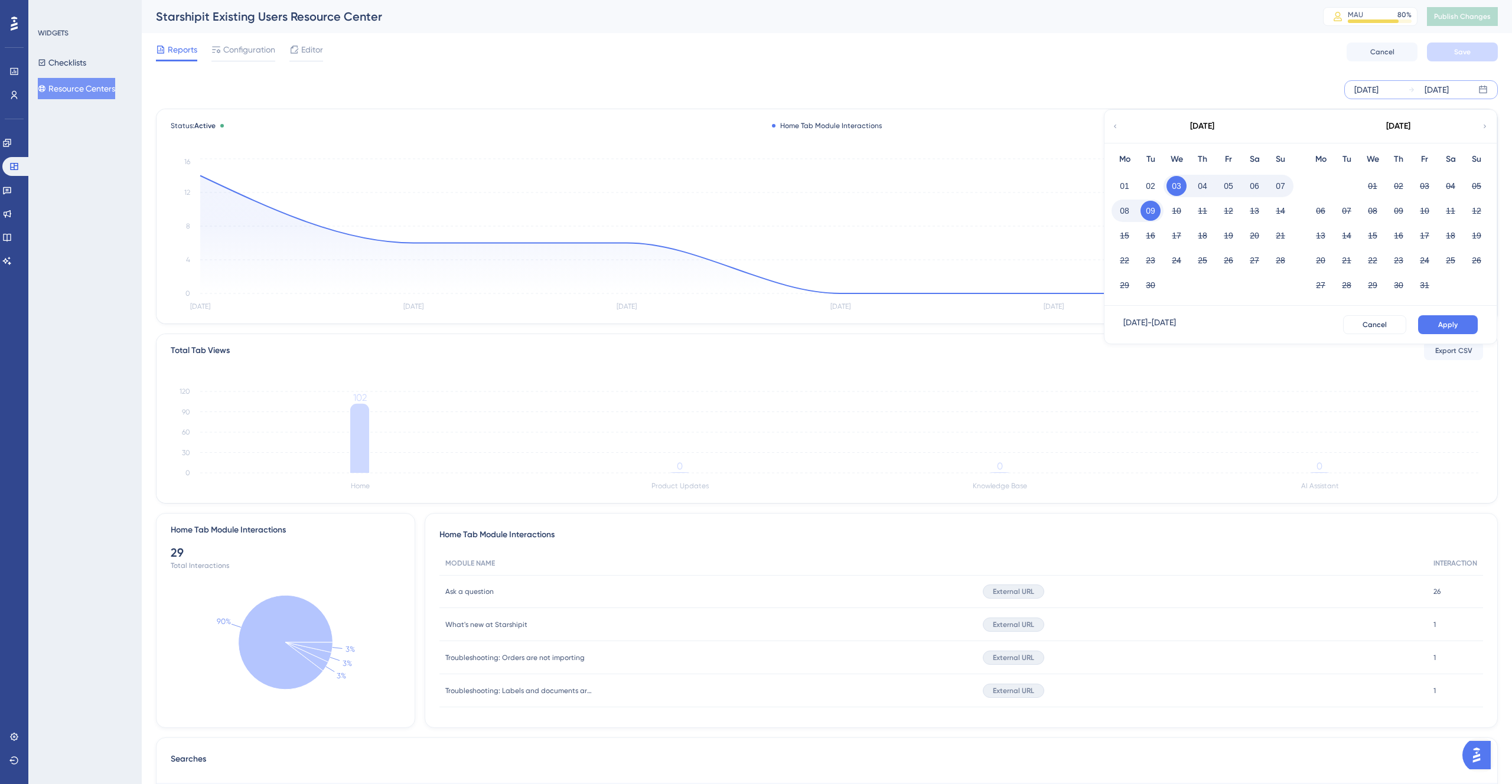
click at [1112, 127] on icon at bounding box center [1115, 126] width 7 height 11
click at [1422, 183] on button "01" at bounding box center [1424, 186] width 20 height 20
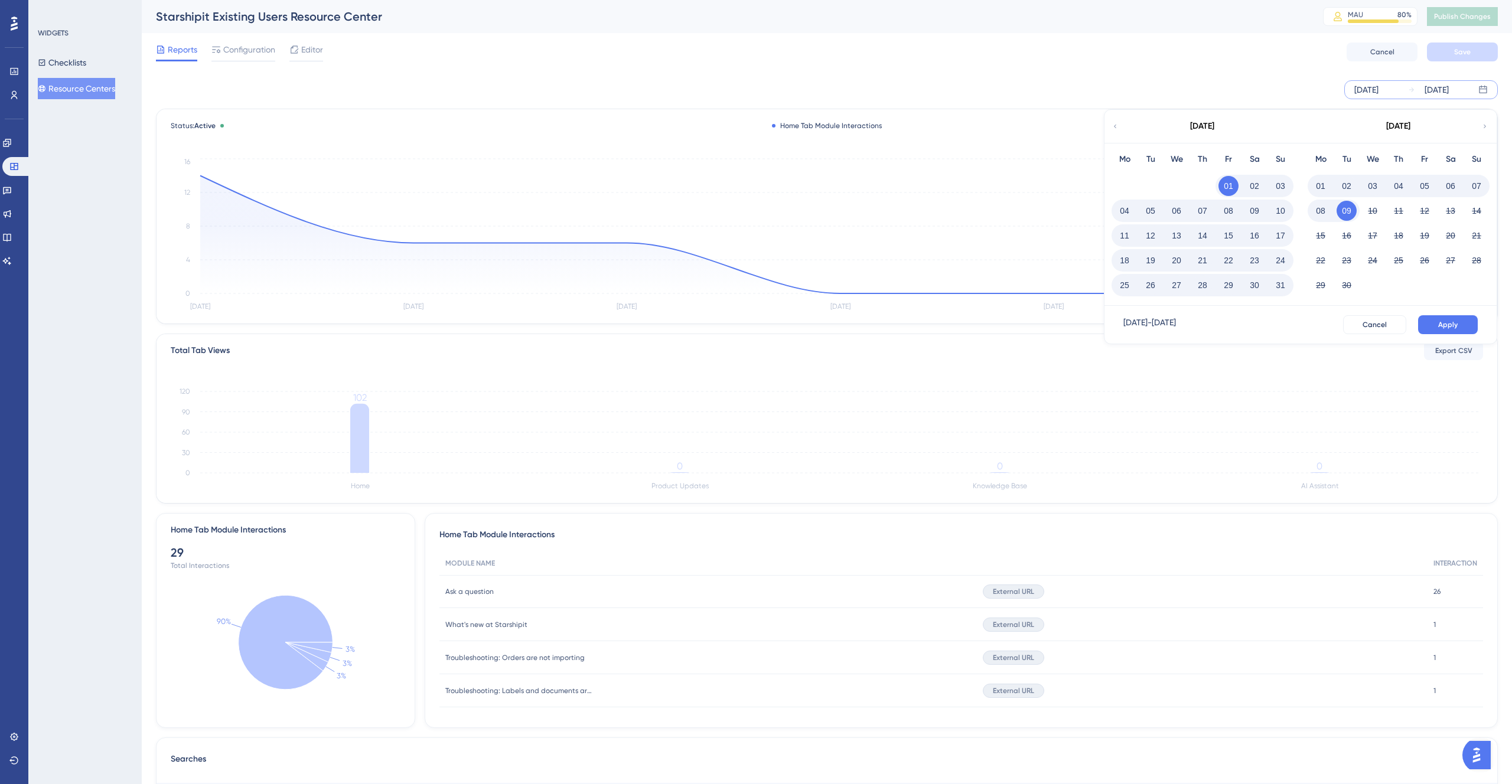
click at [1285, 285] on button "31" at bounding box center [1280, 285] width 20 height 20
click at [1442, 323] on span "Apply" at bounding box center [1448, 324] width 20 height 9
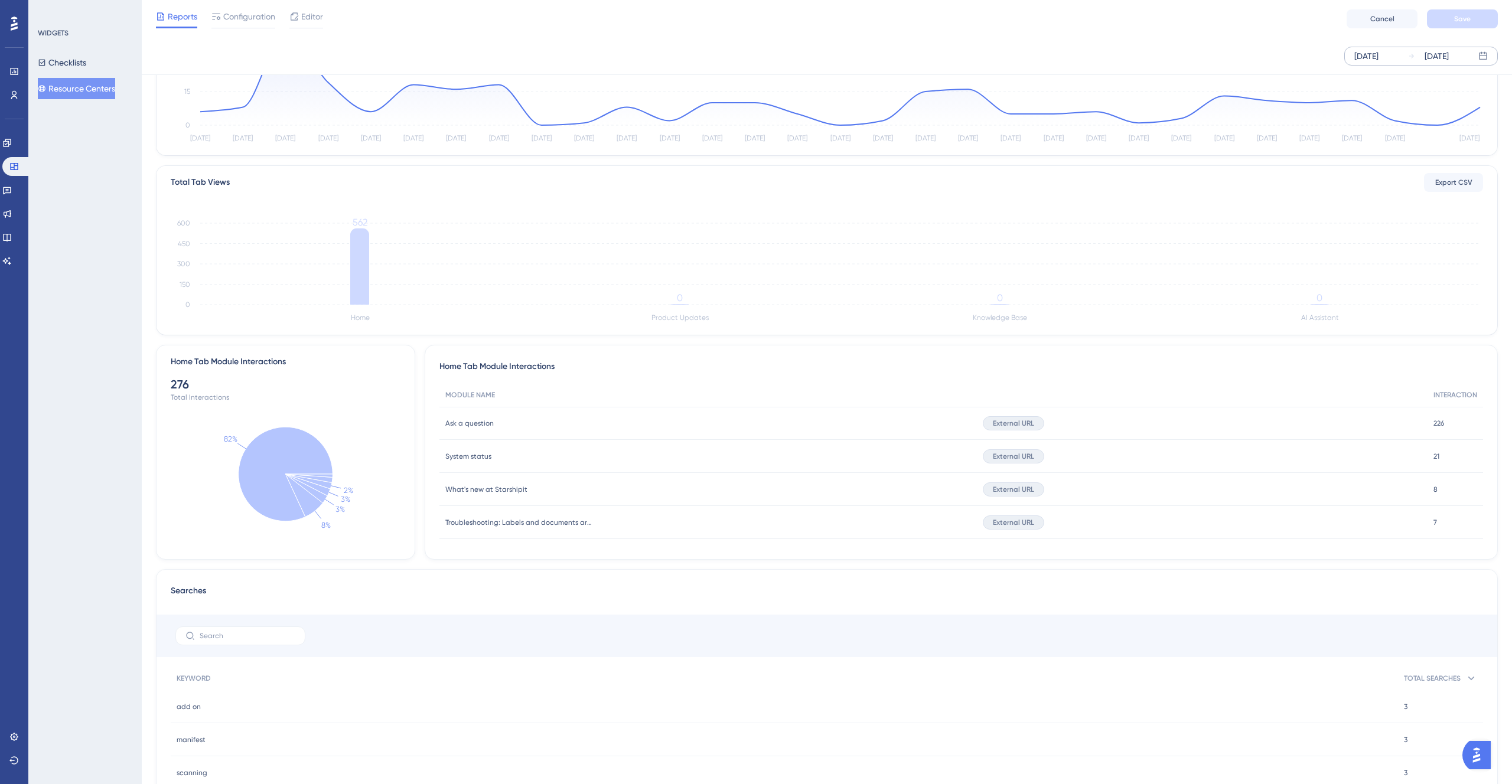
scroll to position [163, 0]
click at [84, 92] on button "Resource Centers" at bounding box center [77, 88] width 78 height 22
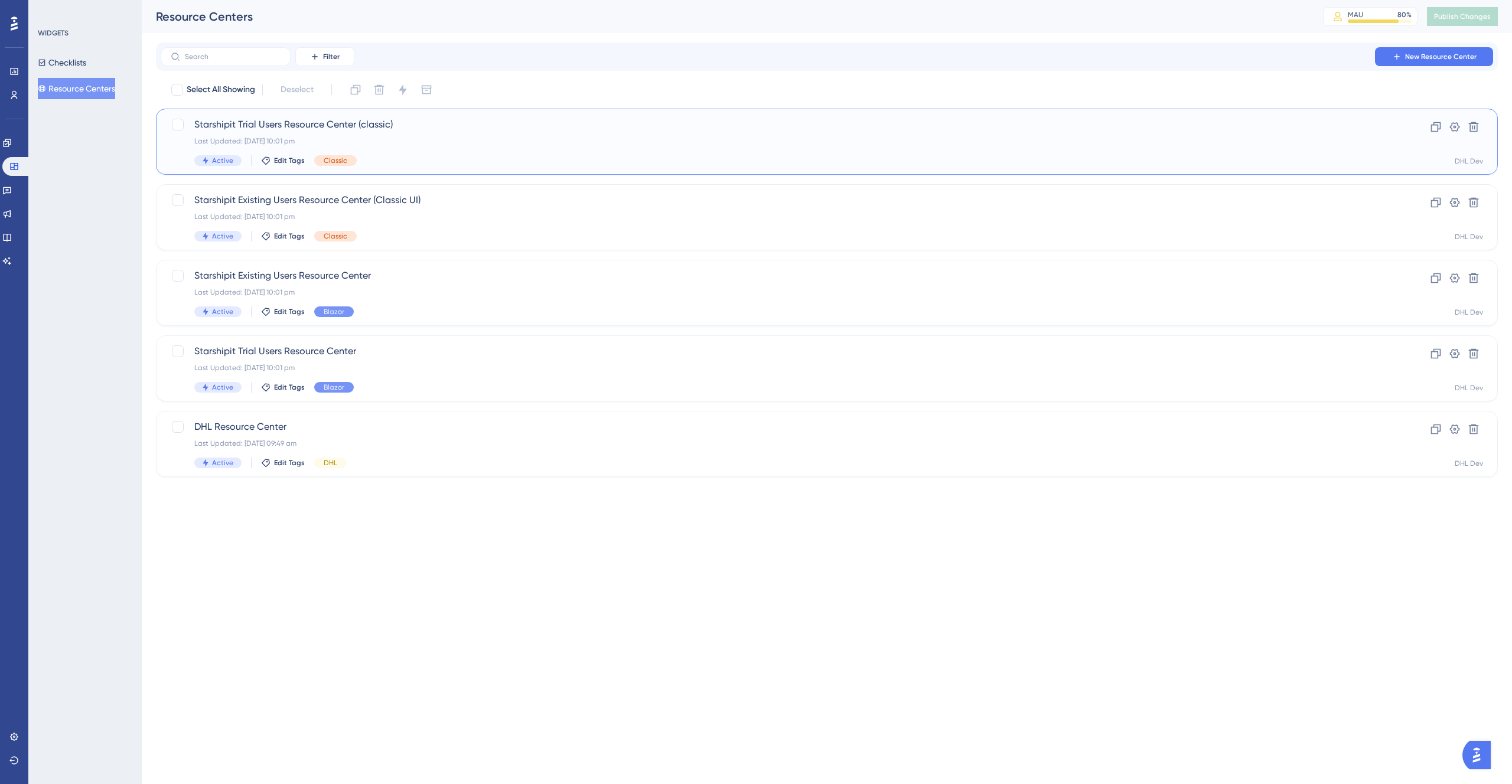
click at [385, 146] on div "Last Updated: [DATE] 10:01 pm" at bounding box center [779, 141] width 1170 height 9
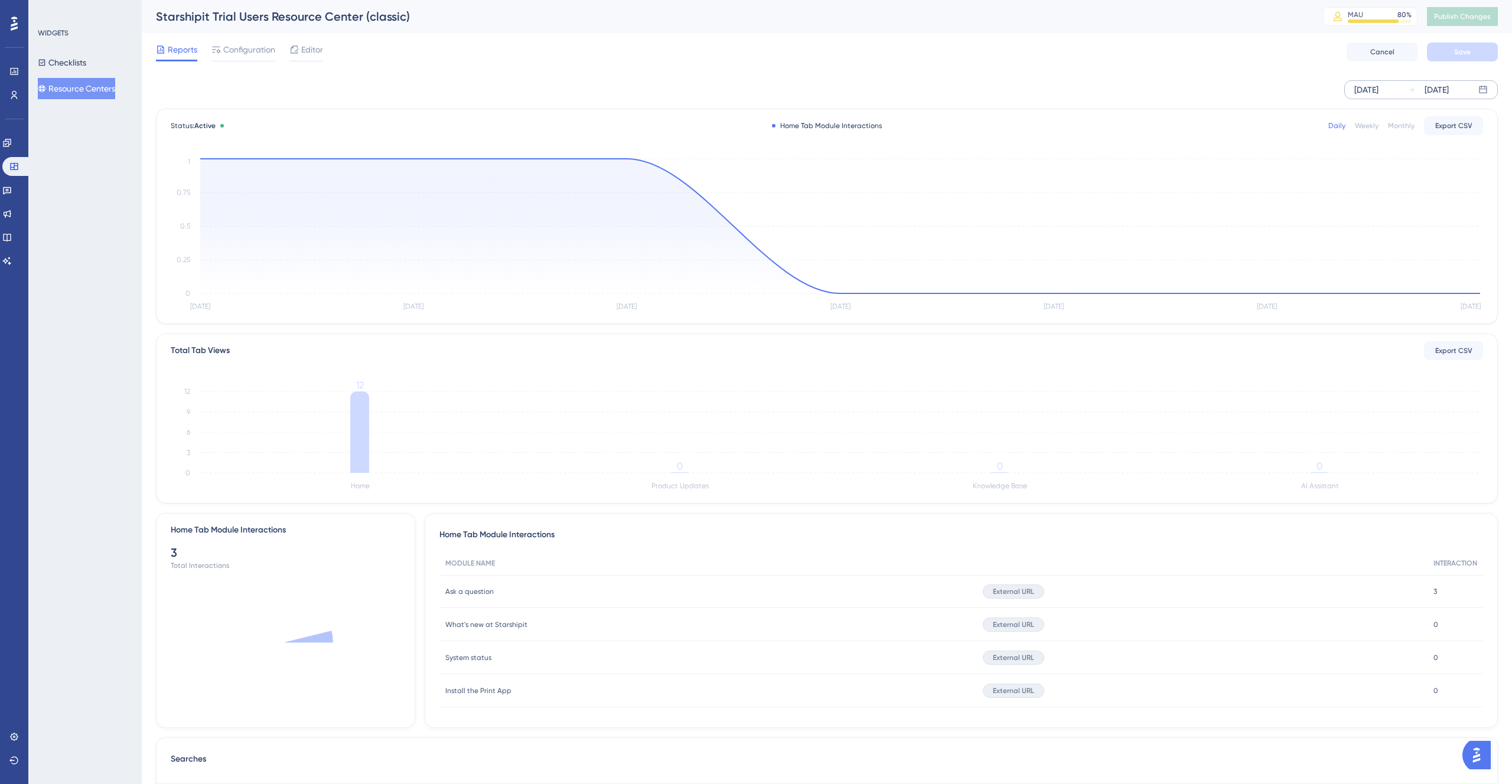
click at [1379, 94] on div "[DATE]" at bounding box center [1366, 89] width 24 height 14
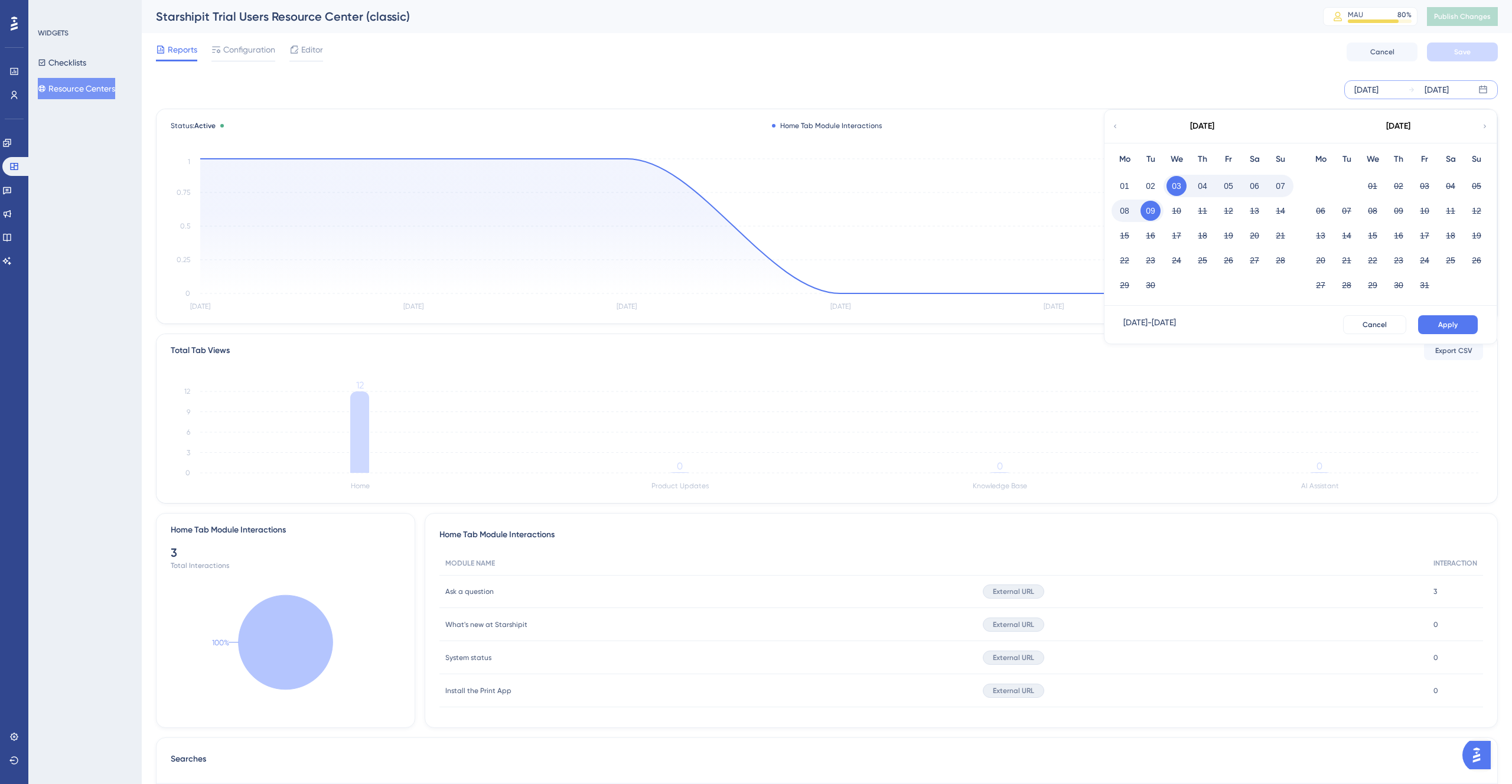
click at [1117, 127] on icon at bounding box center [1115, 126] width 7 height 11
click at [1423, 189] on button "01" at bounding box center [1424, 186] width 20 height 20
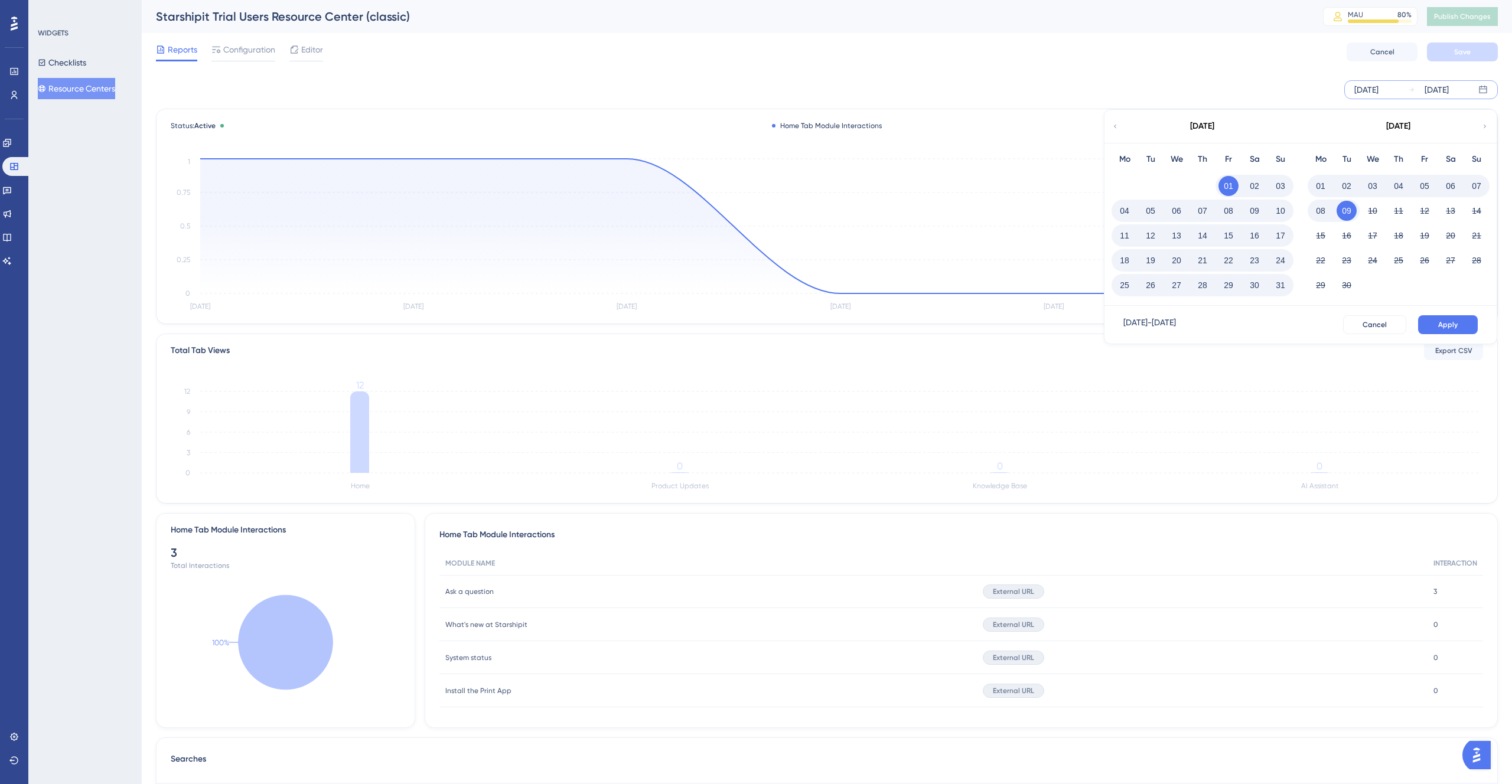
click at [1285, 283] on button "31" at bounding box center [1280, 285] width 20 height 20
click at [1445, 320] on span "Apply" at bounding box center [1448, 324] width 20 height 9
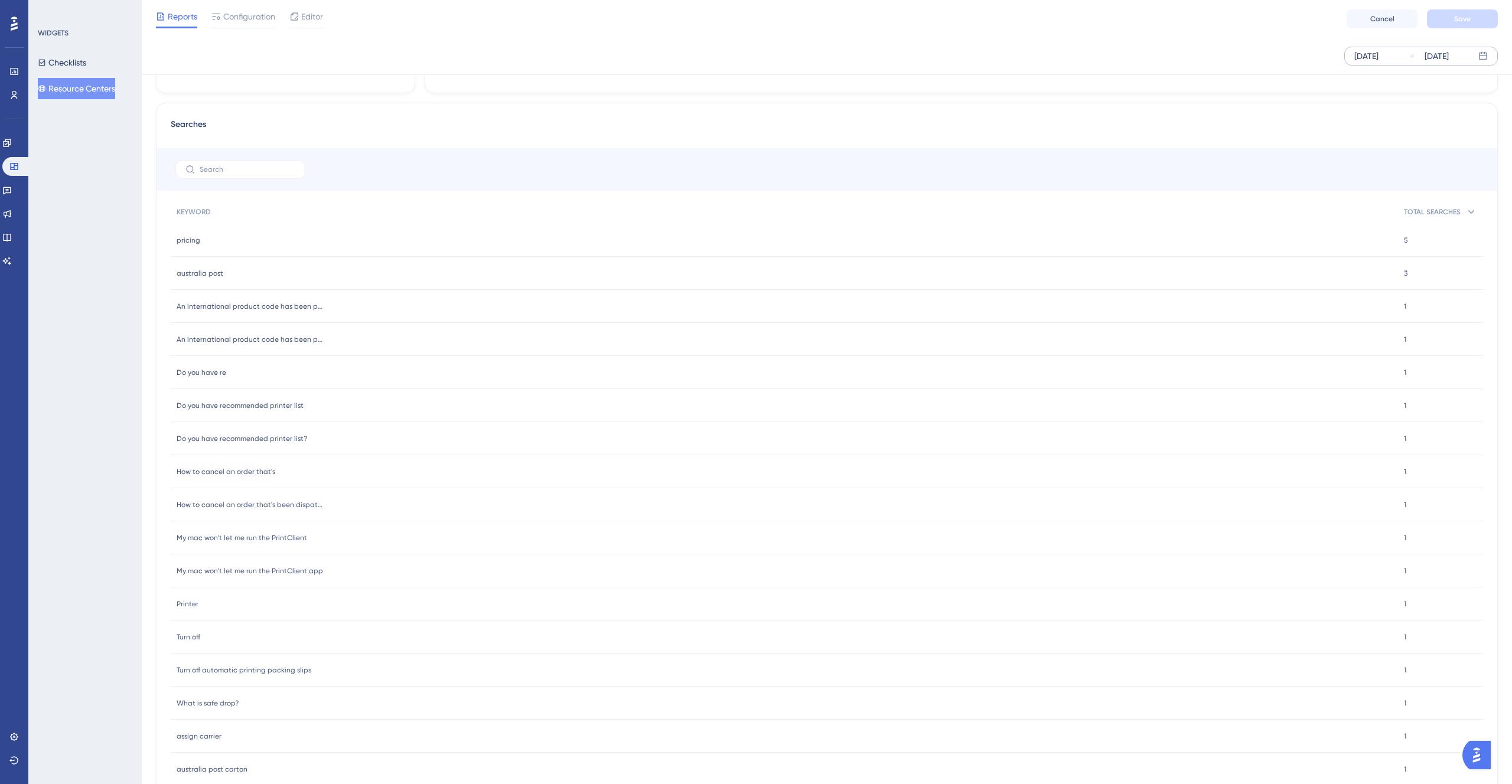
scroll to position [638, 0]
drag, startPoint x: 175, startPoint y: 399, endPoint x: 194, endPoint y: 416, distance: 25.5
click at [315, 402] on div "Do you have recommended printer list Do you have recommended printer list" at bounding box center [784, 398] width 1227 height 33
copy span "Do you have recommended printer list"
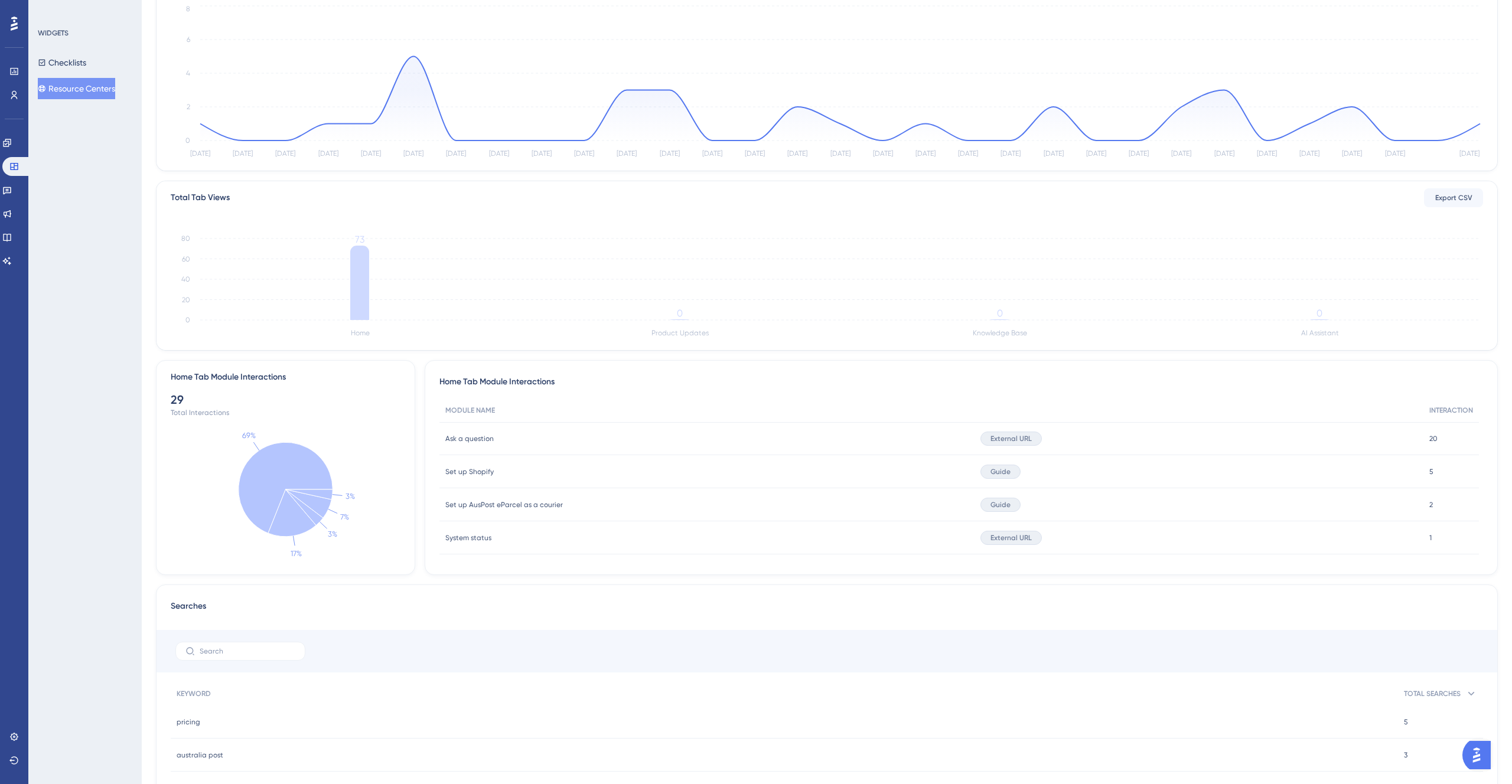
scroll to position [845, 0]
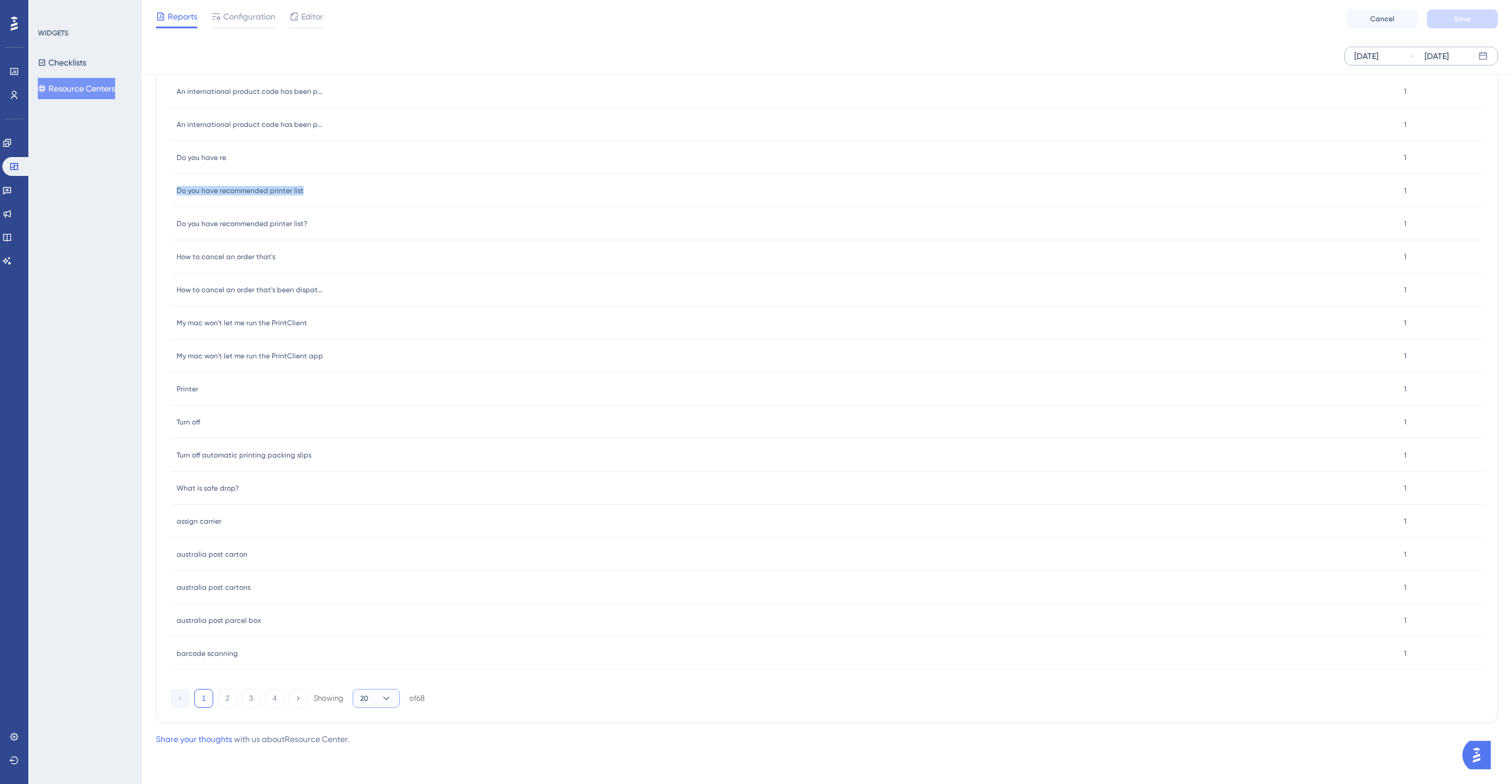
click at [375, 697] on button "20" at bounding box center [376, 698] width 47 height 19
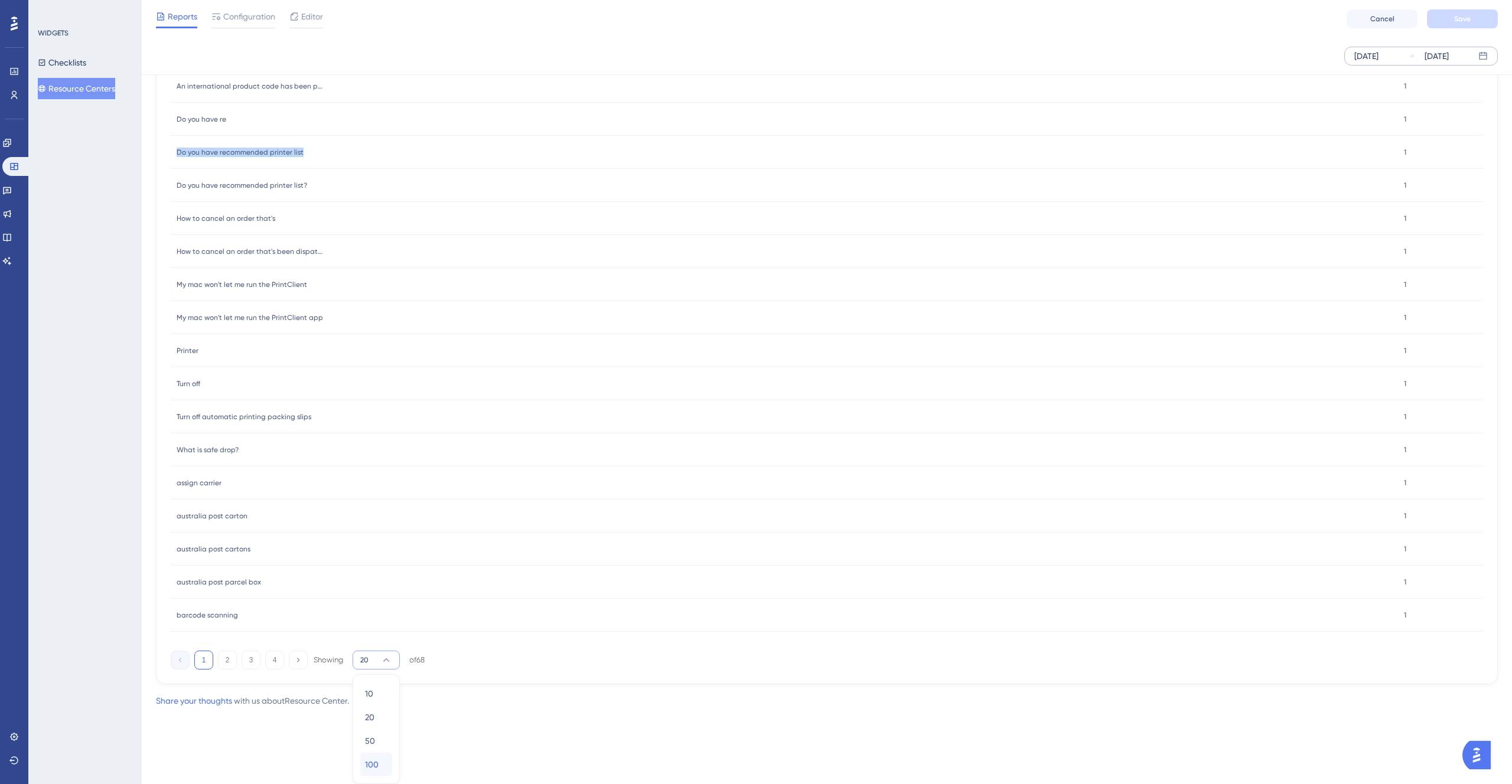
click at [376, 762] on span "100" at bounding box center [371, 764] width 13 height 14
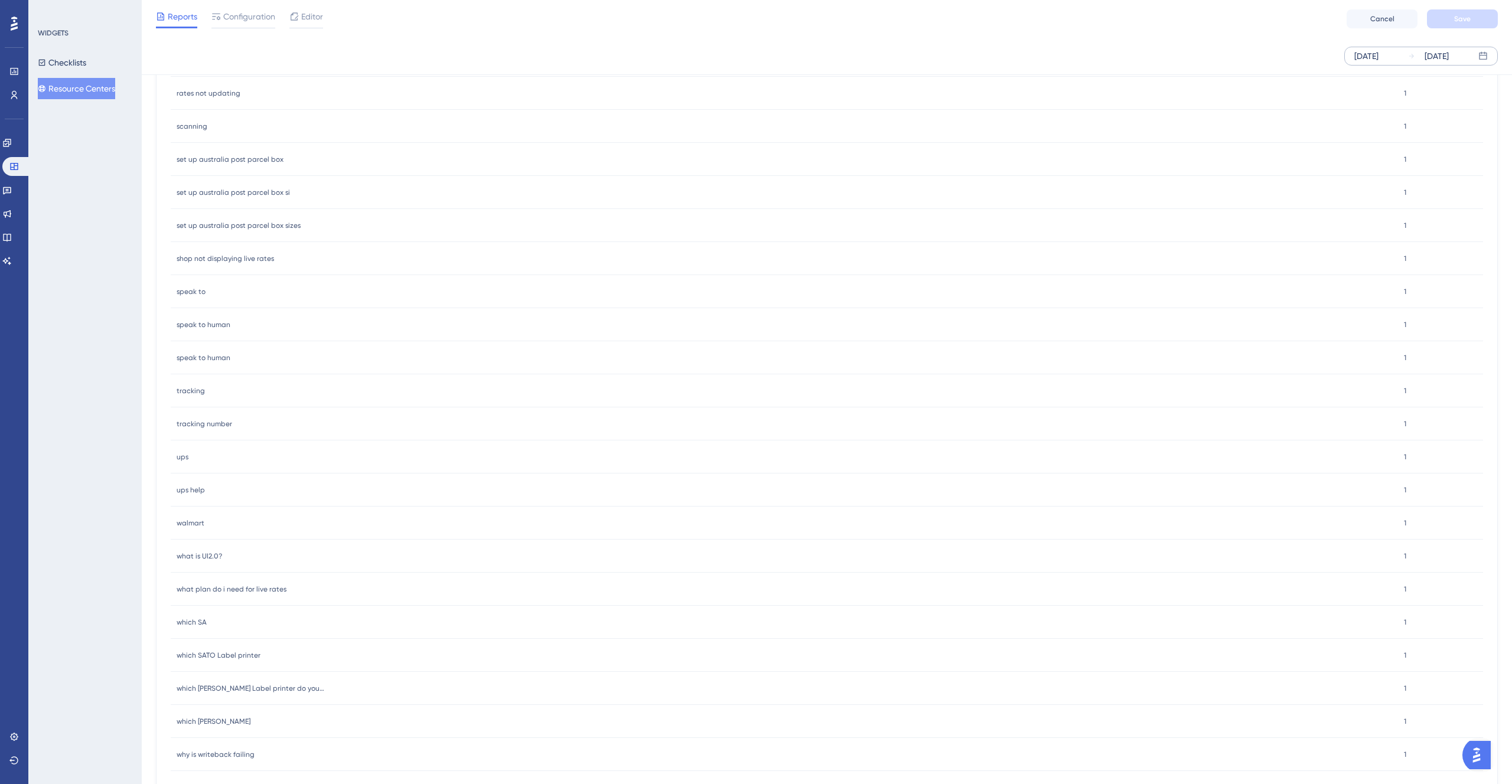
scroll to position [2343, 0]
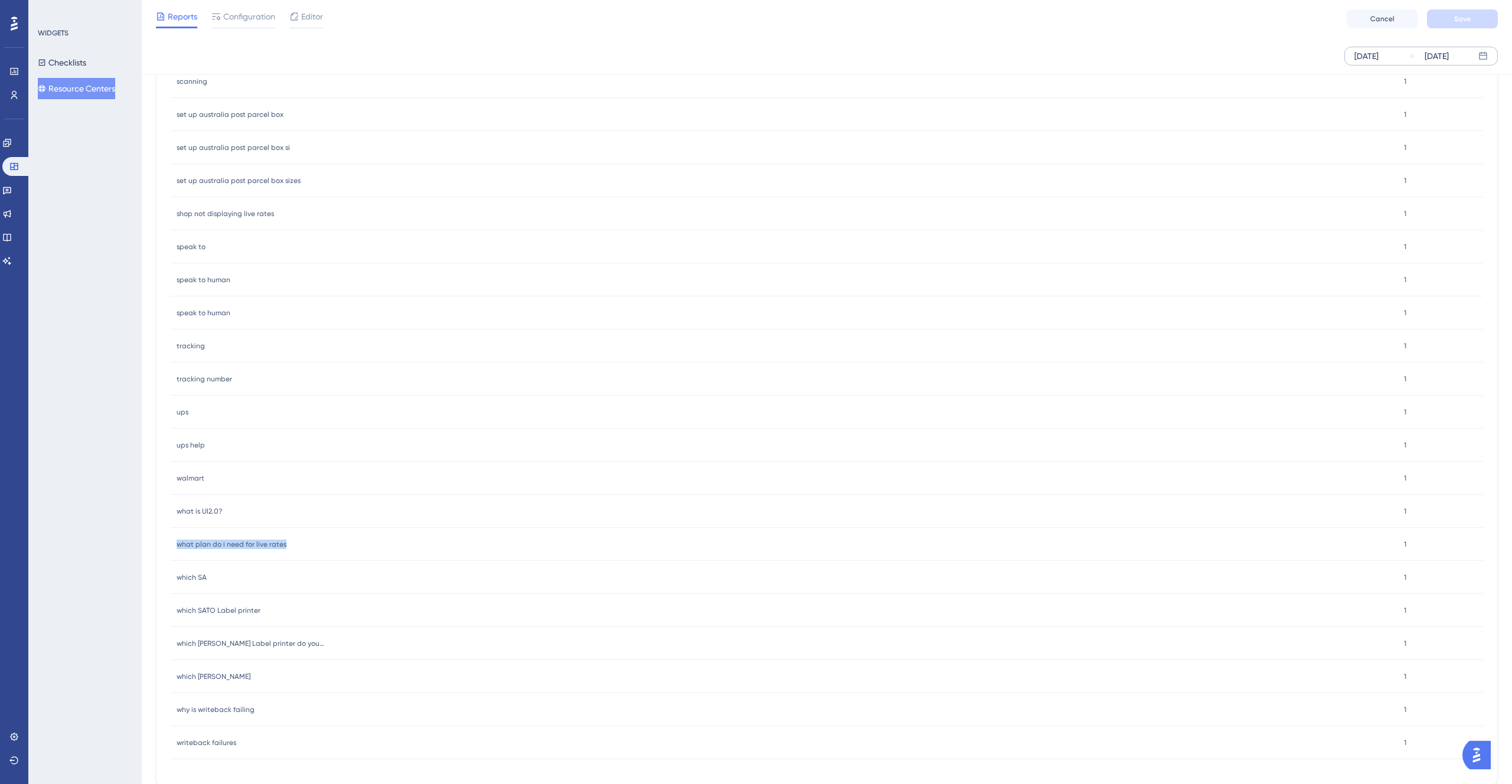
drag, startPoint x: 175, startPoint y: 546, endPoint x: 259, endPoint y: 553, distance: 84.3
click at [295, 549] on div "what plan do i need for live rates what plan do i need for live rates" at bounding box center [784, 544] width 1227 height 33
copy span "what plan do i need for live rates"
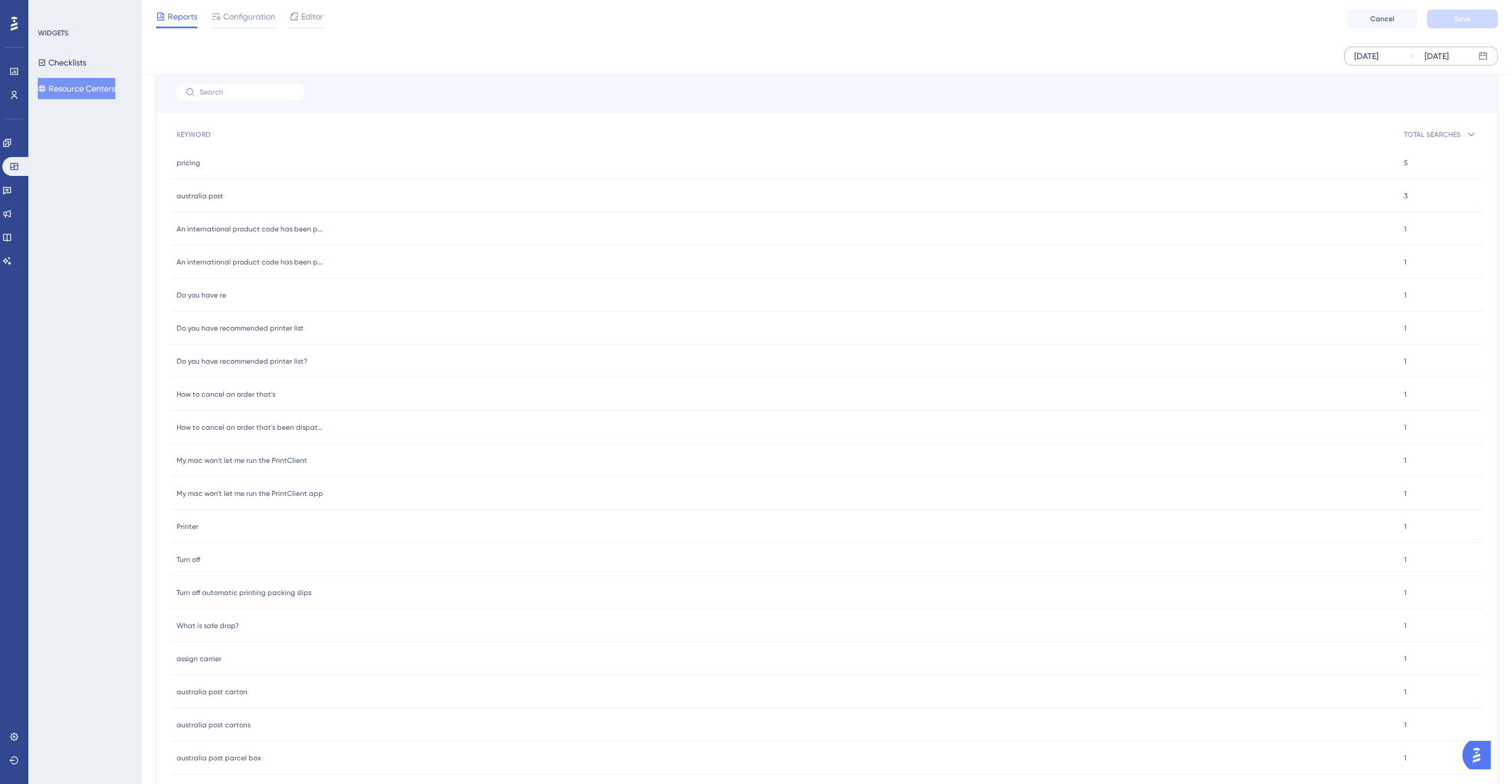
scroll to position [767, 0]
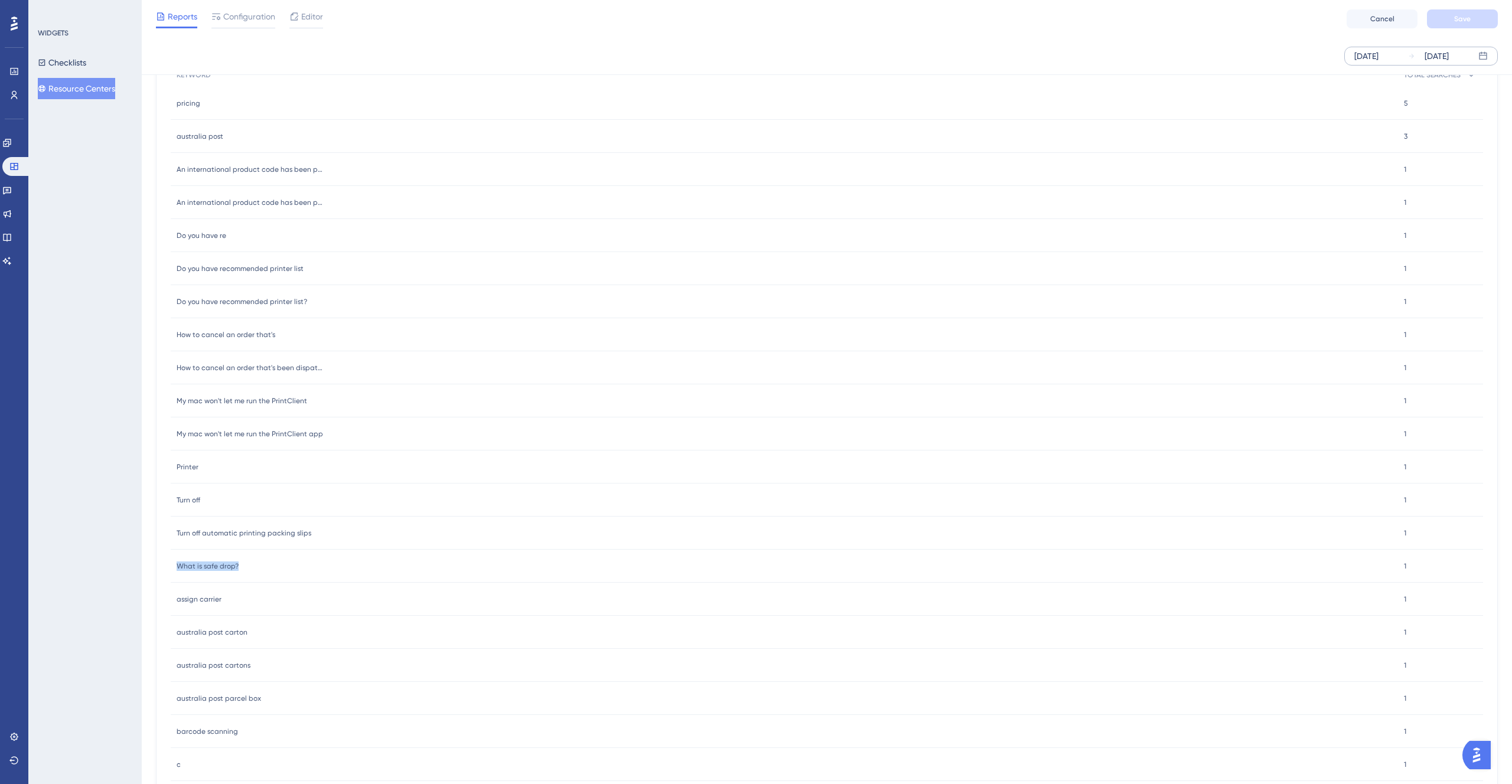
drag, startPoint x: 176, startPoint y: 566, endPoint x: 234, endPoint y: 572, distance: 58.3
click at [243, 571] on div "What is safe drop? What is safe drop?" at bounding box center [784, 566] width 1227 height 33
copy span "What is safe drop?"
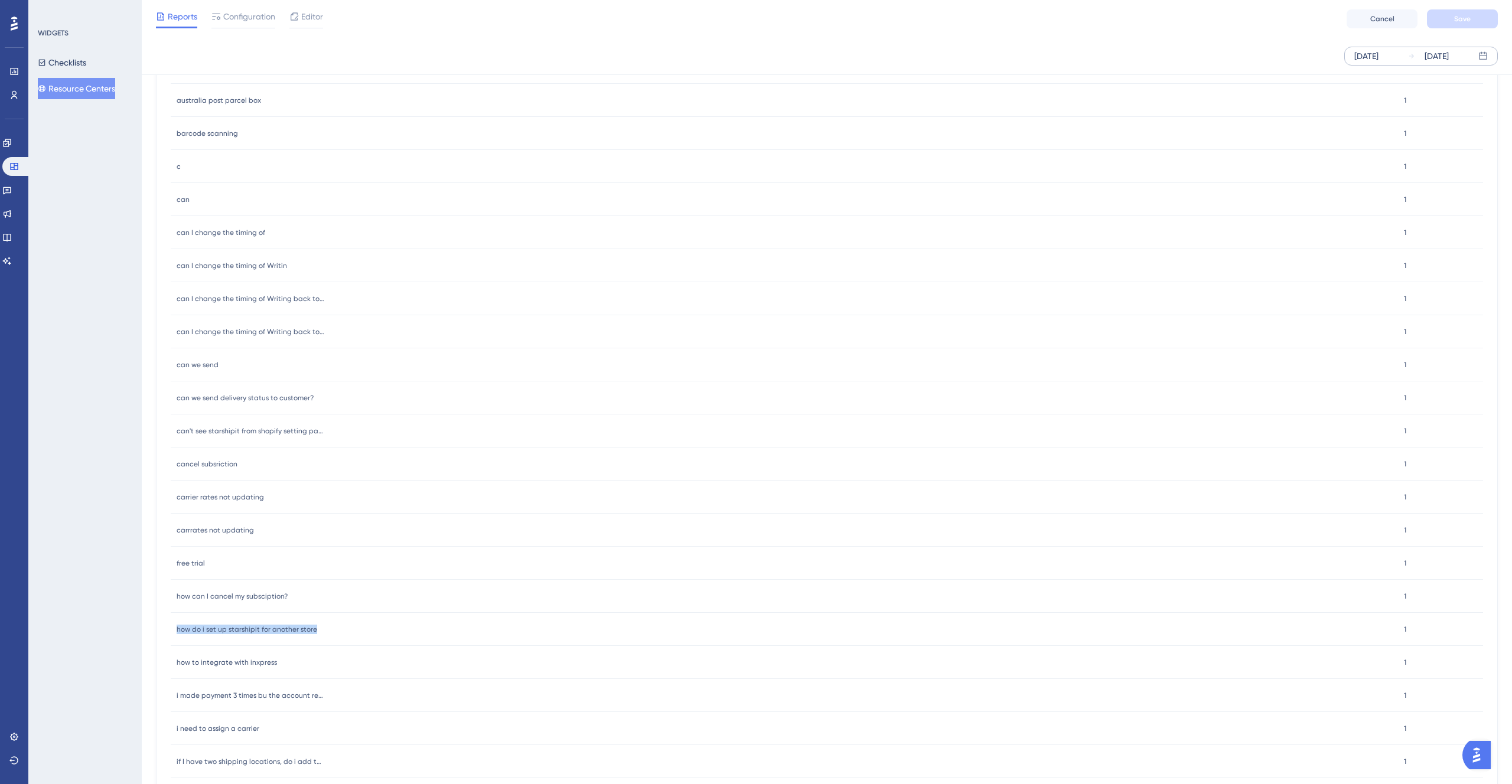
drag, startPoint x: 178, startPoint y: 629, endPoint x: 324, endPoint y: 633, distance: 146.1
click at [324, 633] on div "how do i set up starshipit for another store how do i set up starshipit for ano…" at bounding box center [784, 629] width 1227 height 33
copy span "how do i set up starshipit for another store"
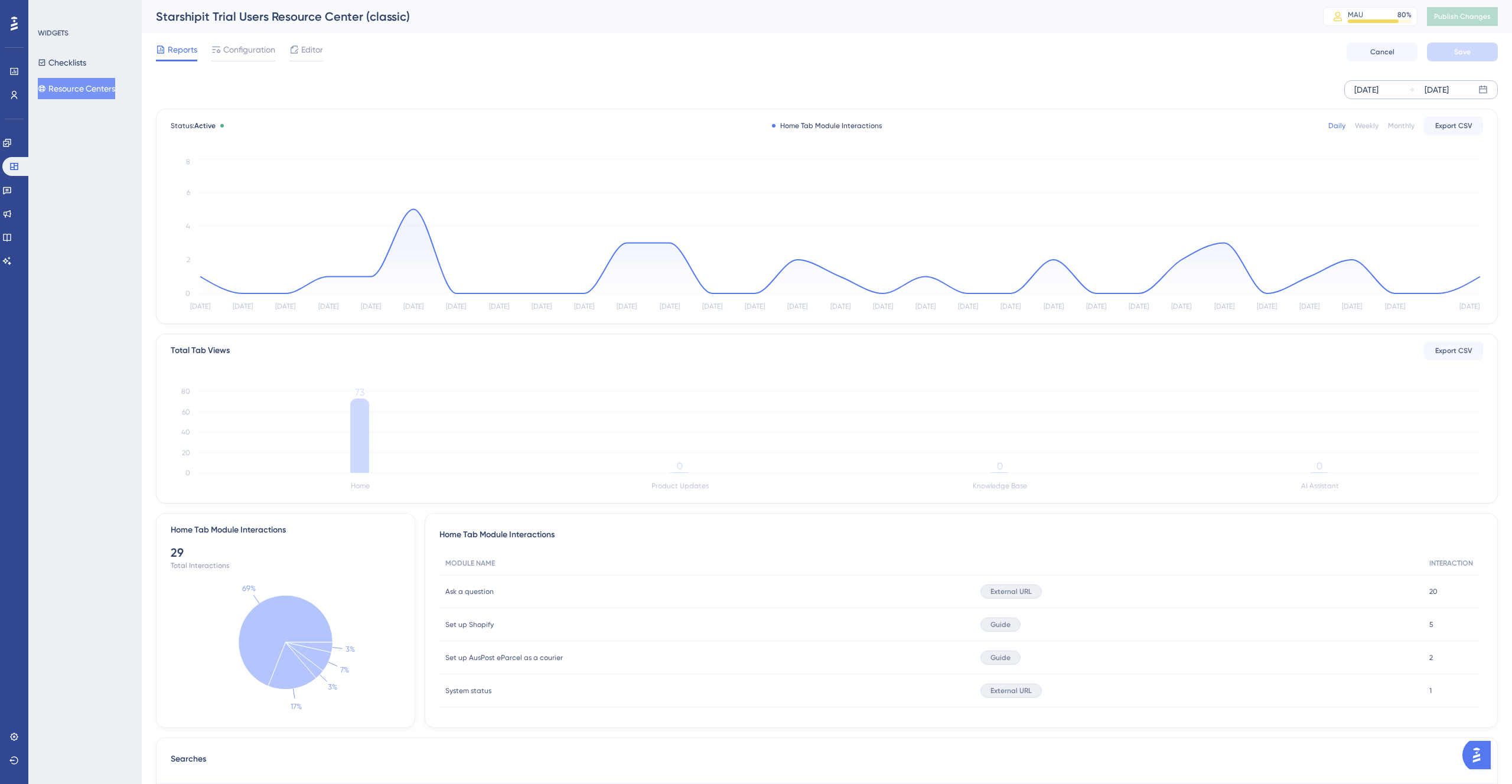
click at [82, 87] on button "Resource Centers" at bounding box center [77, 88] width 78 height 22
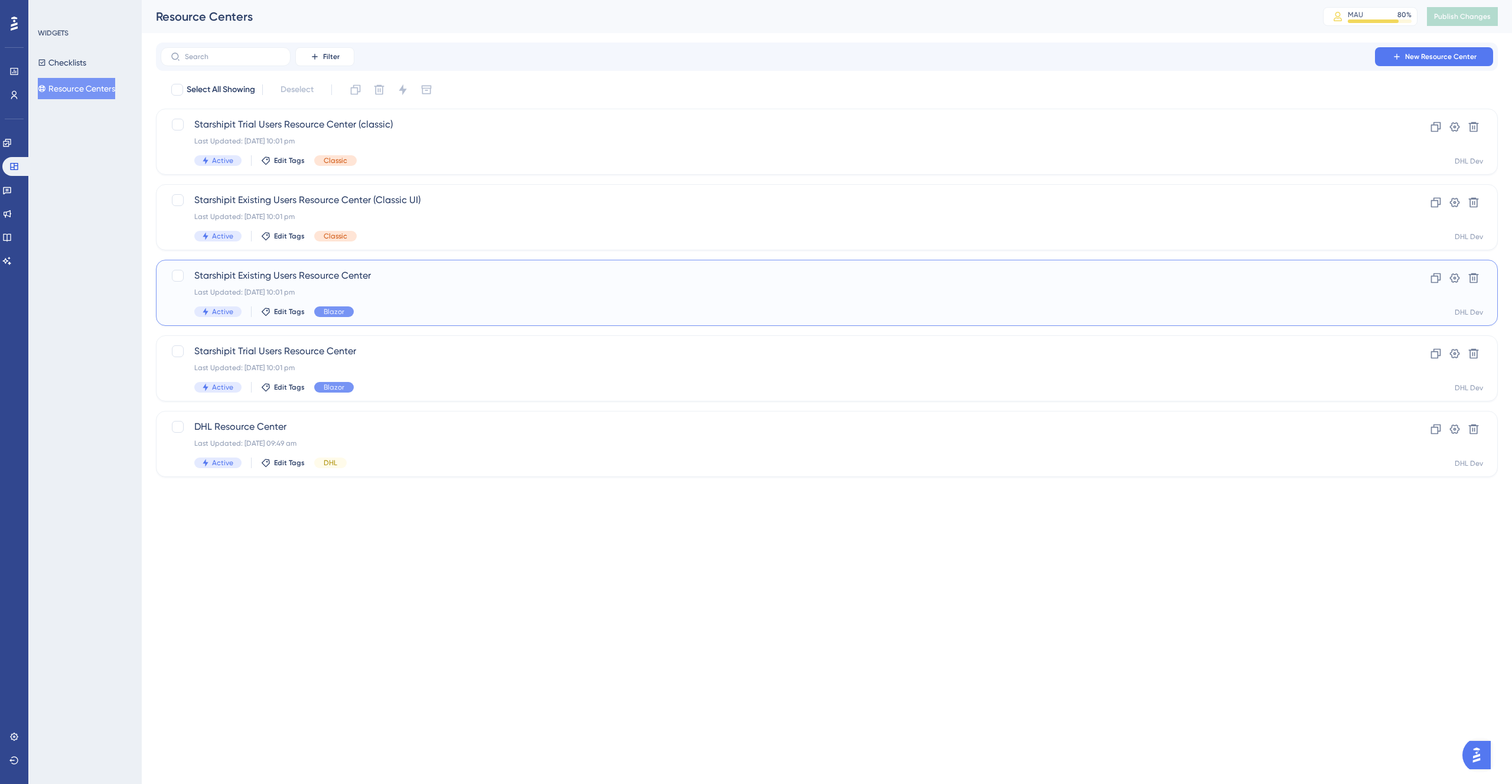
click at [441, 290] on div "Last Updated: [DATE] 10:01 pm" at bounding box center [779, 292] width 1170 height 9
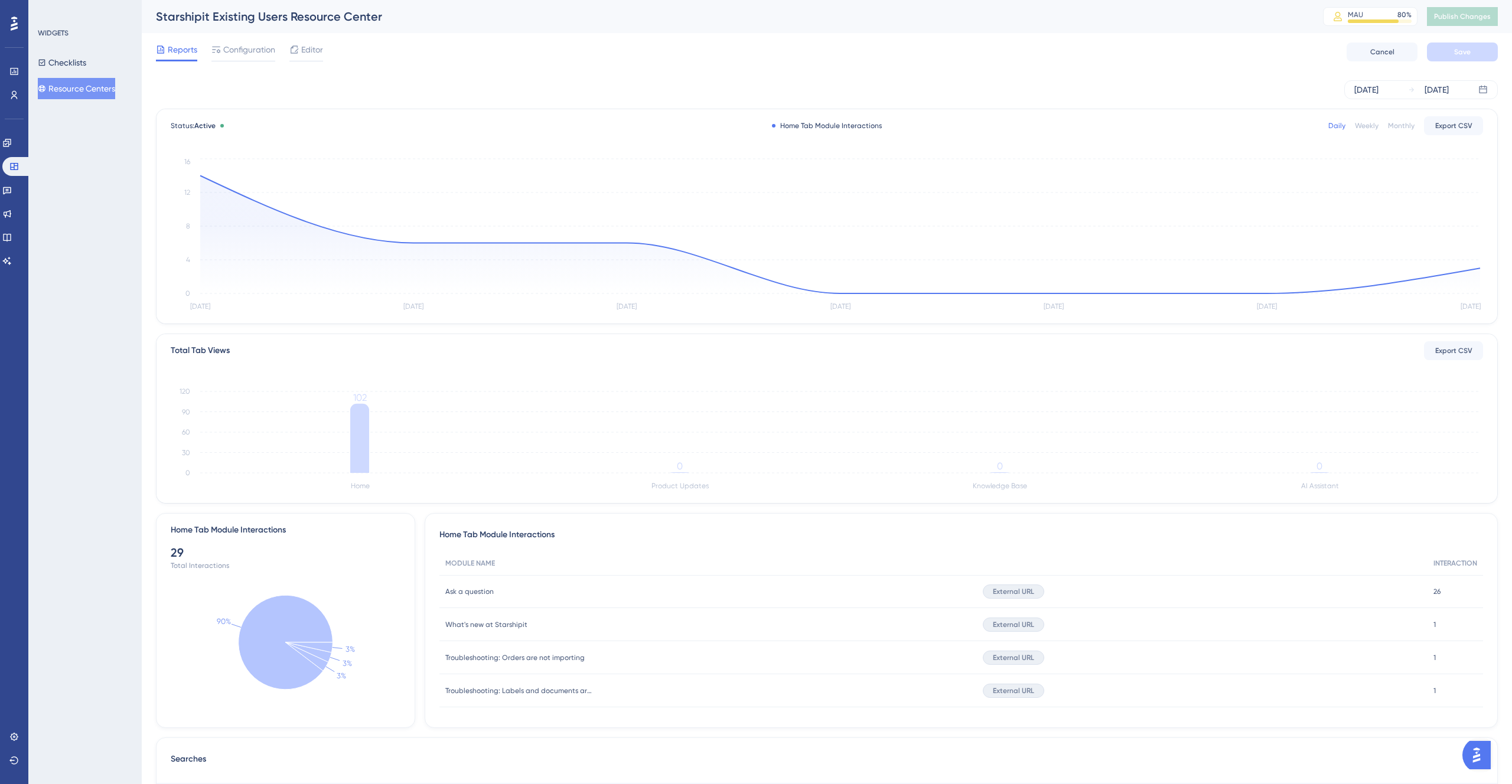
click at [75, 90] on button "Resource Centers" at bounding box center [77, 88] width 78 height 22
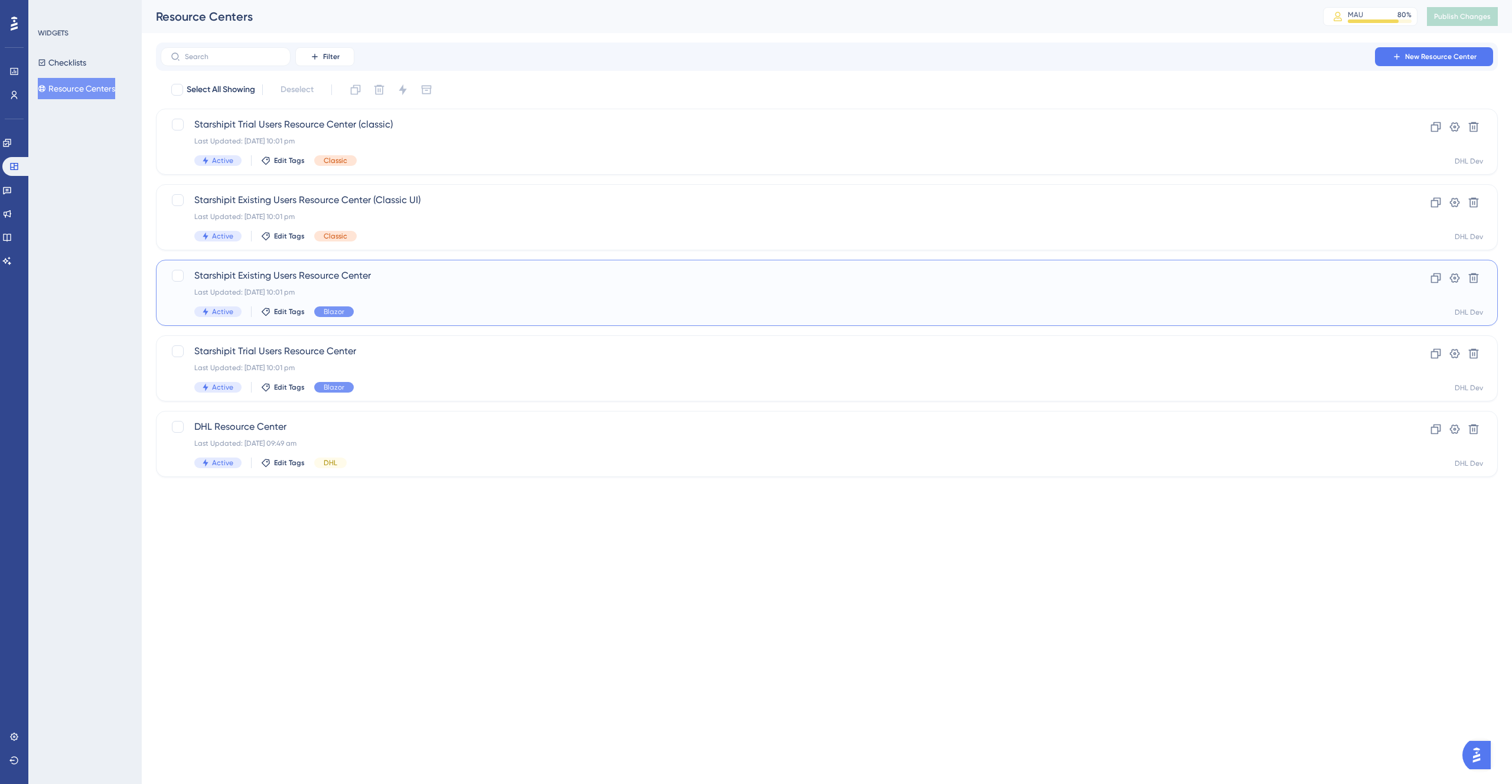
click at [337, 282] on span "Starshipit Existing Users Resource Center" at bounding box center [779, 275] width 1170 height 14
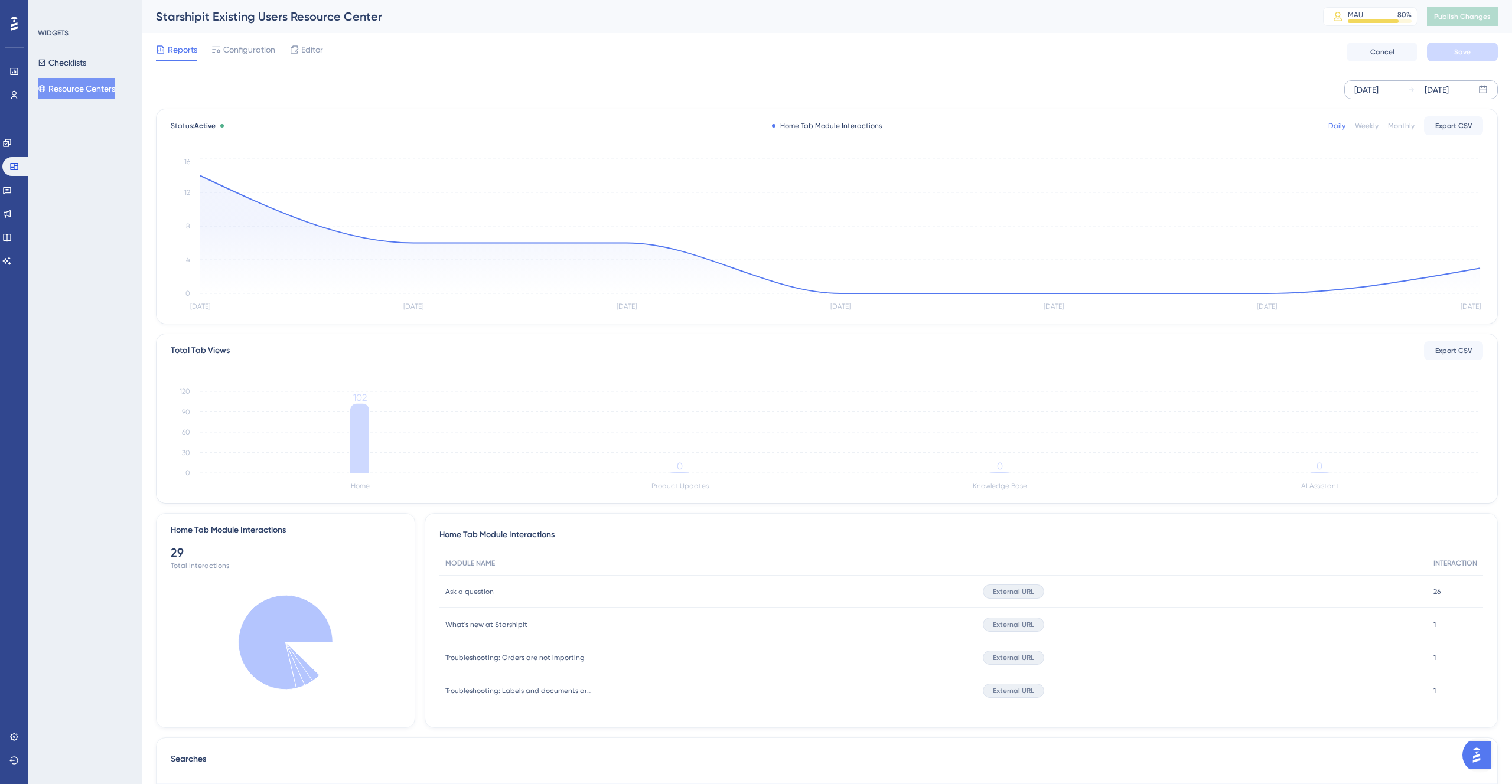
click at [1379, 84] on div "[DATE]" at bounding box center [1366, 89] width 24 height 14
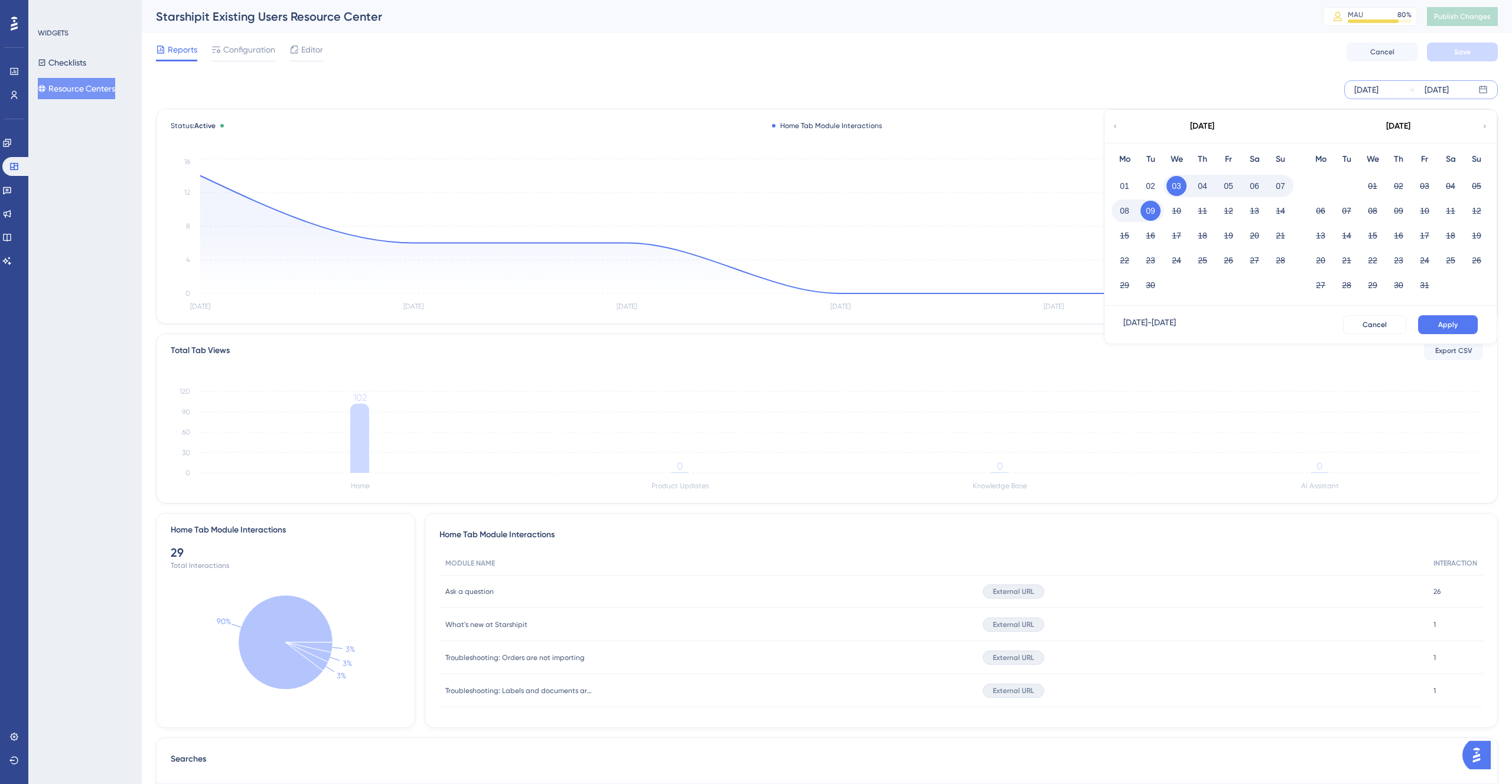
click at [1119, 129] on div "[DATE]" at bounding box center [1202, 127] width 195 height 33
click at [1116, 128] on icon at bounding box center [1115, 126] width 7 height 11
click at [1422, 184] on button "01" at bounding box center [1424, 186] width 20 height 20
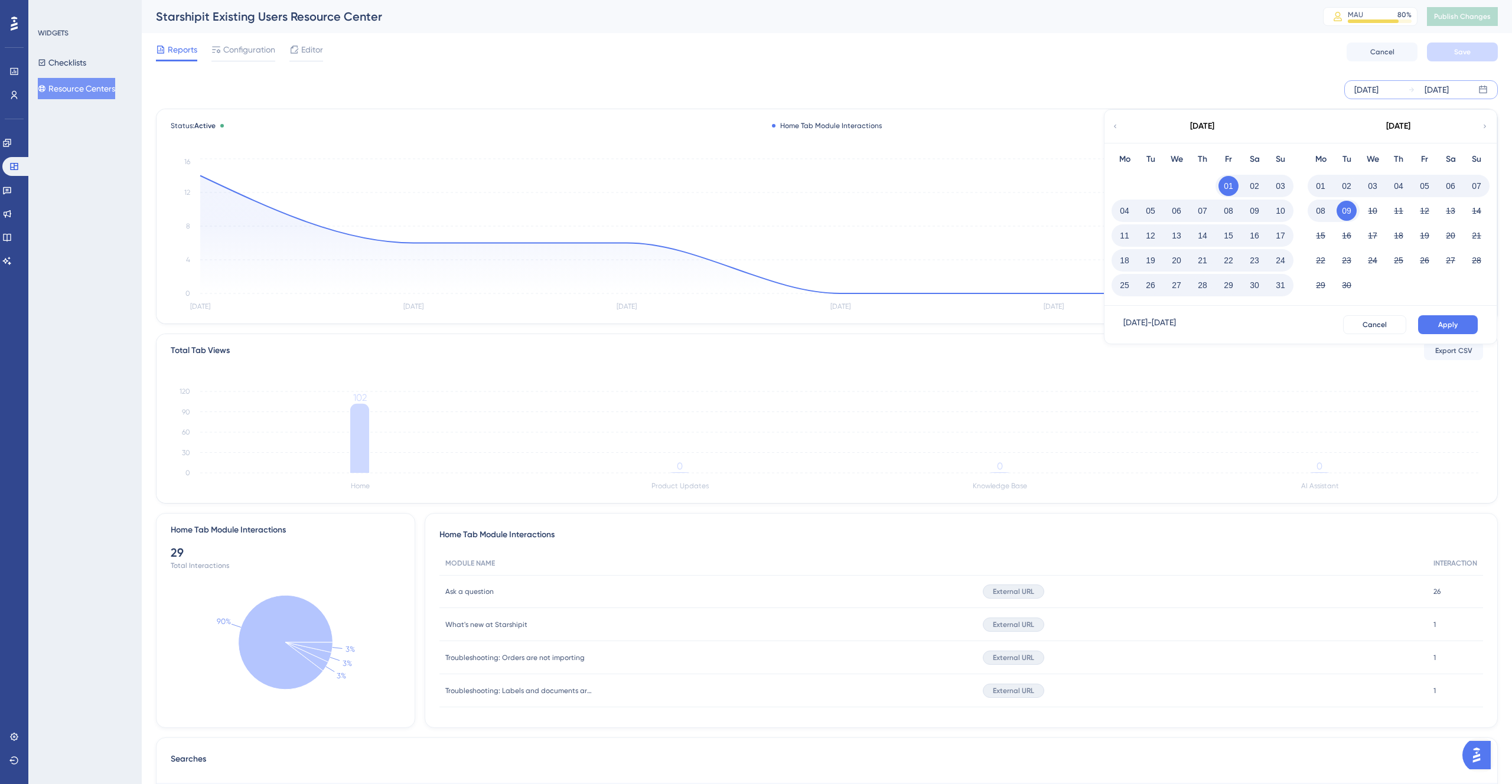
click at [1285, 284] on button "31" at bounding box center [1280, 285] width 20 height 20
click at [1447, 327] on span "Apply" at bounding box center [1448, 324] width 20 height 9
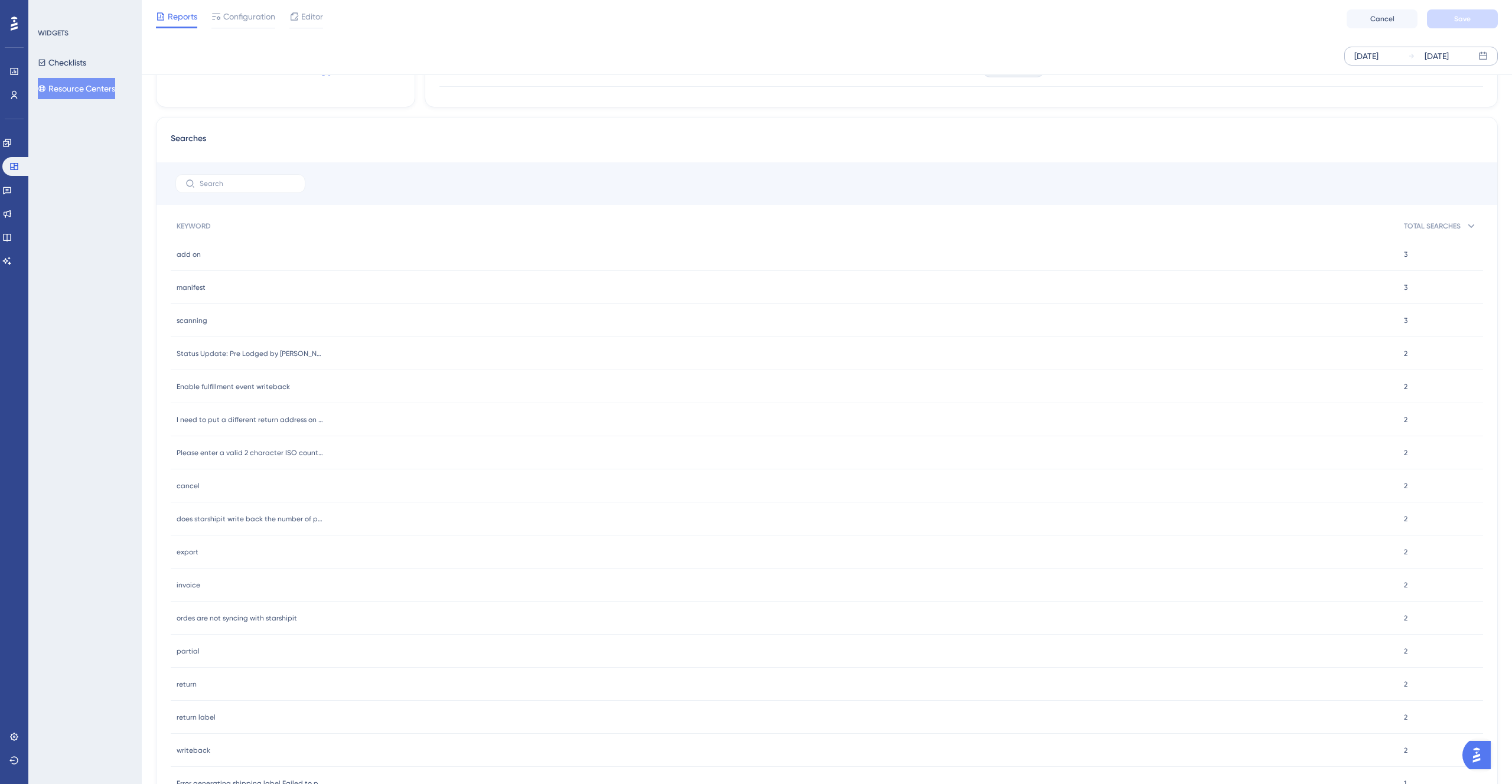
scroll to position [618, 0]
drag, startPoint x: 341, startPoint y: 417, endPoint x: 313, endPoint y: 418, distance: 28.0
click at [339, 417] on div "I need to put a different return address on my nz post label I need to put a di…" at bounding box center [784, 418] width 1227 height 33
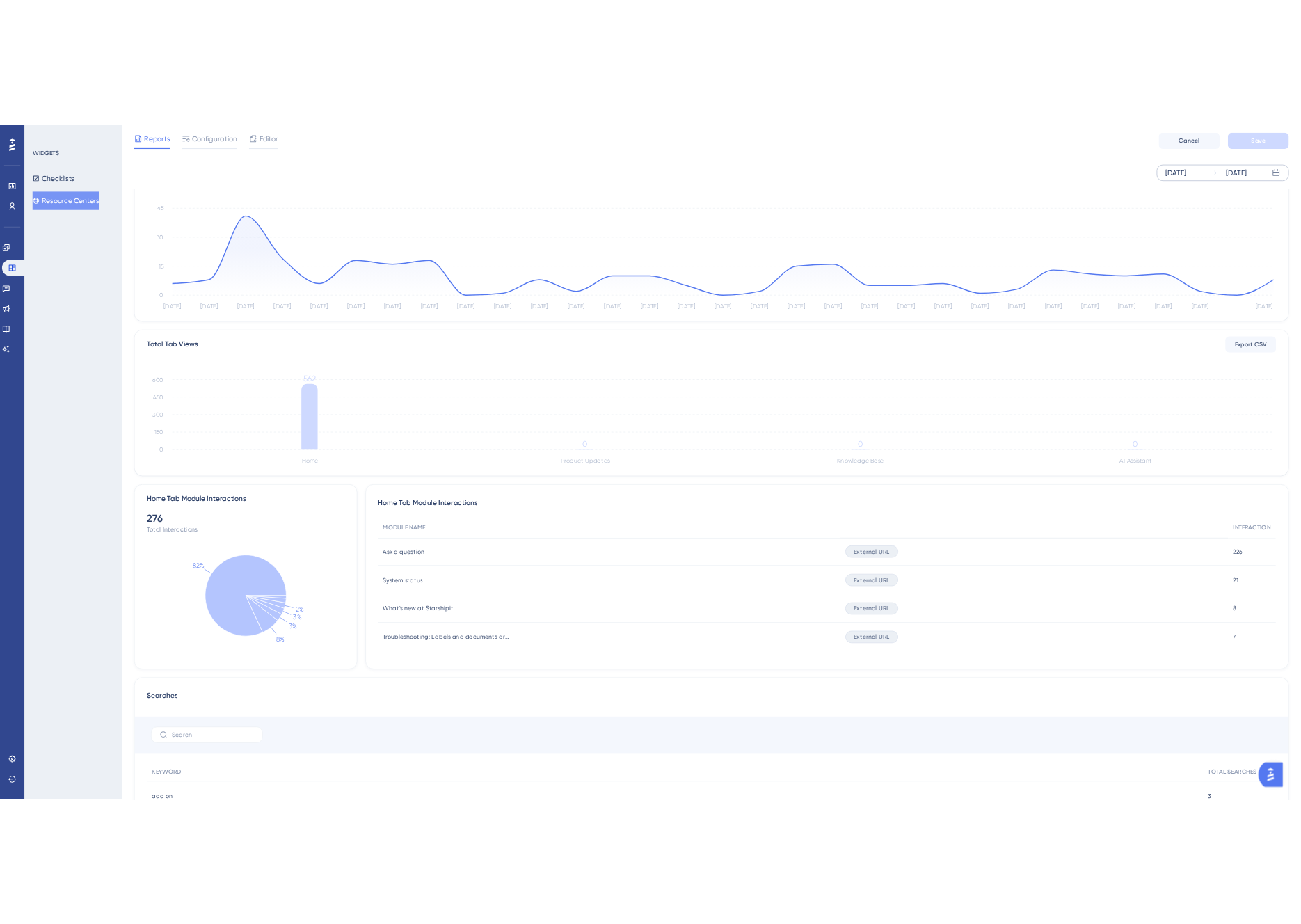
scroll to position [113, 0]
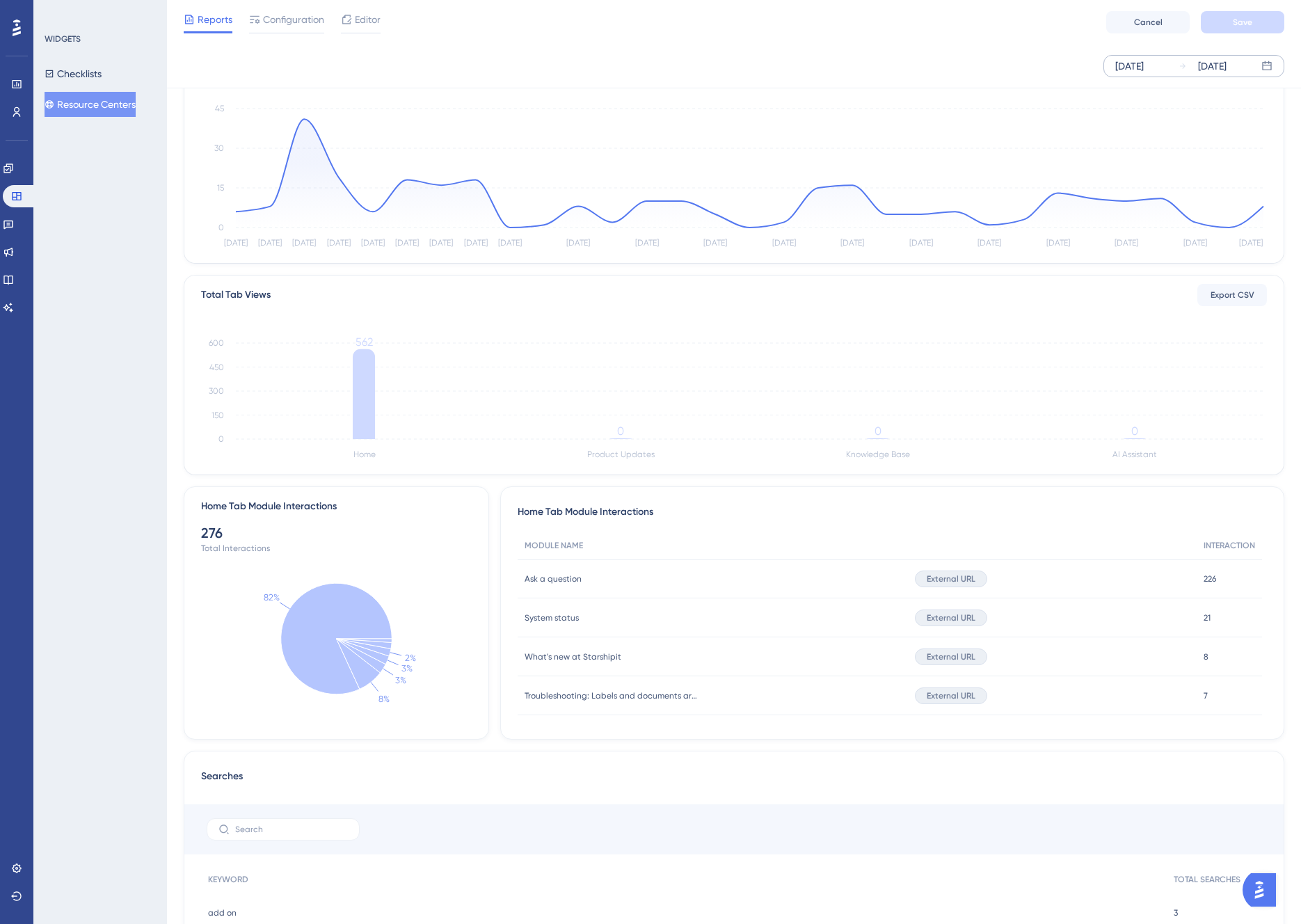
click at [93, 102] on button "Resource Centers" at bounding box center [91, 104] width 92 height 25
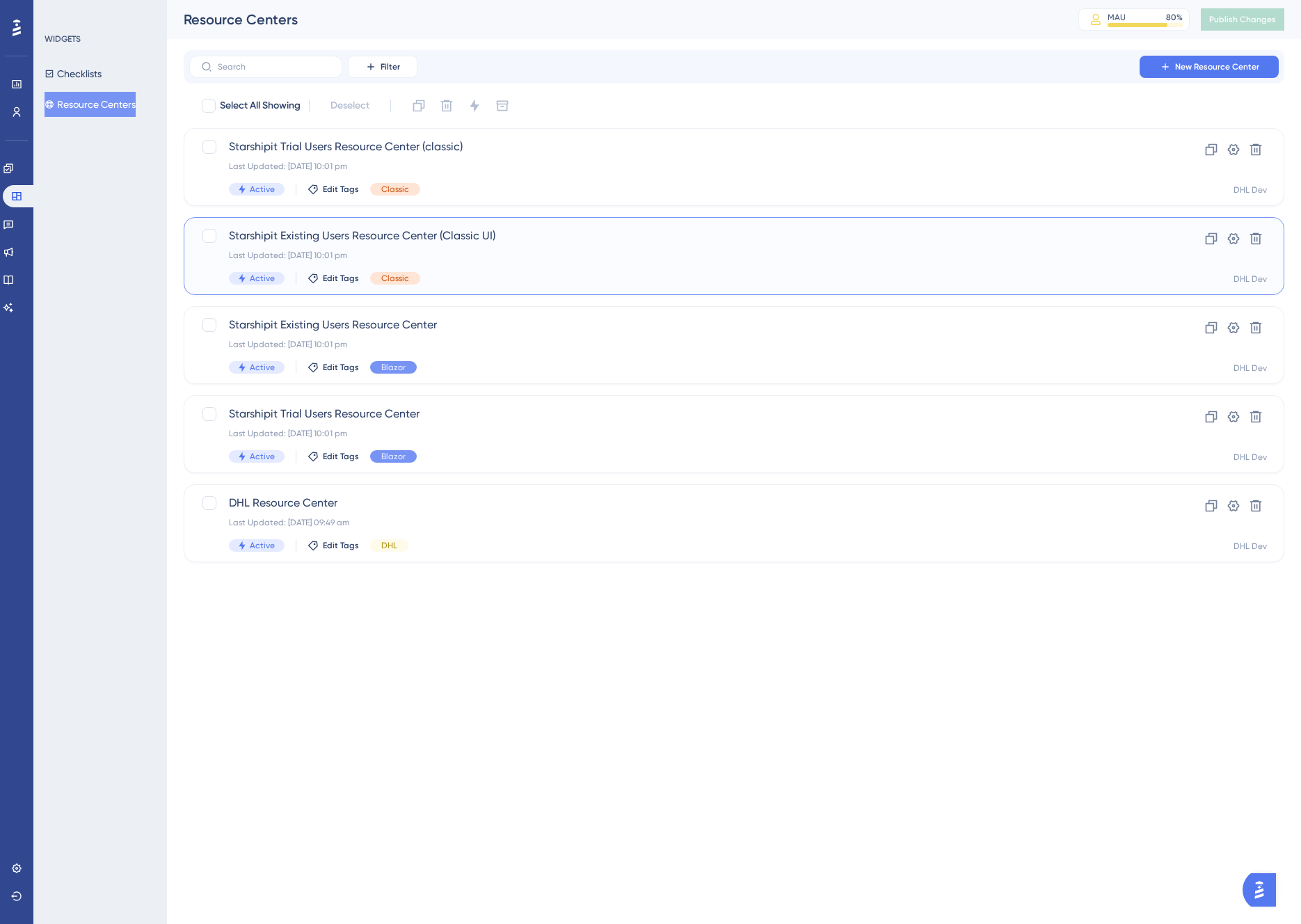
click at [549, 241] on span "Starshipit Existing Users Resource Center (Classic UI)" at bounding box center [678, 235] width 899 height 17
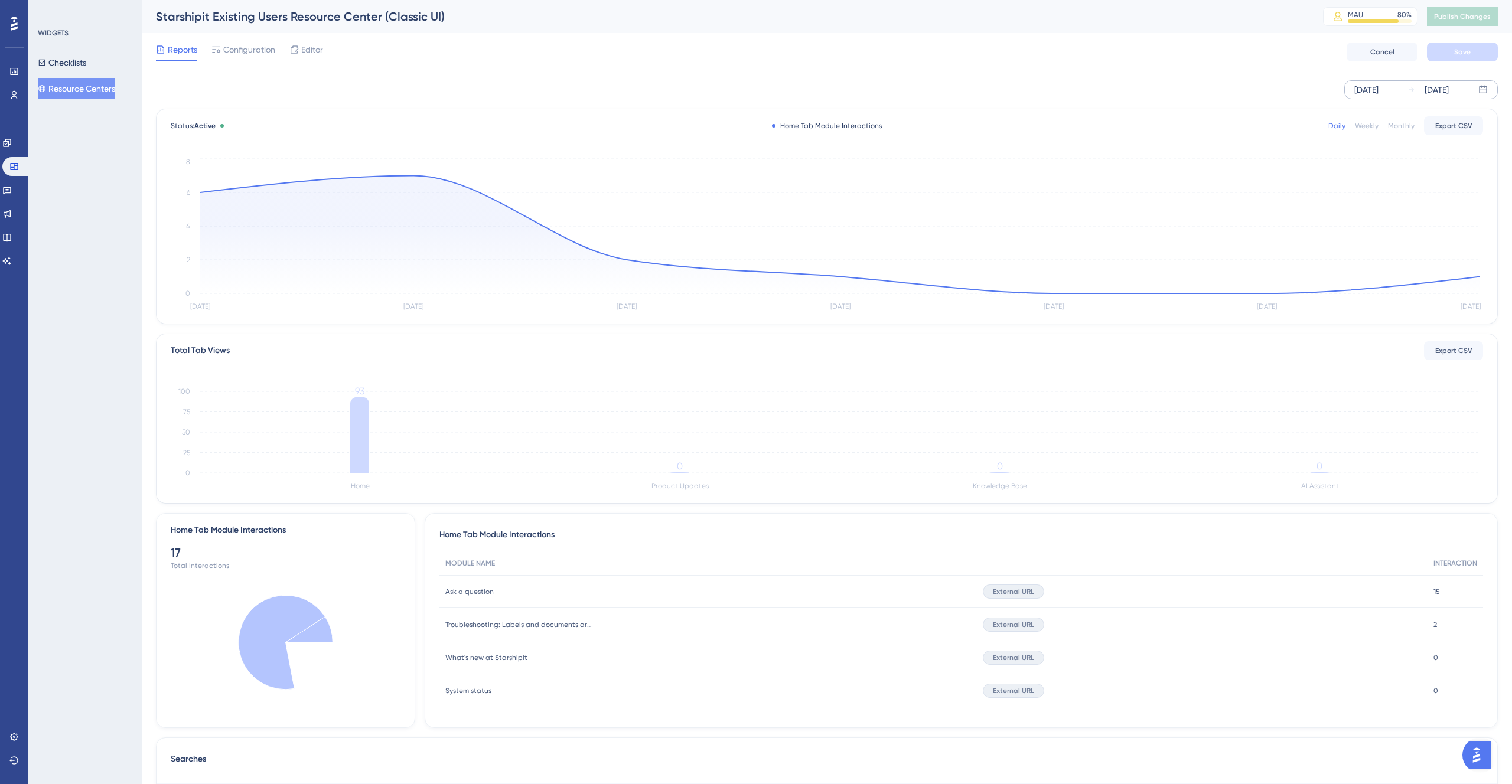
click at [1379, 96] on div "[DATE]" at bounding box center [1366, 89] width 24 height 14
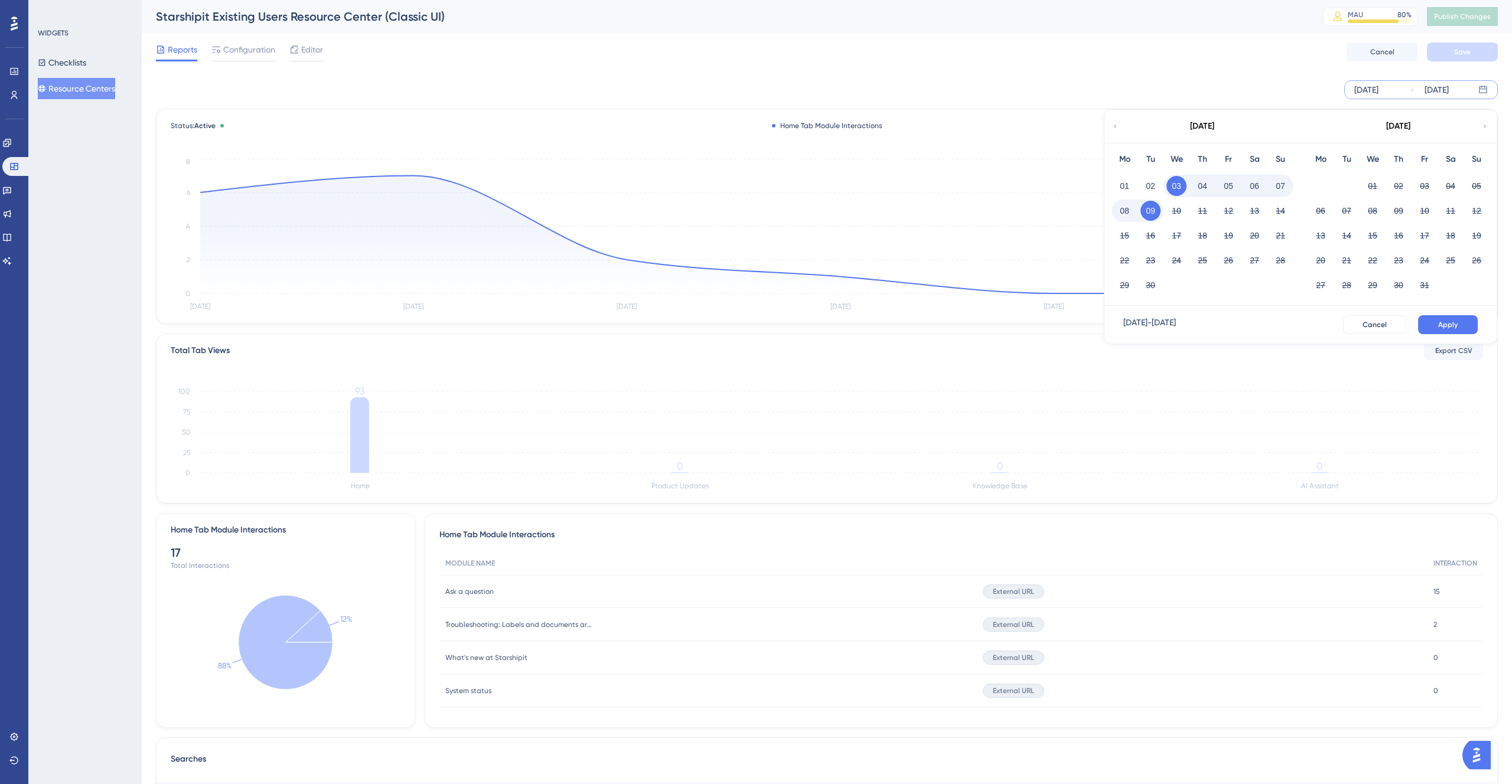
click at [1118, 124] on div "[DATE]" at bounding box center [1202, 127] width 195 height 33
click at [1117, 125] on icon at bounding box center [1115, 126] width 7 height 11
click at [1429, 186] on button "01" at bounding box center [1424, 186] width 20 height 20
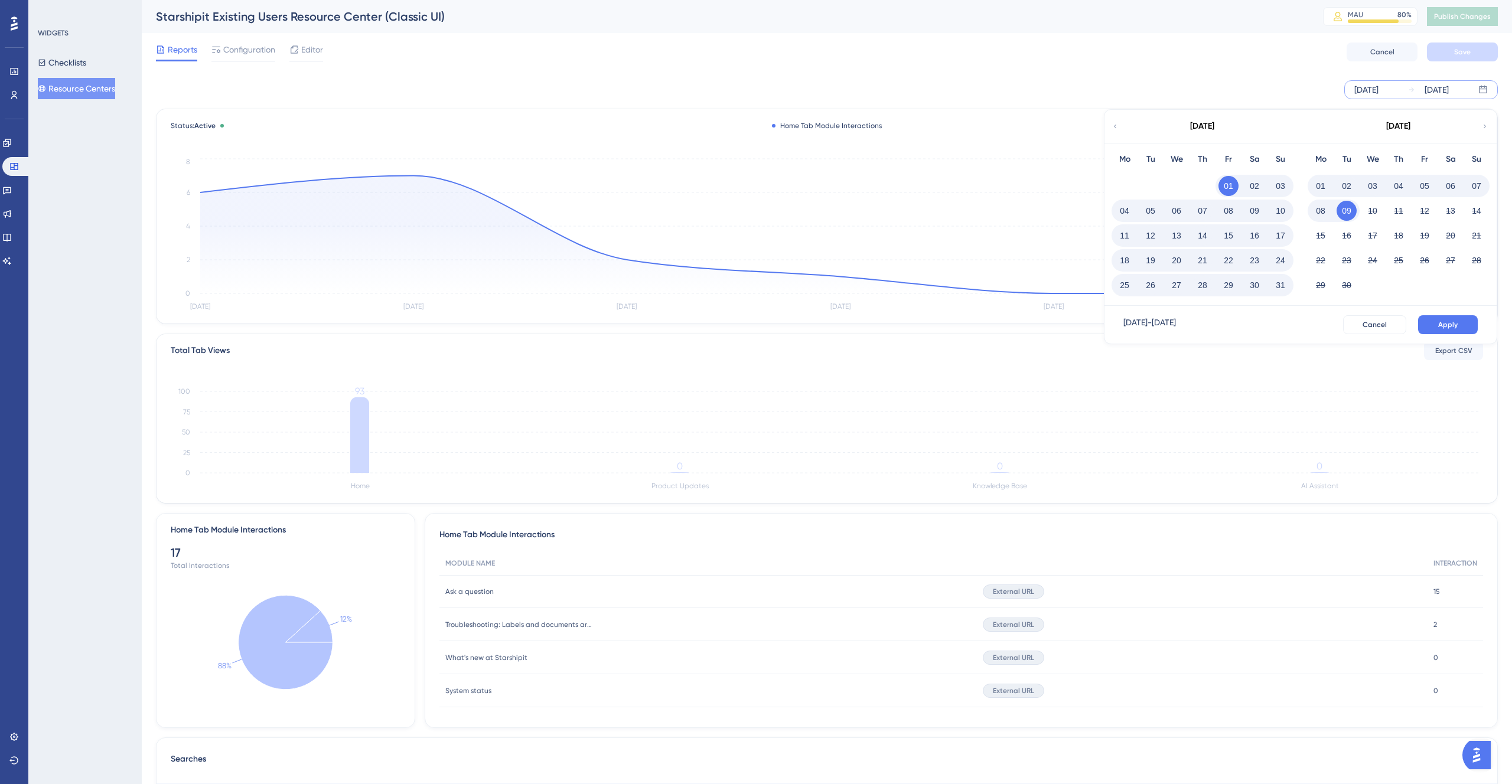
click at [1285, 286] on button "31" at bounding box center [1280, 285] width 20 height 20
click at [1438, 320] on button "Apply" at bounding box center [1447, 324] width 60 height 19
